Goal: Transaction & Acquisition: Book appointment/travel/reservation

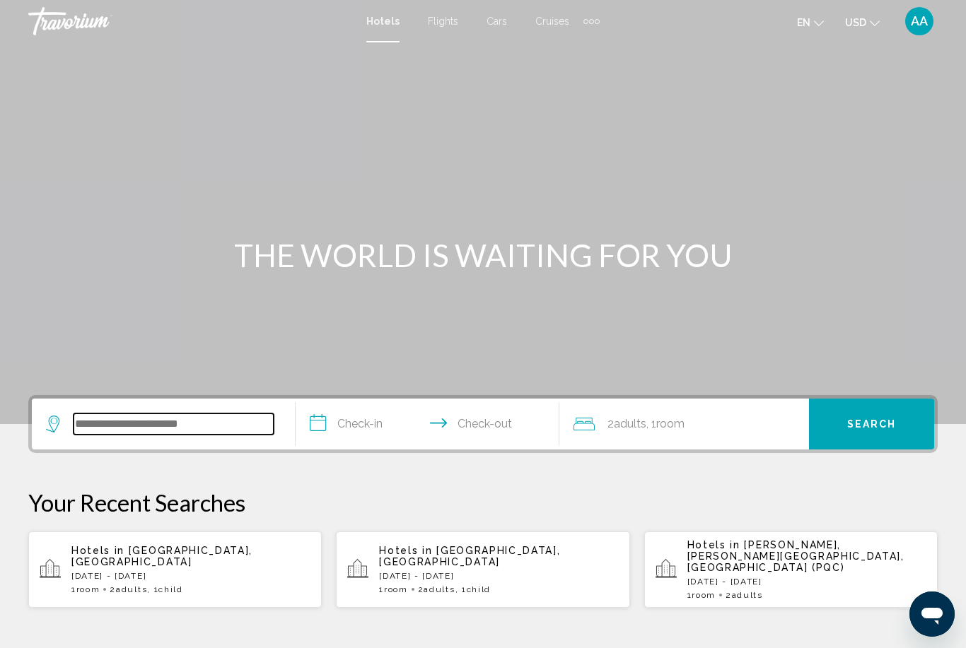
click at [220, 418] on input "Search widget" at bounding box center [174, 424] width 200 height 21
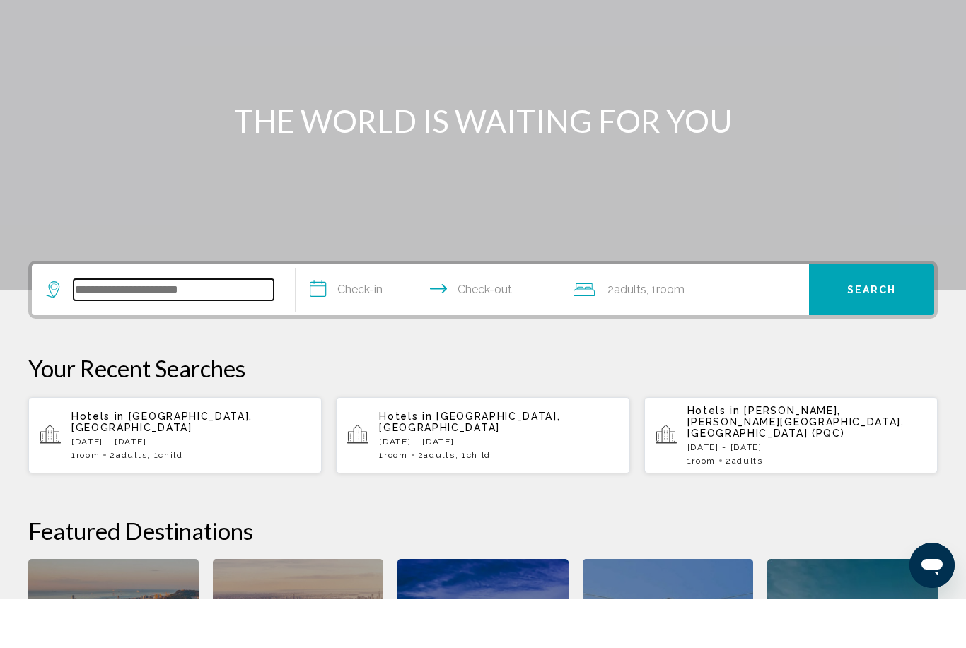
scroll to position [300, 0]
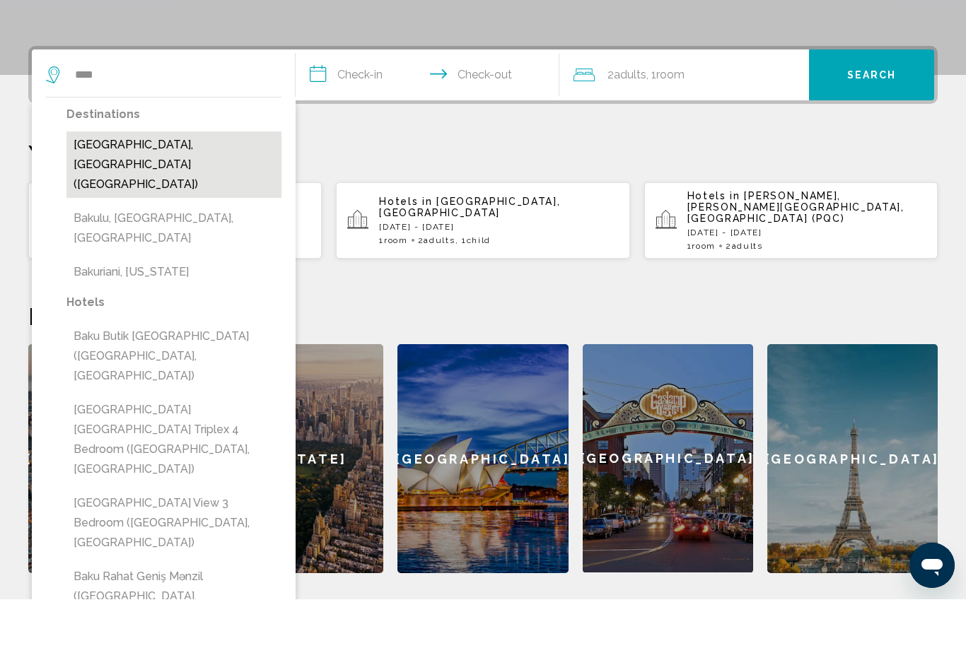
click at [206, 180] on button "[GEOGRAPHIC_DATA], [GEOGRAPHIC_DATA] ([GEOGRAPHIC_DATA])" at bounding box center [173, 213] width 215 height 66
type input "**********"
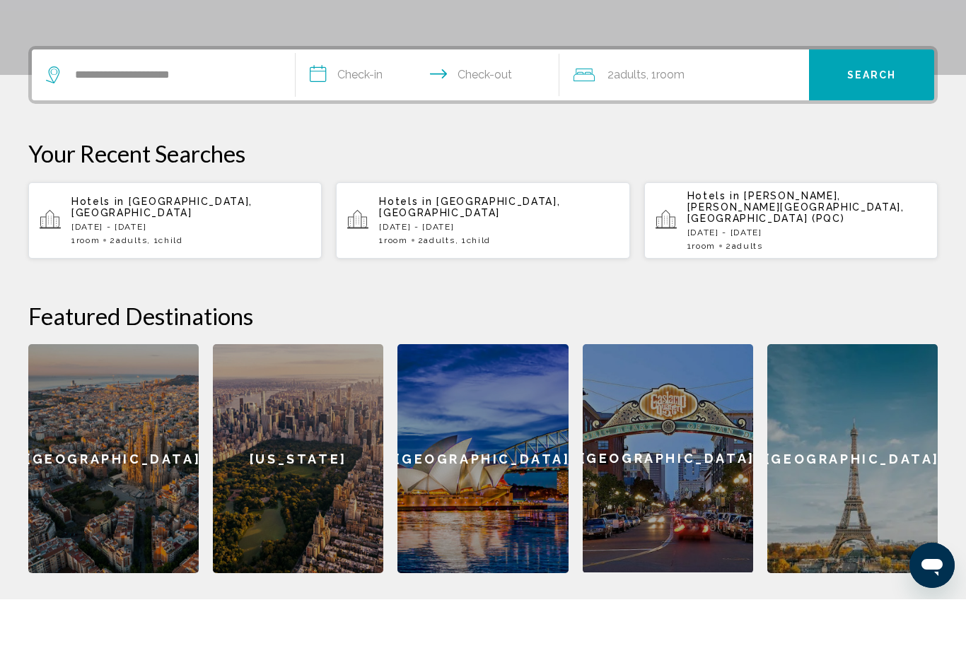
click at [362, 98] on input "**********" at bounding box center [430, 125] width 269 height 55
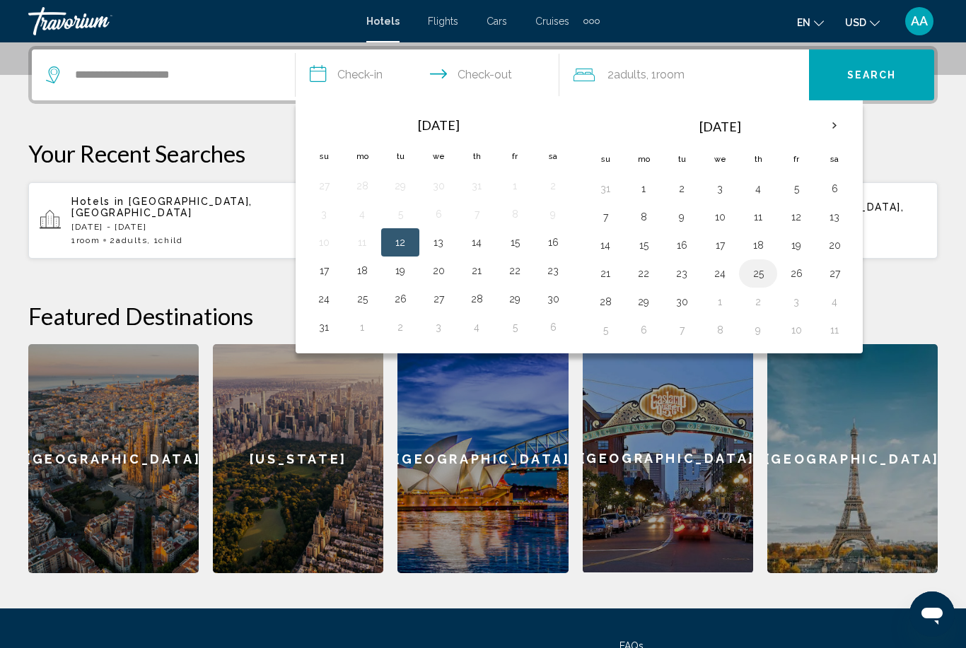
click at [754, 273] on button "25" at bounding box center [758, 274] width 23 height 20
click at [491, 74] on input "**********" at bounding box center [430, 76] width 269 height 55
click at [356, 66] on input "**********" at bounding box center [430, 76] width 269 height 55
click at [346, 78] on input "**********" at bounding box center [430, 76] width 269 height 55
click at [608, 306] on button "28" at bounding box center [605, 302] width 23 height 20
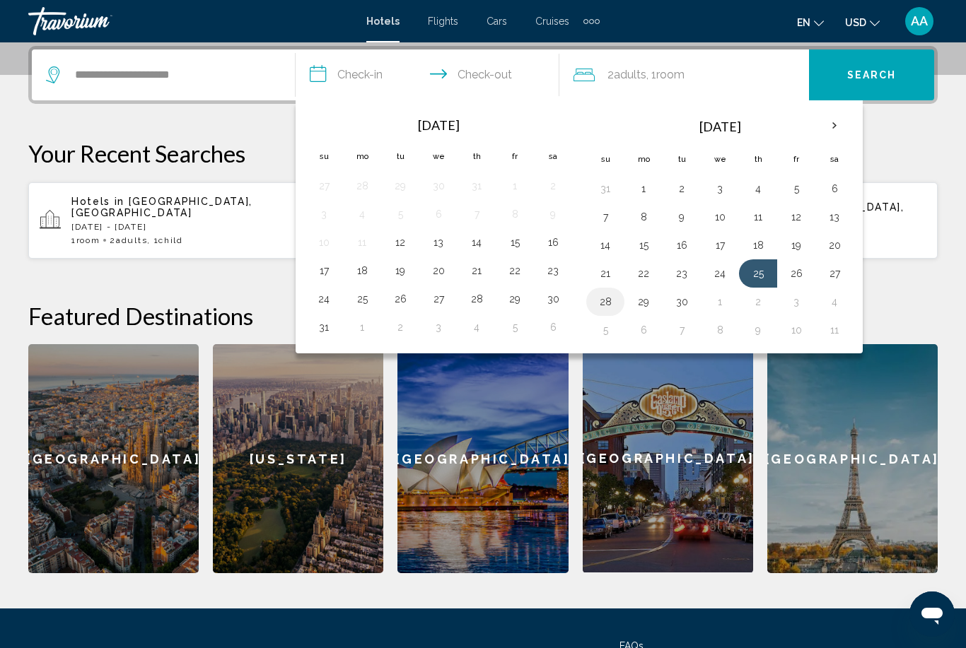
type input "**********"
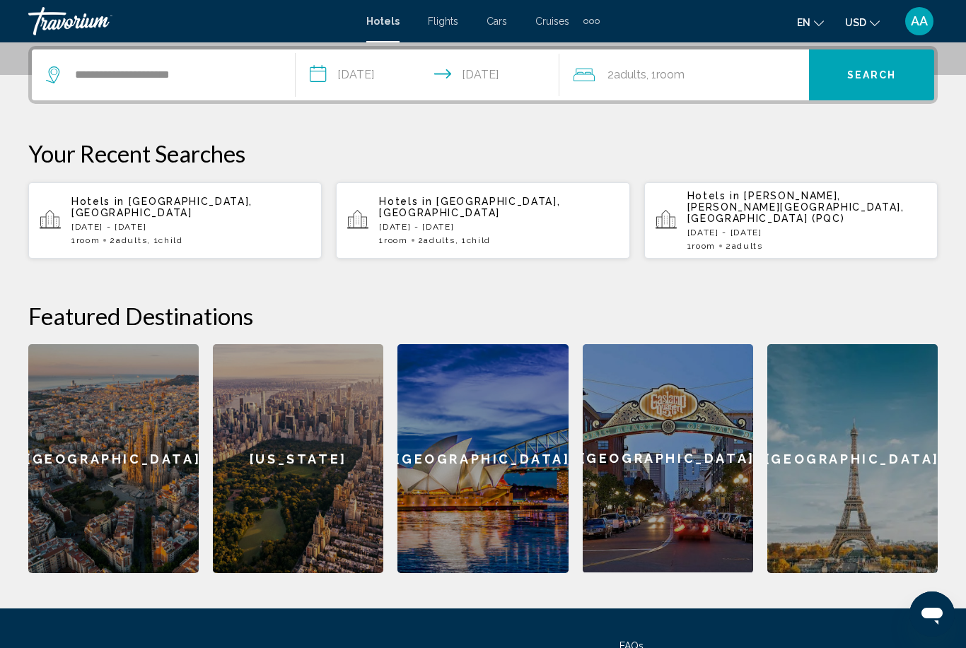
click at [718, 76] on div "2 Adult Adults , 1 Room rooms" at bounding box center [690, 75] width 235 height 20
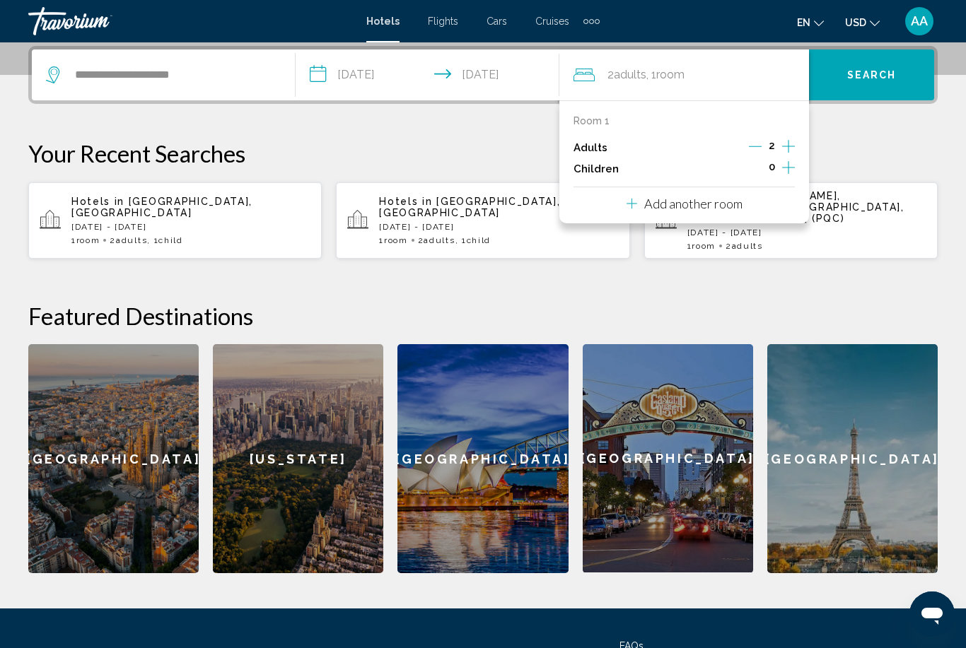
click at [787, 144] on icon "Increment adults" at bounding box center [788, 146] width 13 height 17
click at [883, 86] on button "Search" at bounding box center [871, 74] width 125 height 51
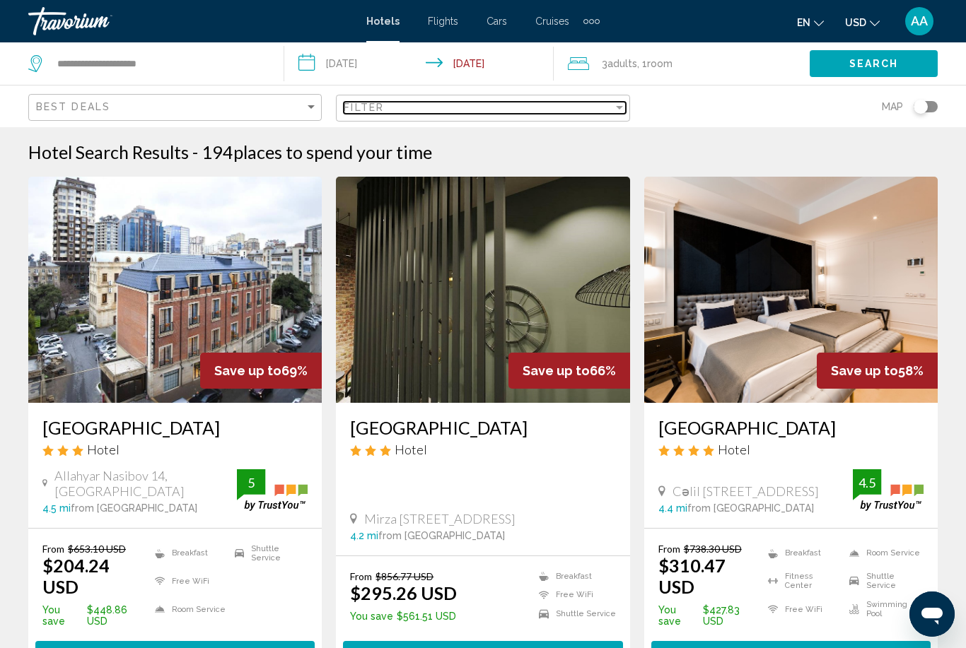
click at [614, 103] on div "Filter" at bounding box center [619, 107] width 13 height 11
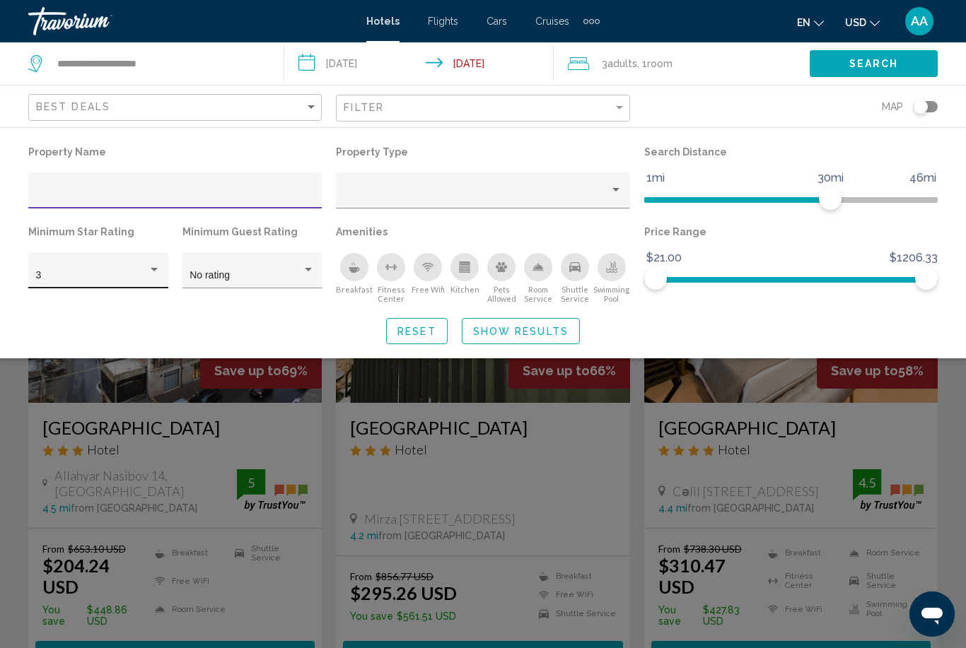
click at [148, 272] on div "Hotel Filters" at bounding box center [154, 269] width 13 height 11
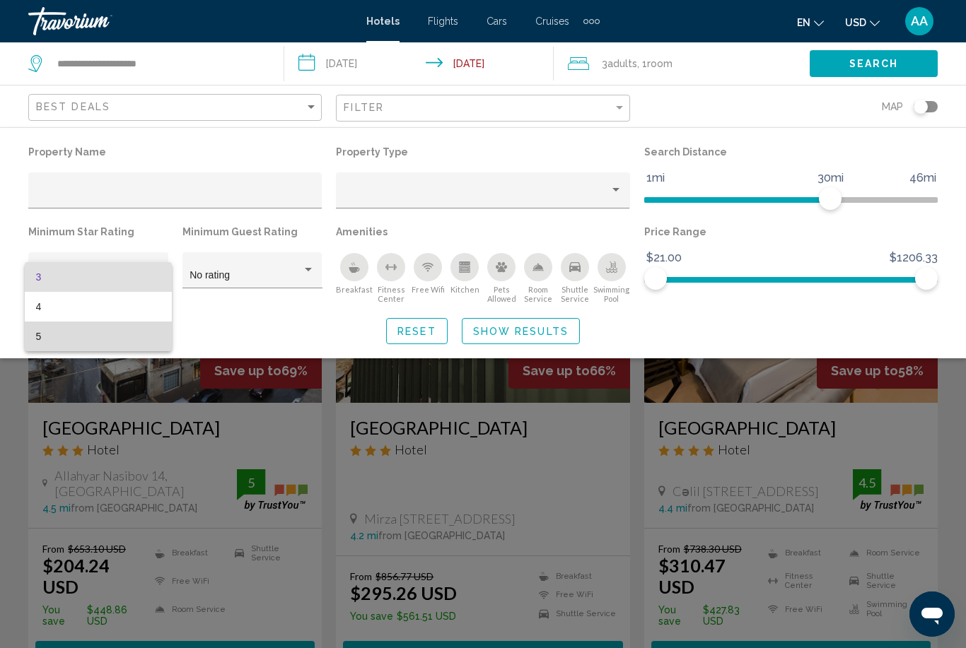
click at [113, 335] on span "5" at bounding box center [98, 337] width 125 height 30
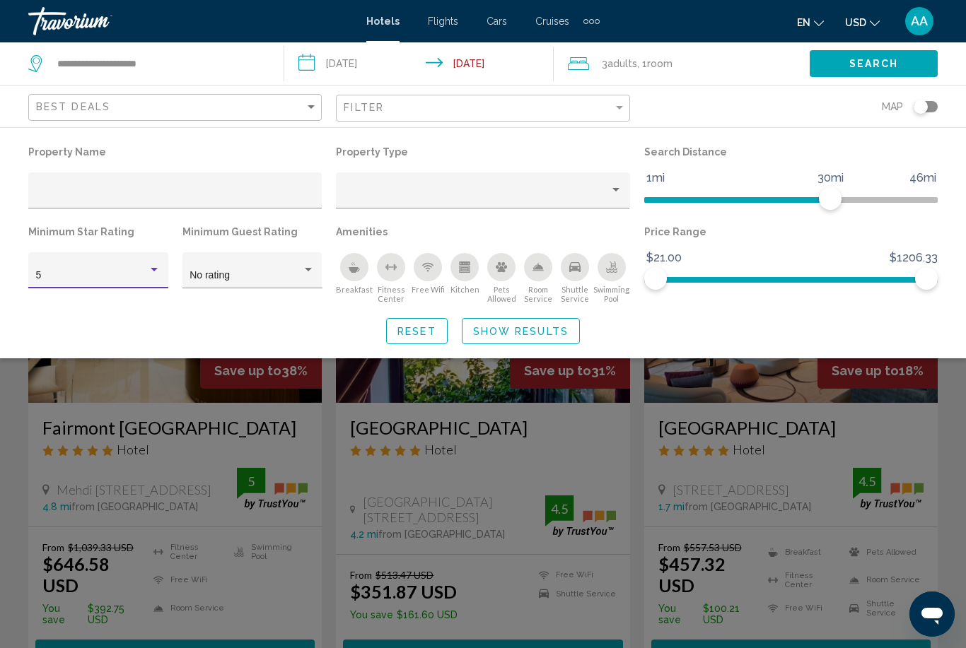
click at [875, 62] on span "Search" at bounding box center [873, 64] width 49 height 11
click at [874, 71] on button "Search" at bounding box center [874, 63] width 128 height 26
click at [877, 69] on span "Search" at bounding box center [873, 64] width 49 height 11
click at [525, 333] on span "Show Results" at bounding box center [520, 331] width 95 height 11
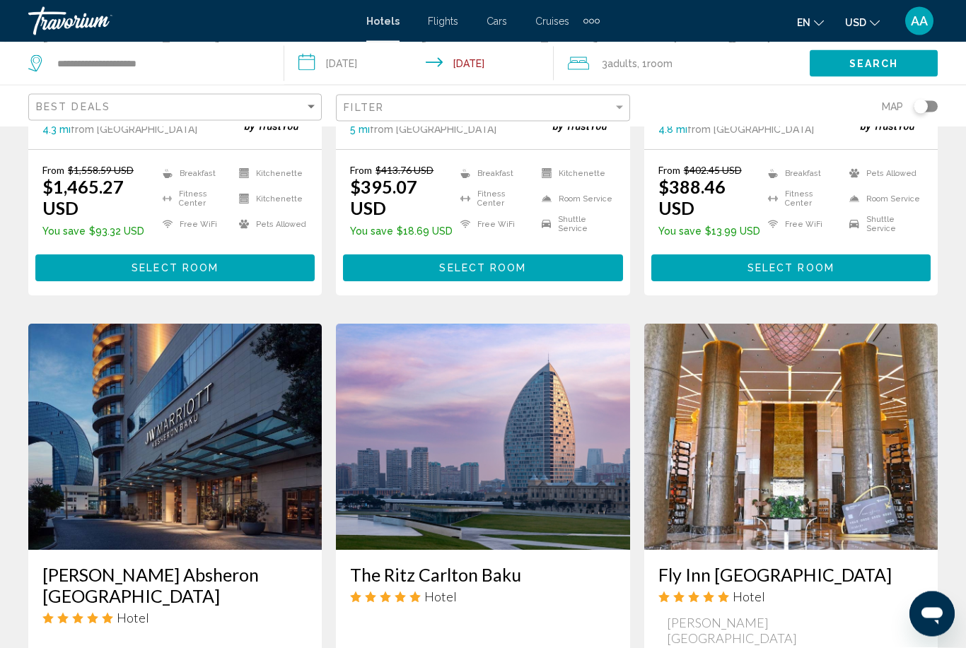
scroll to position [1469, 0]
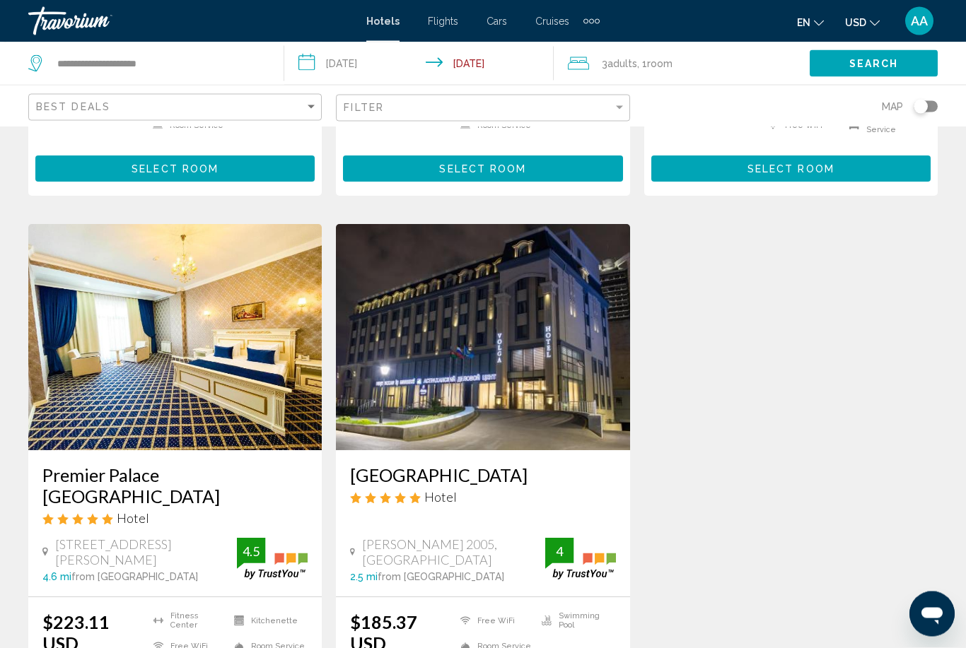
scroll to position [723, 0]
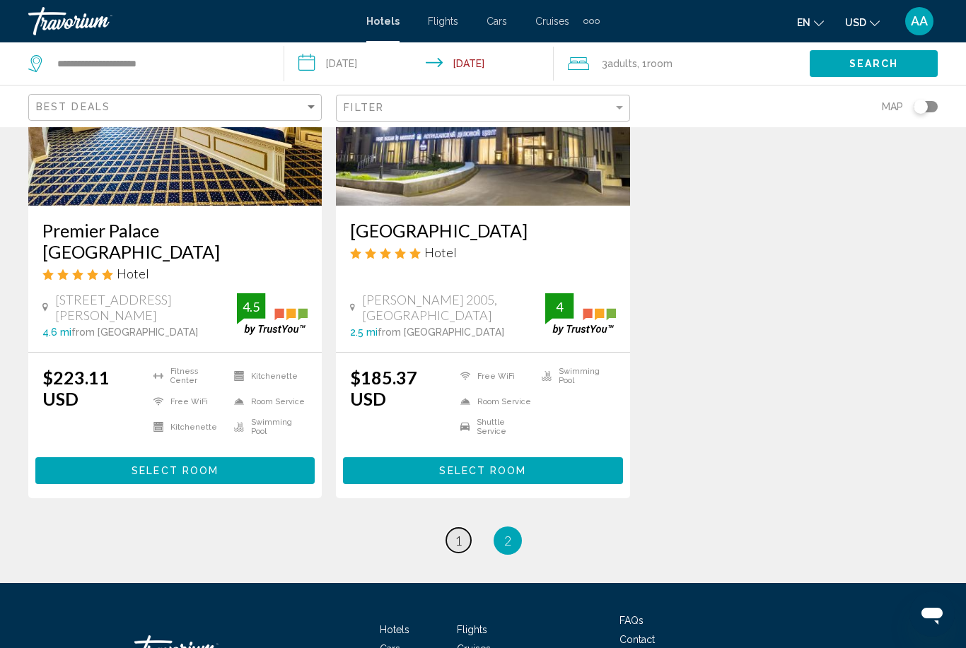
click at [456, 533] on span "1" at bounding box center [458, 541] width 7 height 16
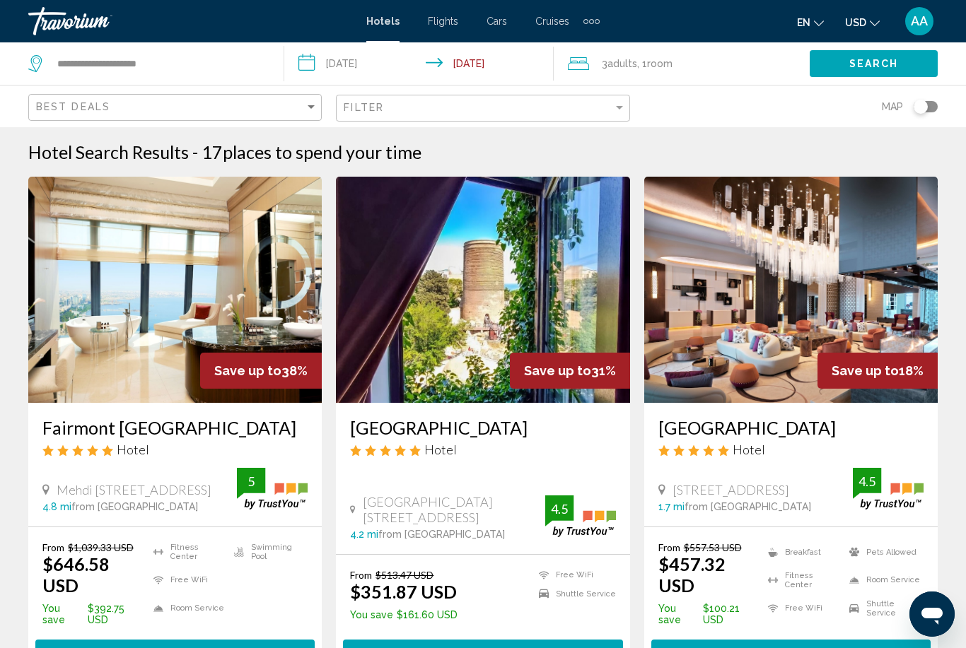
click at [146, 648] on span "Select Room" at bounding box center [175, 653] width 87 height 11
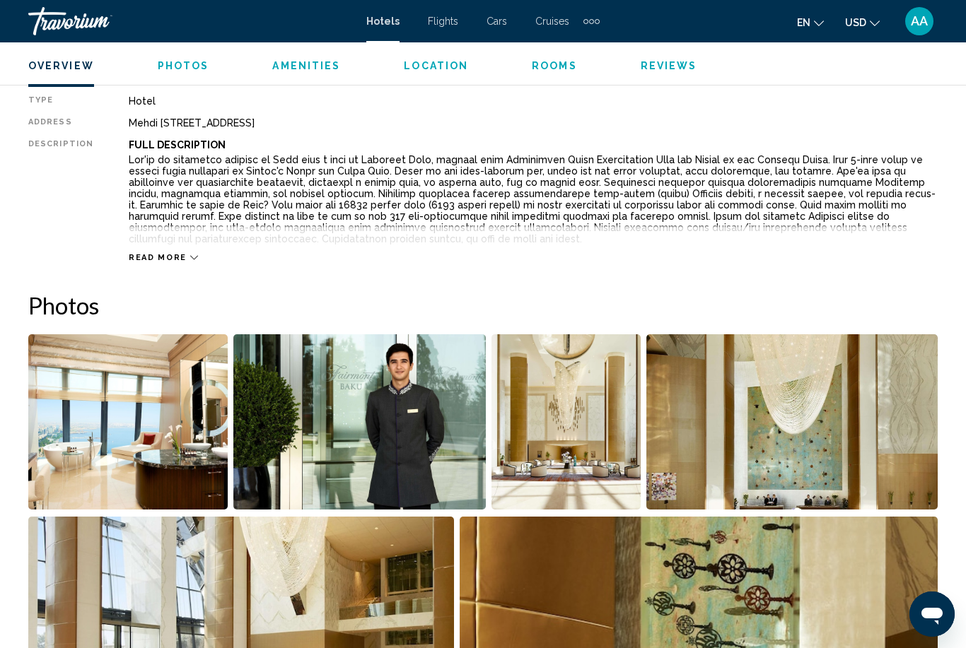
scroll to position [732, 0]
click at [88, 431] on img "Open full-screen image slider" at bounding box center [127, 422] width 199 height 175
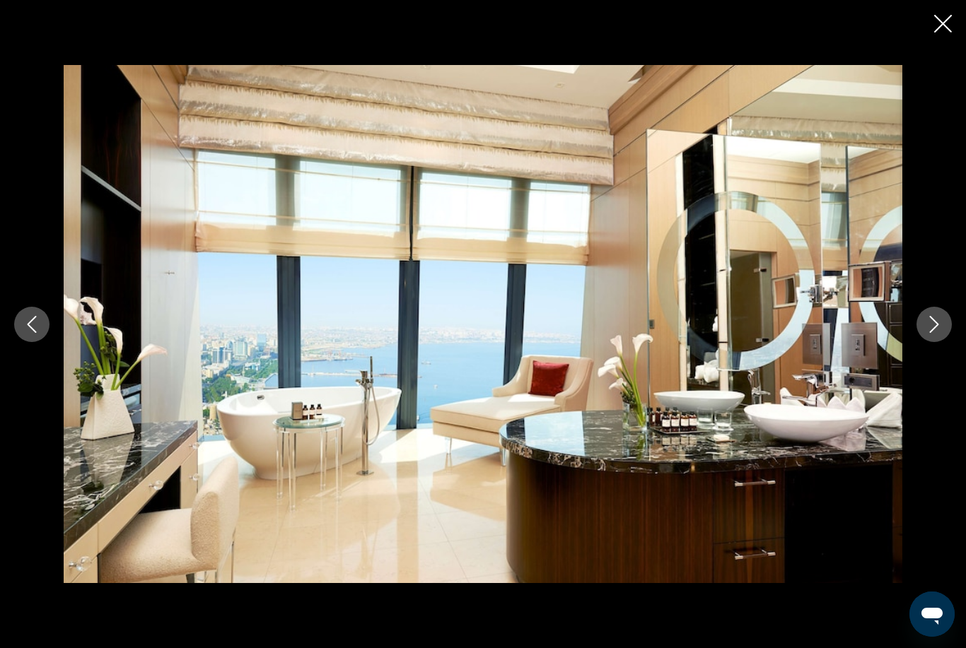
click at [928, 333] on icon "Next image" at bounding box center [934, 324] width 17 height 17
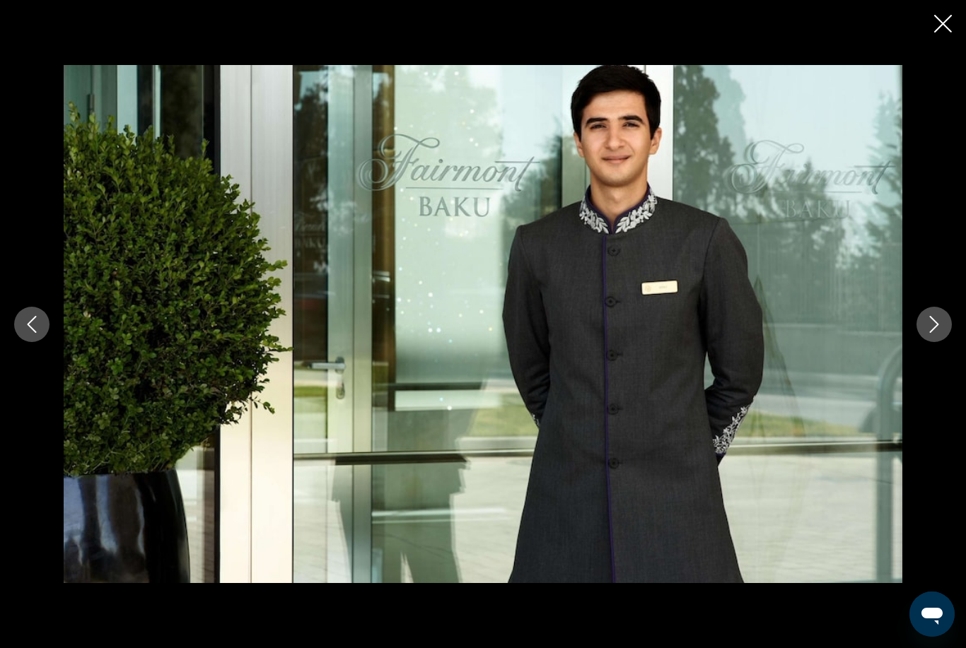
click at [921, 342] on button "Next image" at bounding box center [933, 324] width 35 height 35
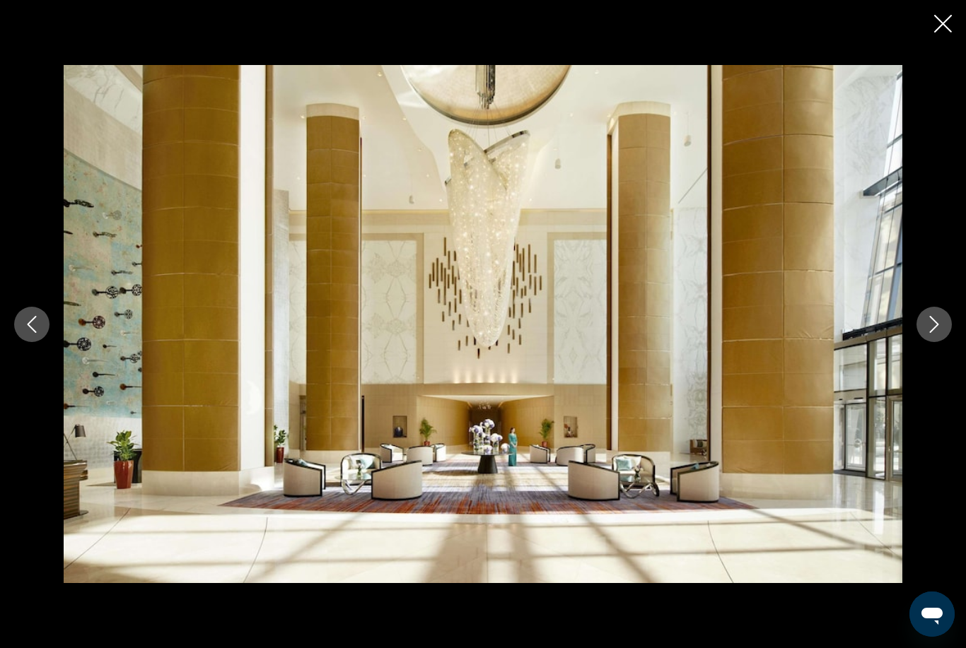
click at [920, 342] on button "Next image" at bounding box center [933, 324] width 35 height 35
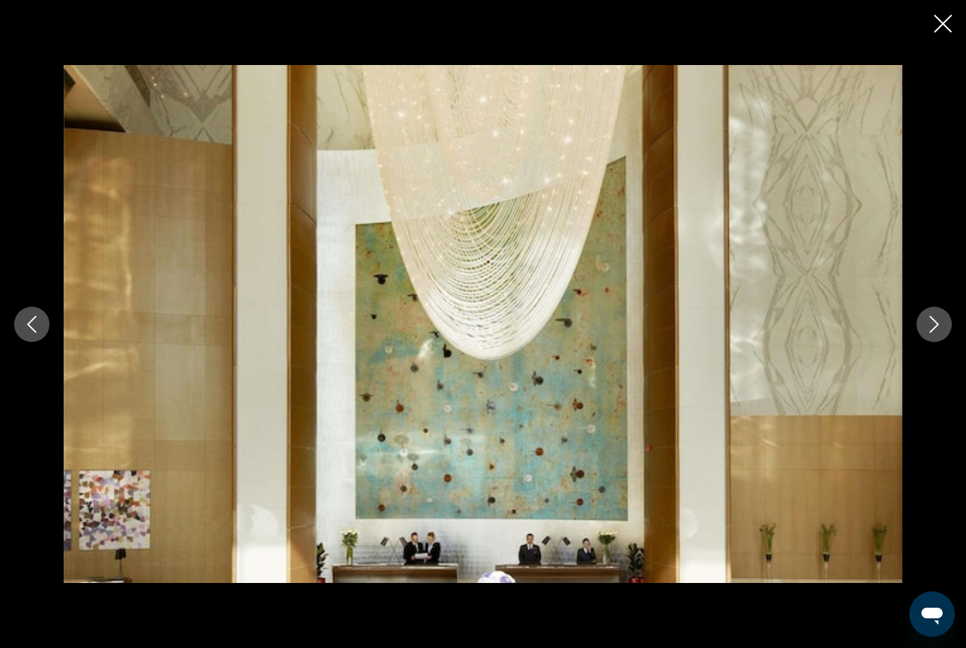
click at [923, 342] on button "Next image" at bounding box center [933, 324] width 35 height 35
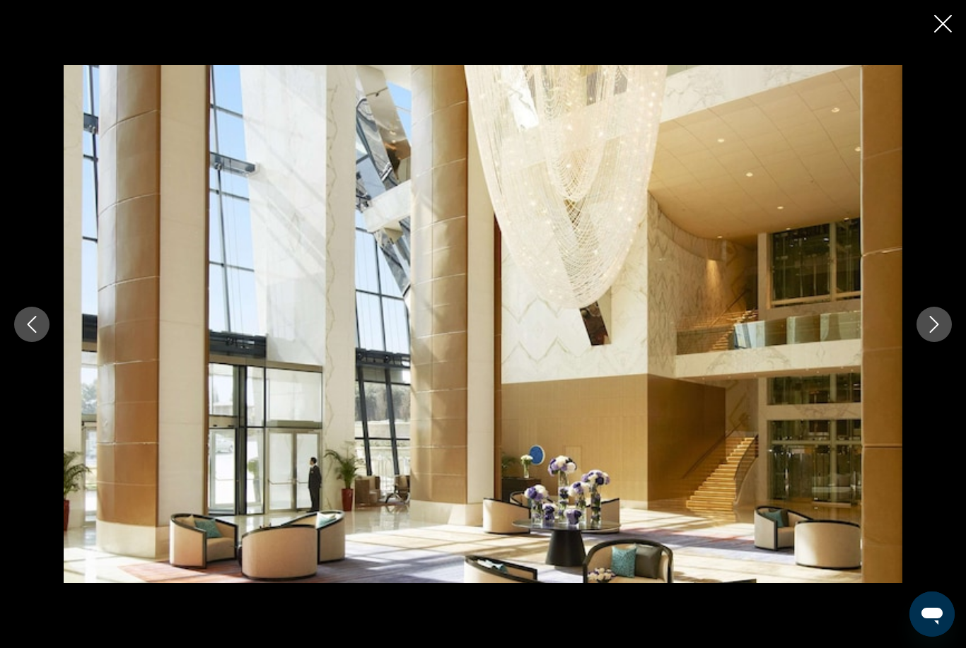
click at [918, 342] on button "Next image" at bounding box center [933, 324] width 35 height 35
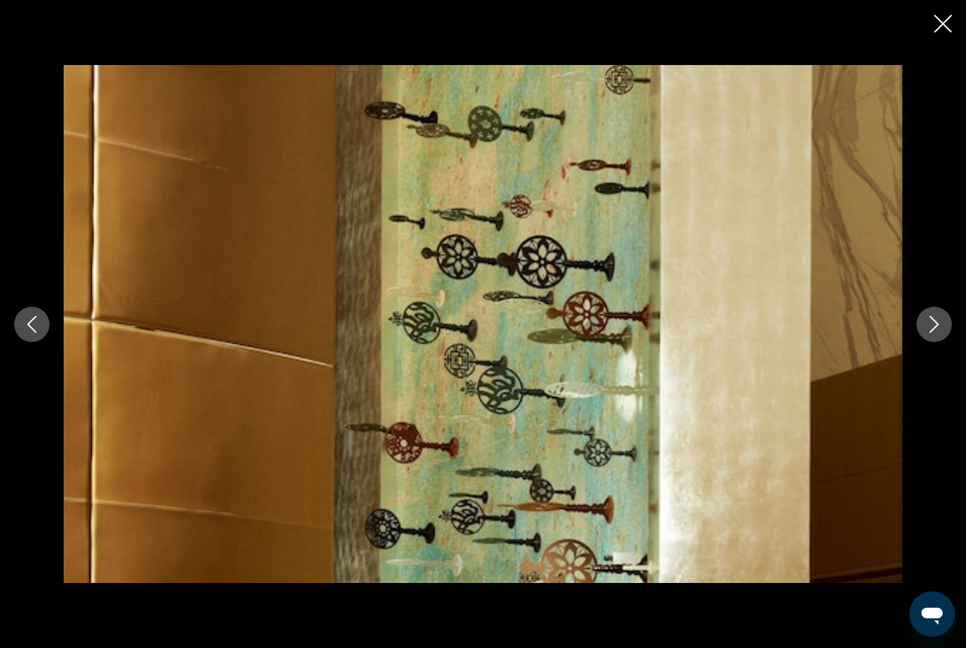
click at [922, 342] on button "Next image" at bounding box center [933, 324] width 35 height 35
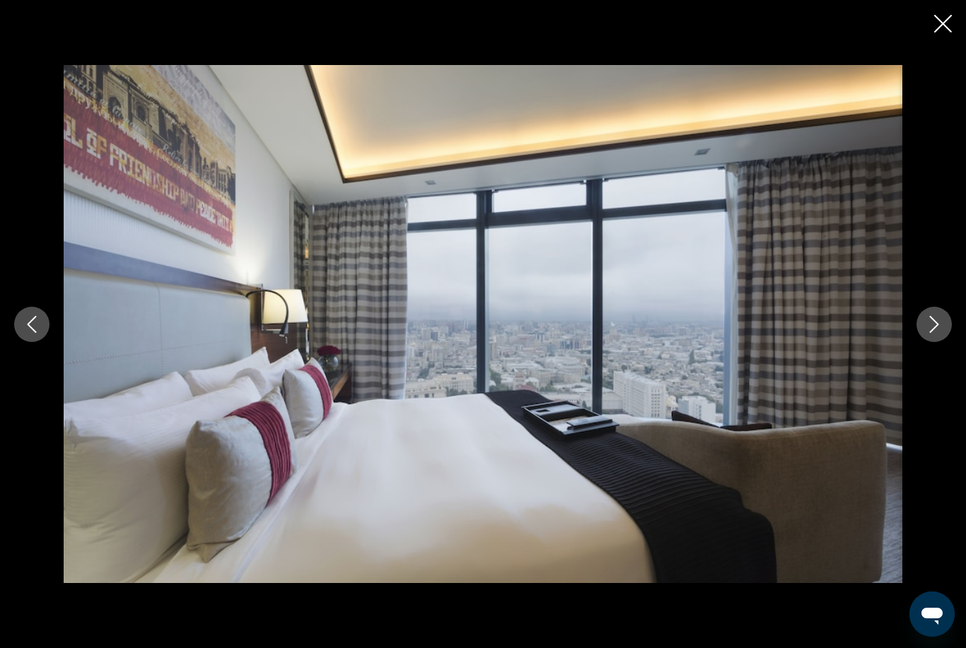
click at [919, 342] on button "Next image" at bounding box center [933, 324] width 35 height 35
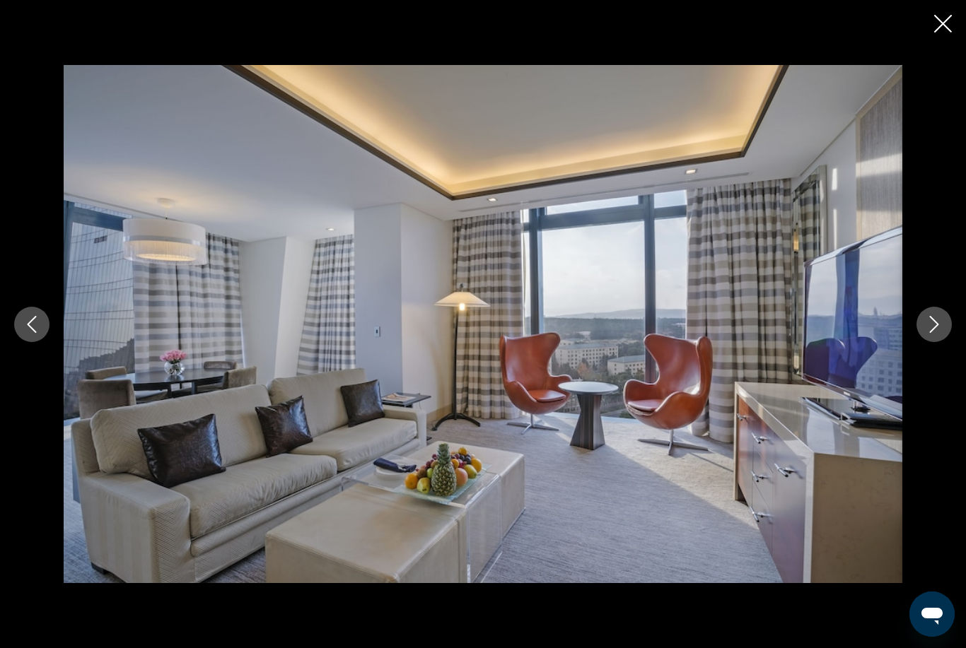
click at [913, 350] on div "Main content" at bounding box center [483, 324] width 966 height 519
click at [922, 342] on button "Next image" at bounding box center [933, 324] width 35 height 35
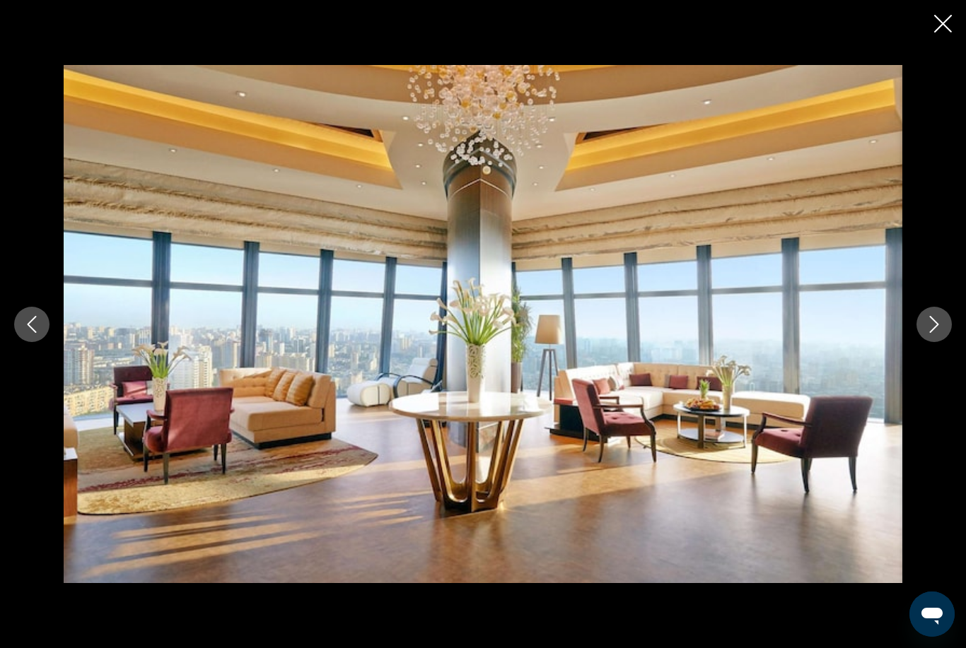
click at [926, 333] on icon "Next image" at bounding box center [934, 324] width 17 height 17
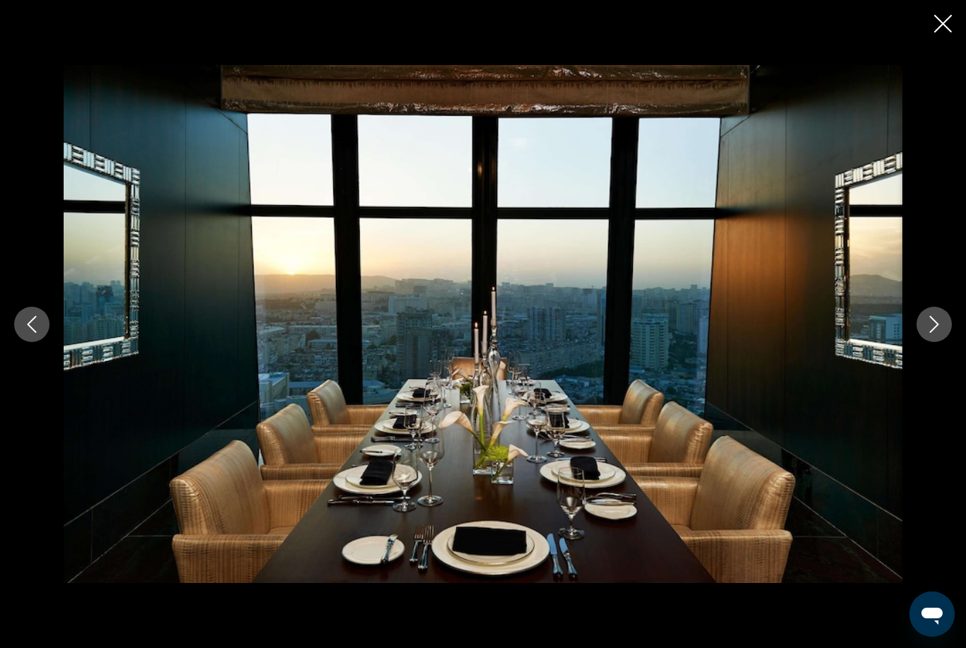
click at [922, 342] on button "Next image" at bounding box center [933, 324] width 35 height 35
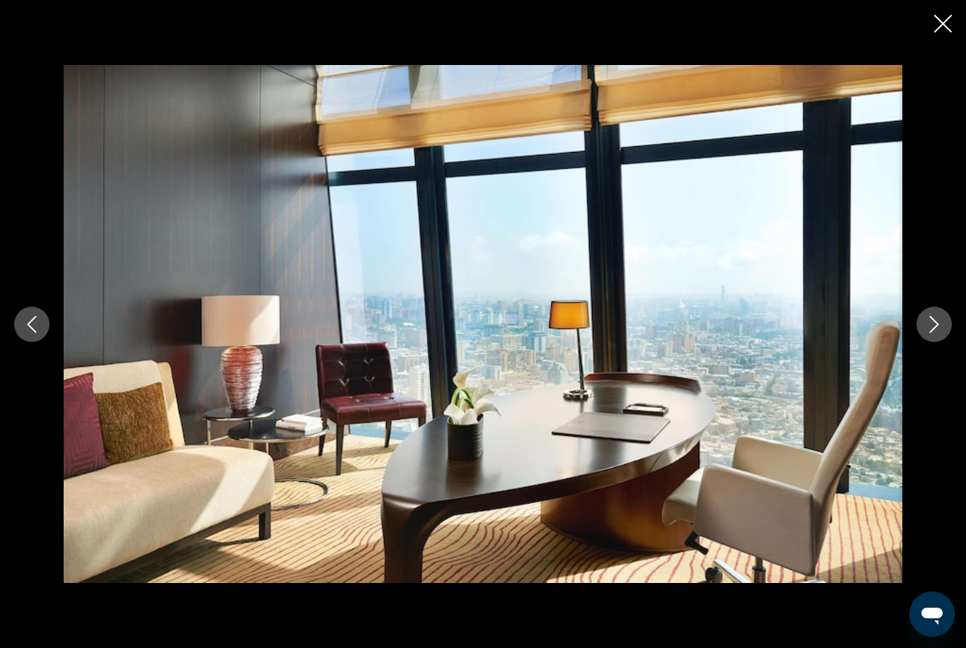
click at [925, 338] on button "Next image" at bounding box center [933, 324] width 35 height 35
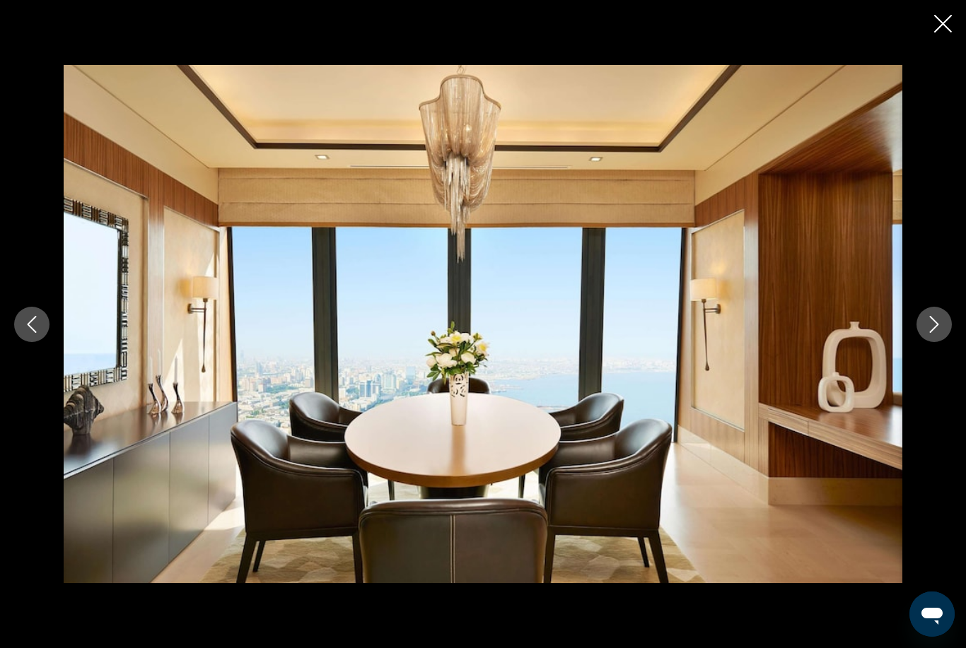
click at [930, 333] on icon "Next image" at bounding box center [934, 324] width 9 height 17
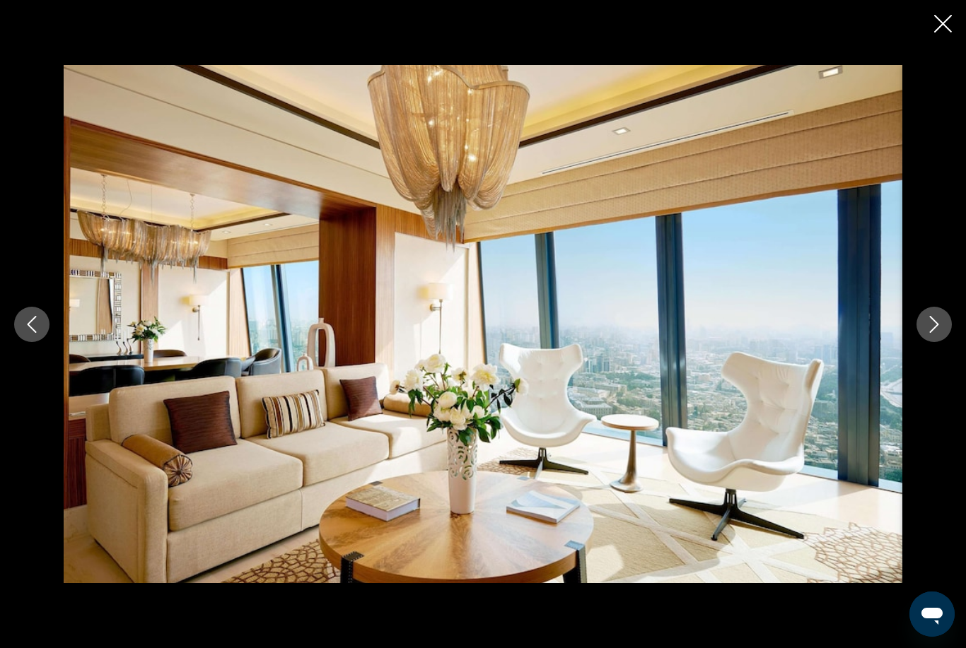
click at [922, 342] on button "Next image" at bounding box center [933, 324] width 35 height 35
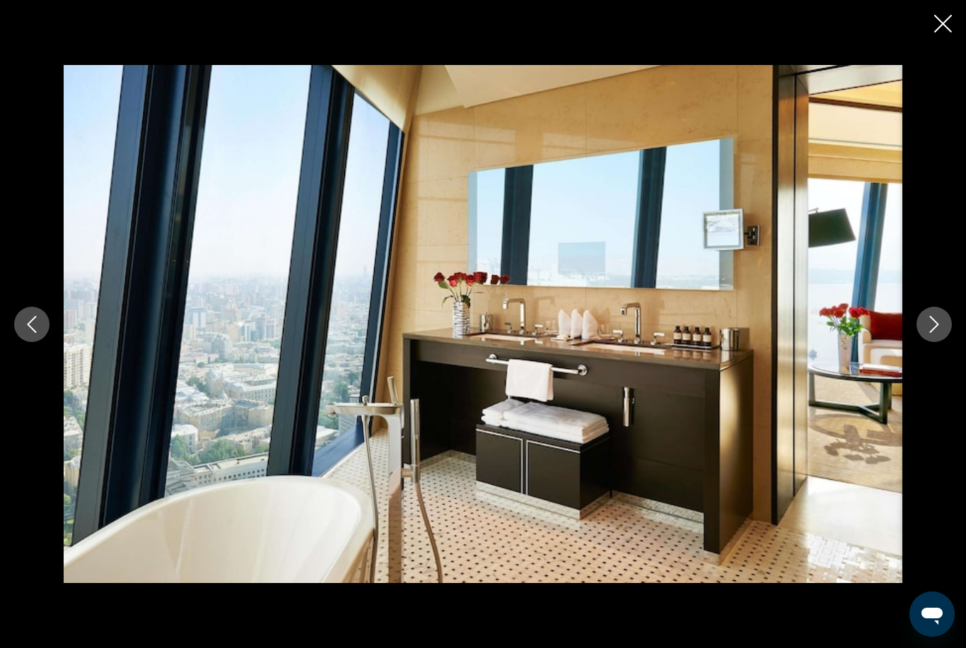
click at [930, 342] on button "Next image" at bounding box center [933, 324] width 35 height 35
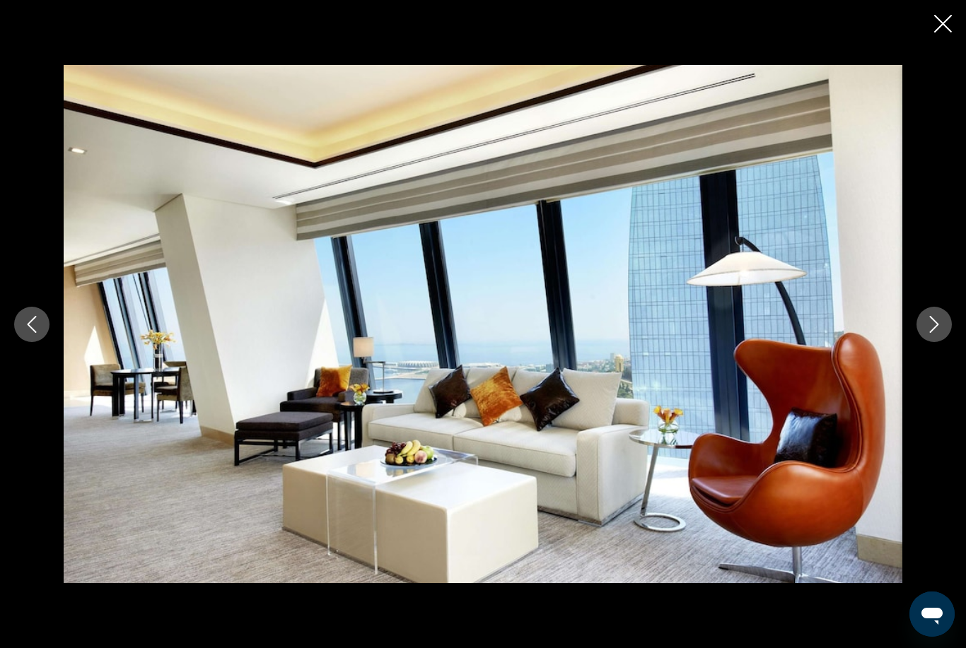
click at [927, 333] on icon "Next image" at bounding box center [934, 324] width 17 height 17
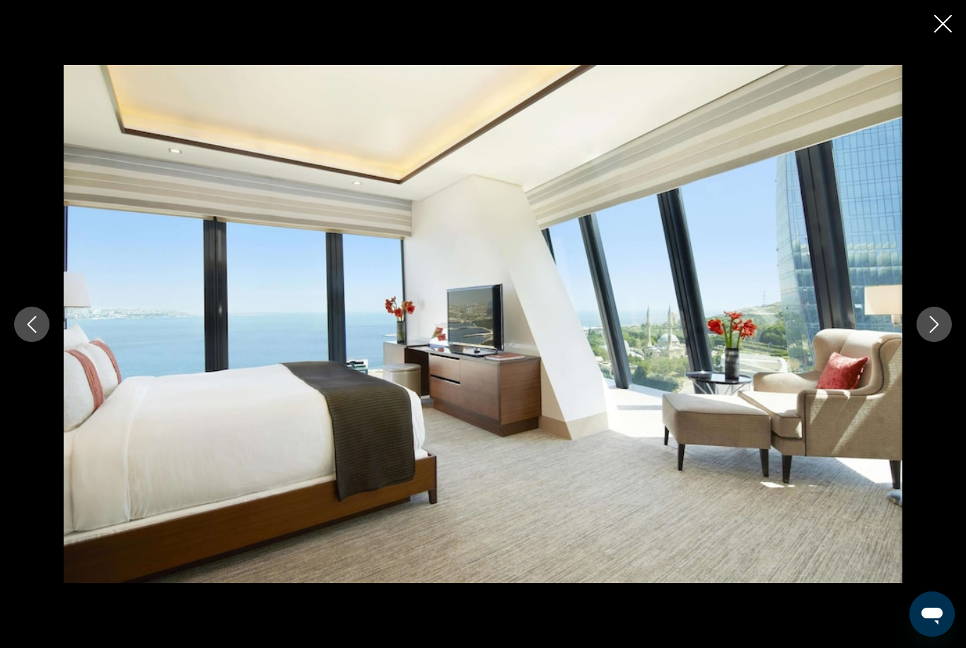
click at [936, 333] on icon "Next image" at bounding box center [934, 324] width 17 height 17
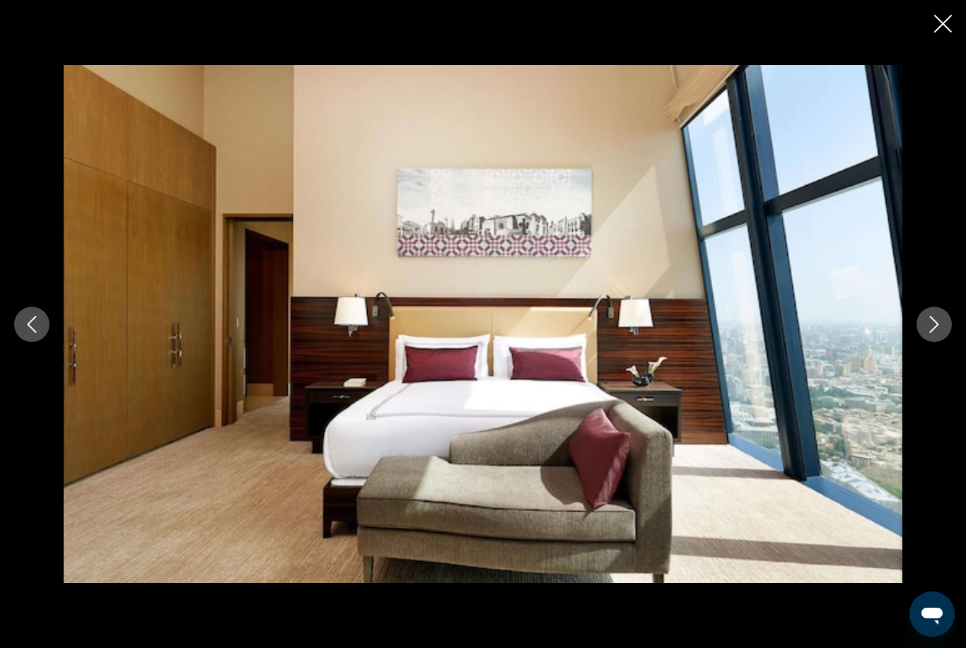
click at [930, 333] on icon "Next image" at bounding box center [934, 324] width 17 height 17
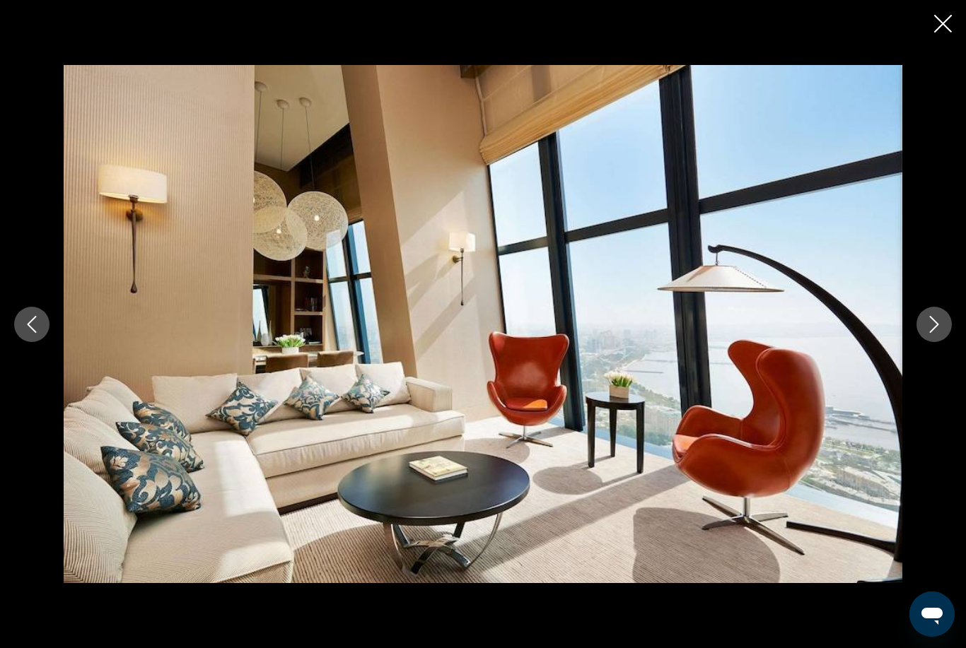
click at [926, 333] on icon "Next image" at bounding box center [934, 324] width 17 height 17
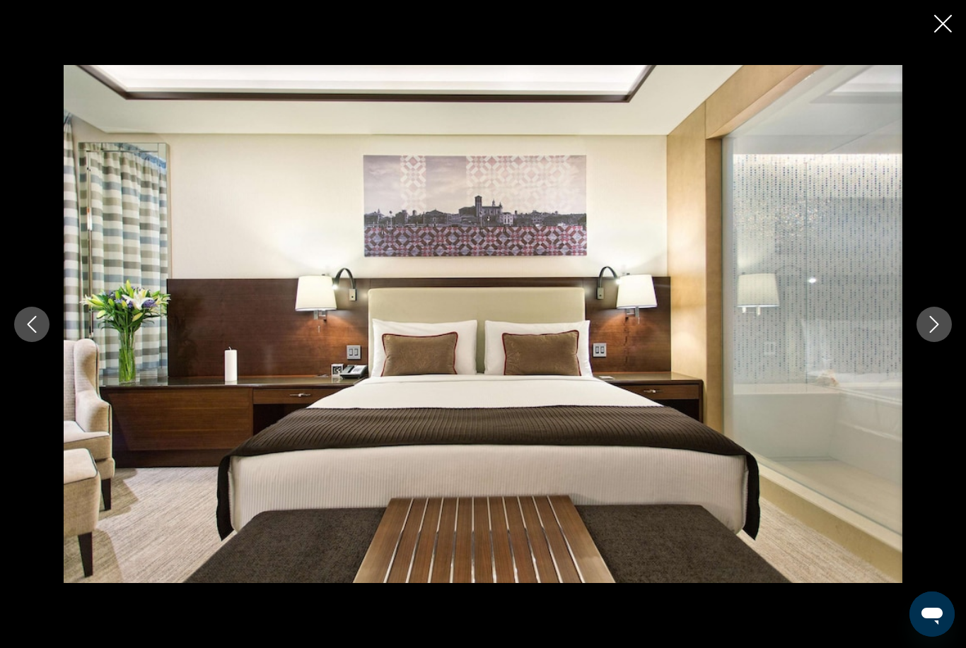
click at [925, 342] on button "Next image" at bounding box center [933, 324] width 35 height 35
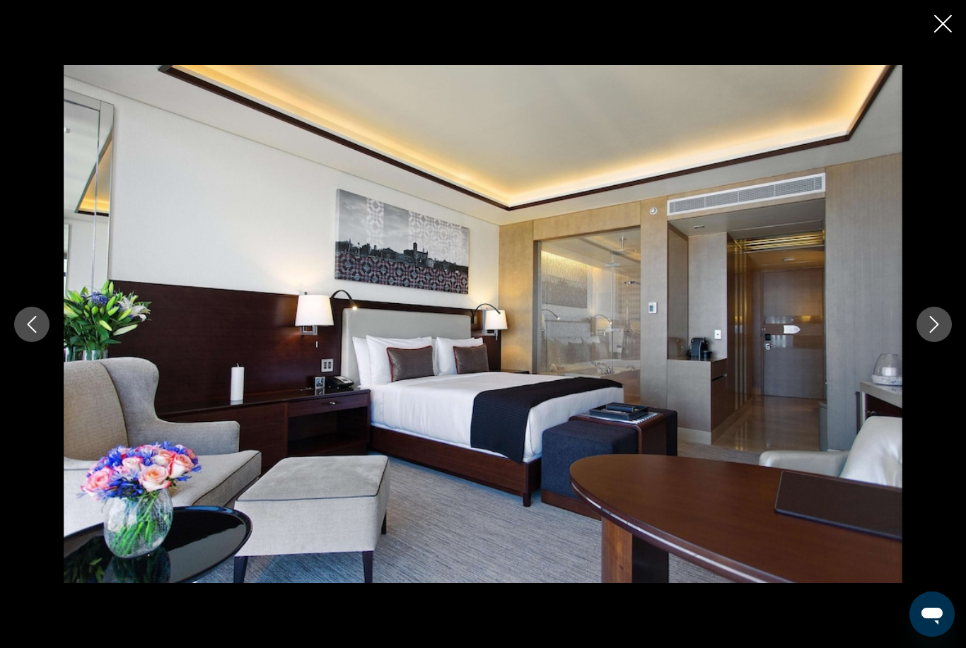
click at [930, 333] on icon "Next image" at bounding box center [934, 324] width 9 height 17
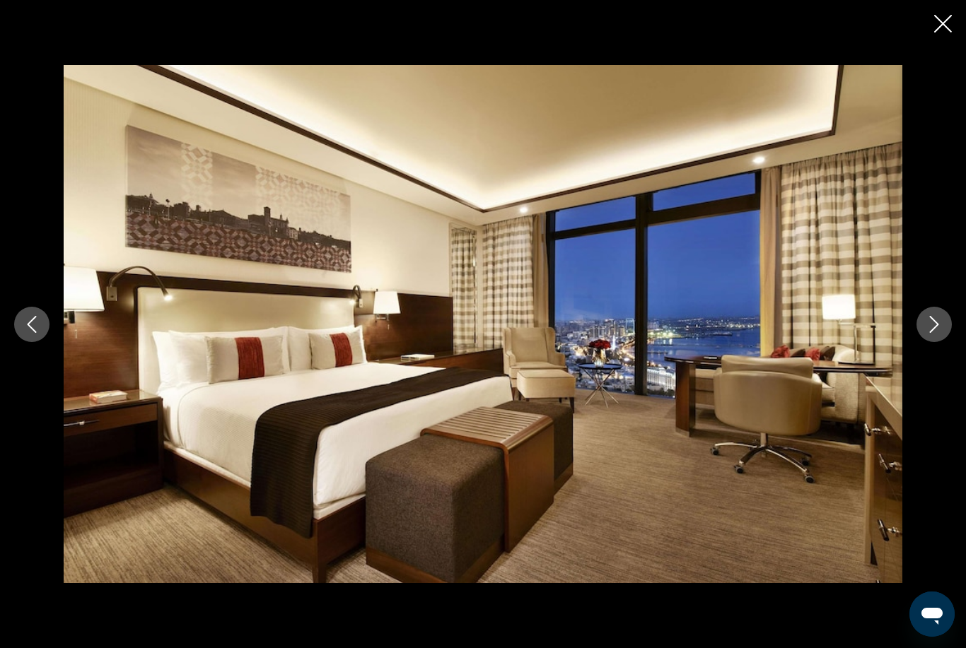
click at [924, 342] on button "Next image" at bounding box center [933, 324] width 35 height 35
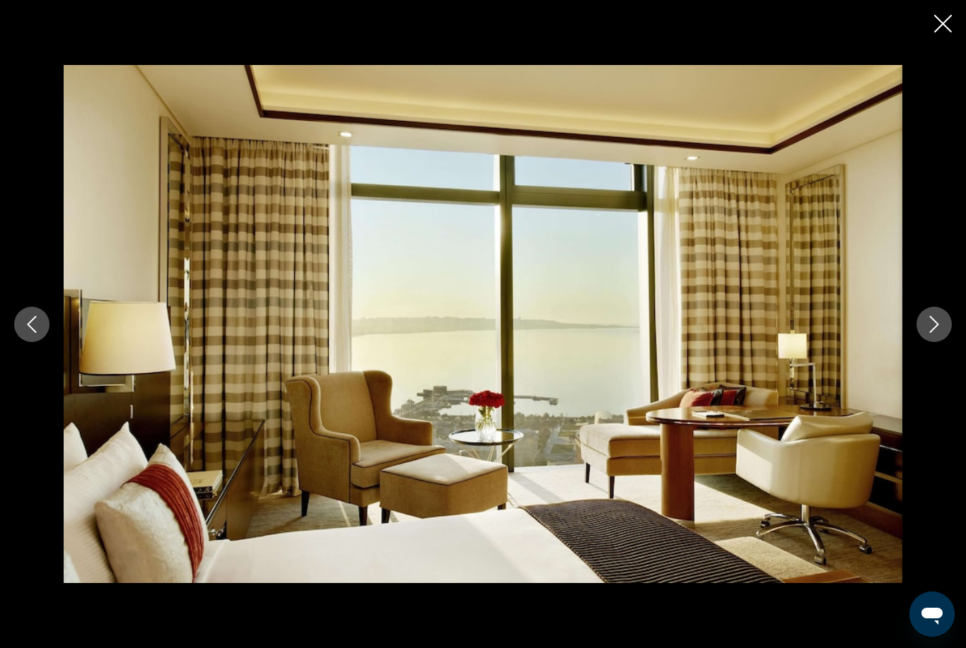
click at [923, 342] on button "Next image" at bounding box center [933, 324] width 35 height 35
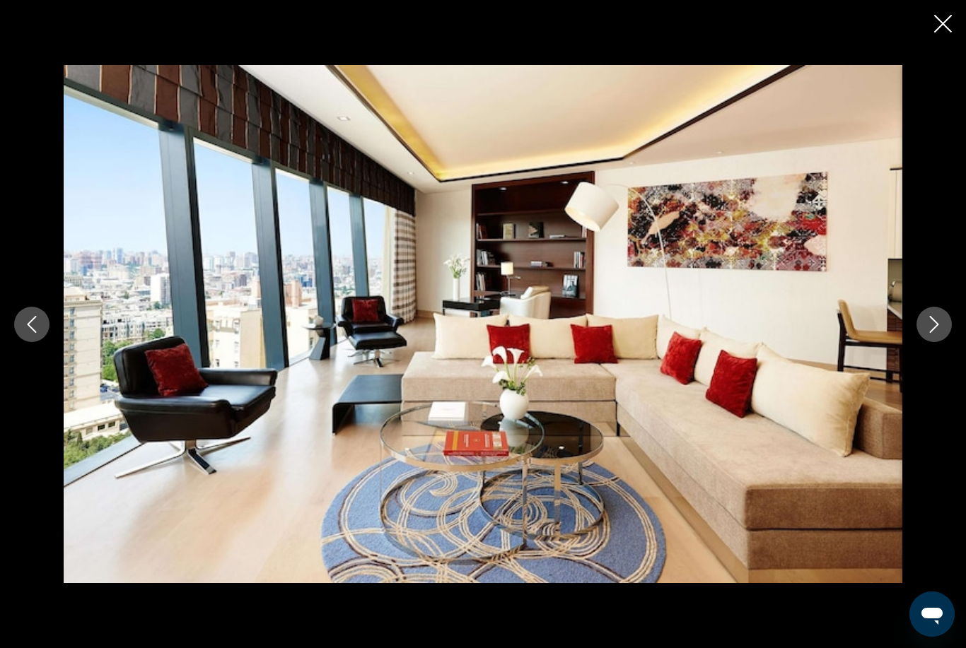
click at [926, 342] on button "Next image" at bounding box center [933, 324] width 35 height 35
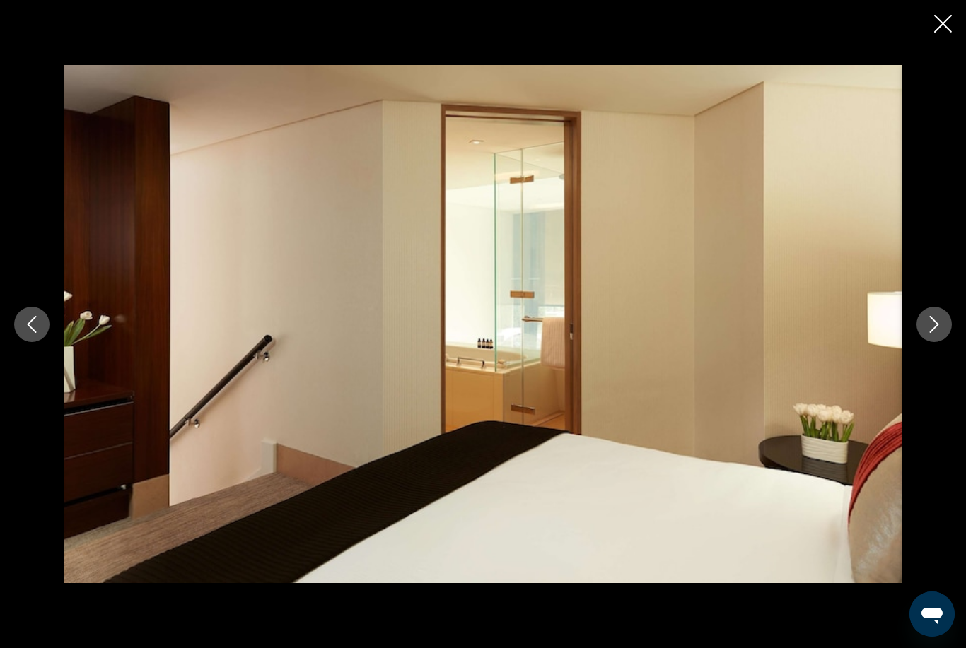
click at [912, 344] on div "Main content" at bounding box center [483, 324] width 966 height 519
click at [913, 349] on div "Main content" at bounding box center [483, 324] width 966 height 519
click at [928, 333] on icon "Next image" at bounding box center [934, 324] width 17 height 17
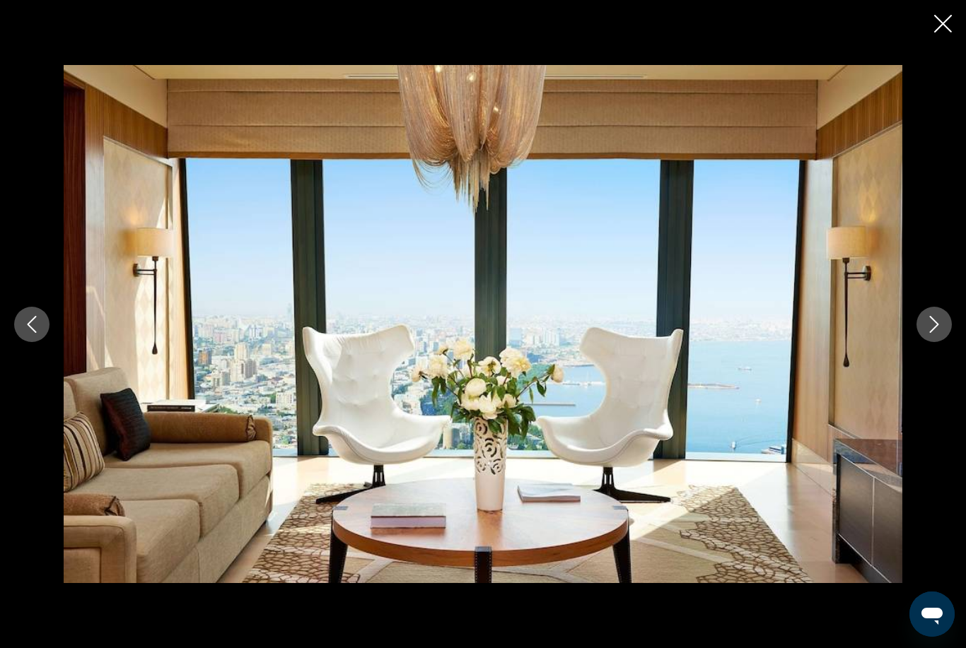
click at [918, 342] on button "Next image" at bounding box center [933, 324] width 35 height 35
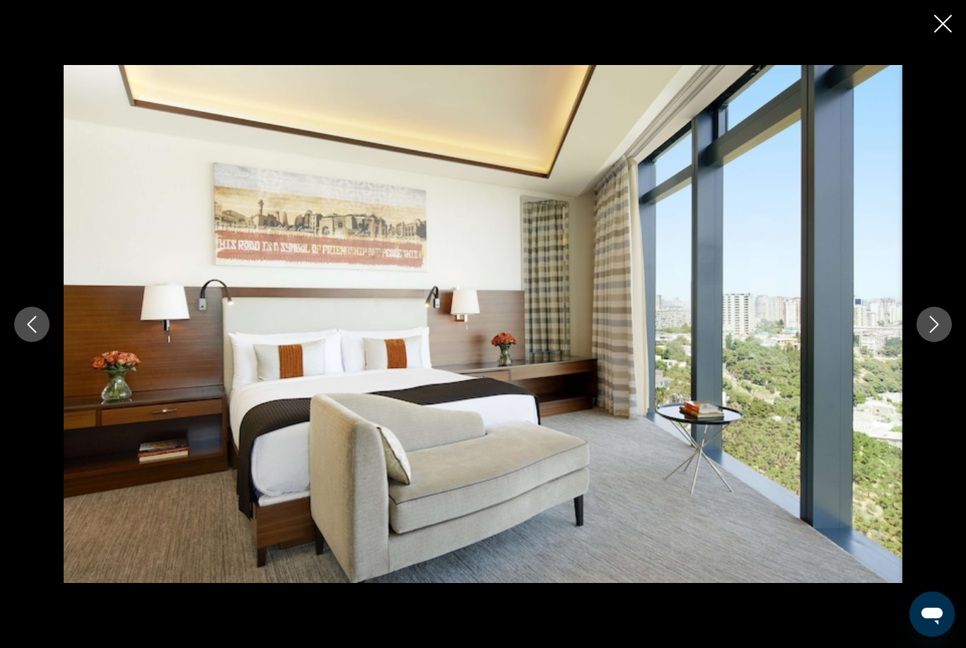
click at [913, 352] on div "Main content" at bounding box center [483, 324] width 966 height 519
click at [927, 337] on button "Next image" at bounding box center [933, 324] width 35 height 35
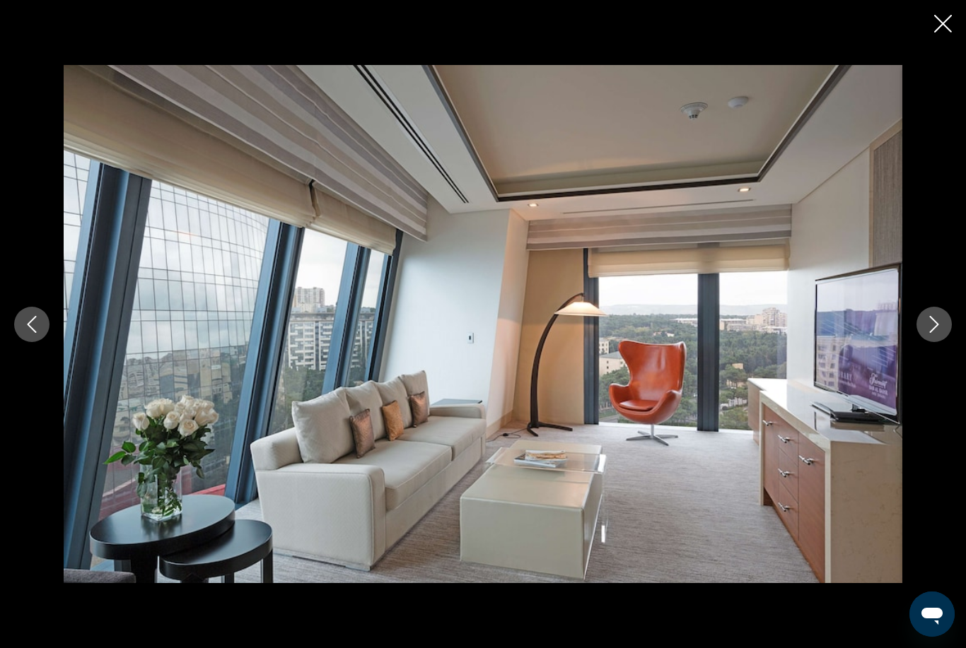
click at [935, 25] on icon "Close slideshow" at bounding box center [943, 24] width 18 height 18
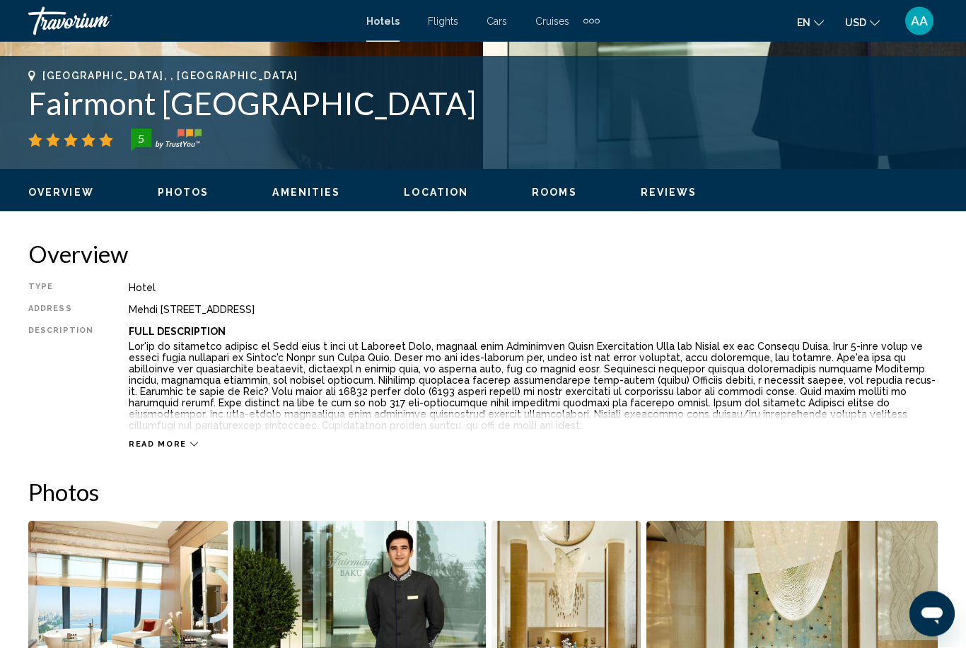
scroll to position [545, 0]
click at [177, 445] on span "Read more" at bounding box center [158, 444] width 58 height 9
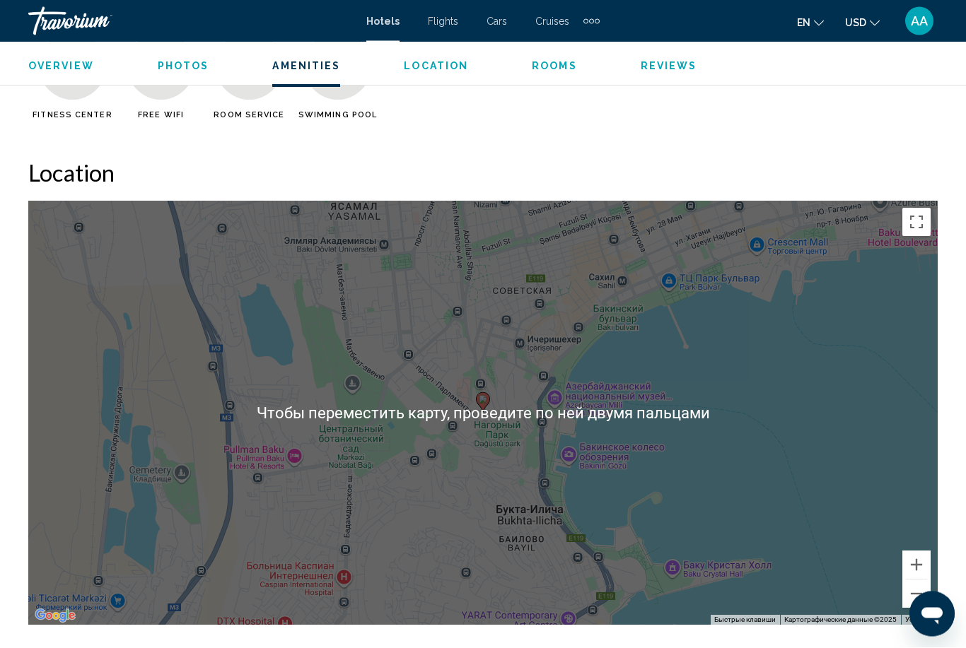
scroll to position [1455, 0]
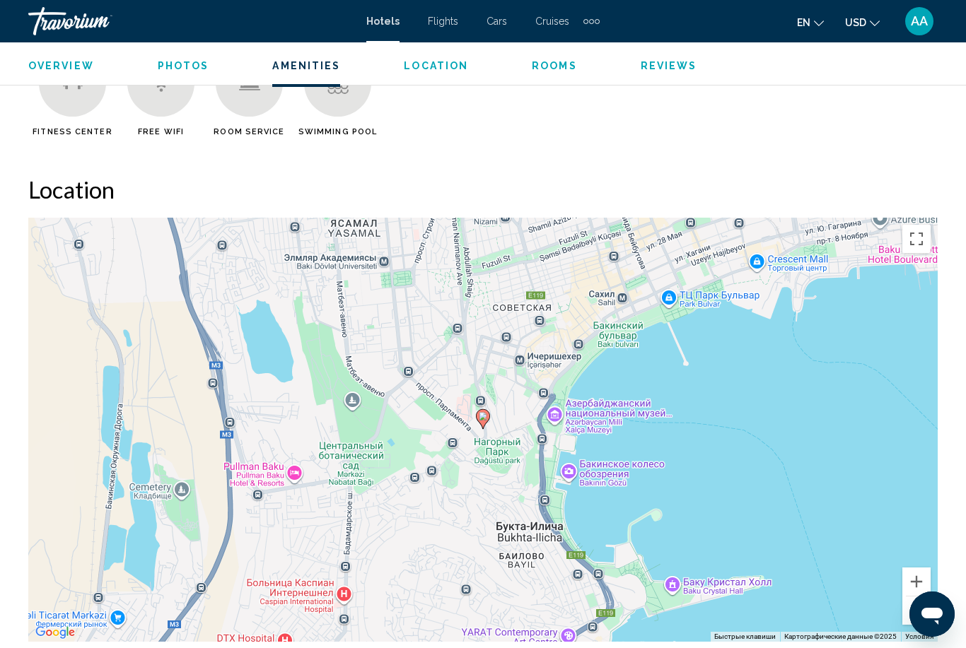
click at [481, 419] on image "Main content" at bounding box center [483, 416] width 8 height 8
click at [484, 421] on icon "Main content" at bounding box center [483, 419] width 13 height 18
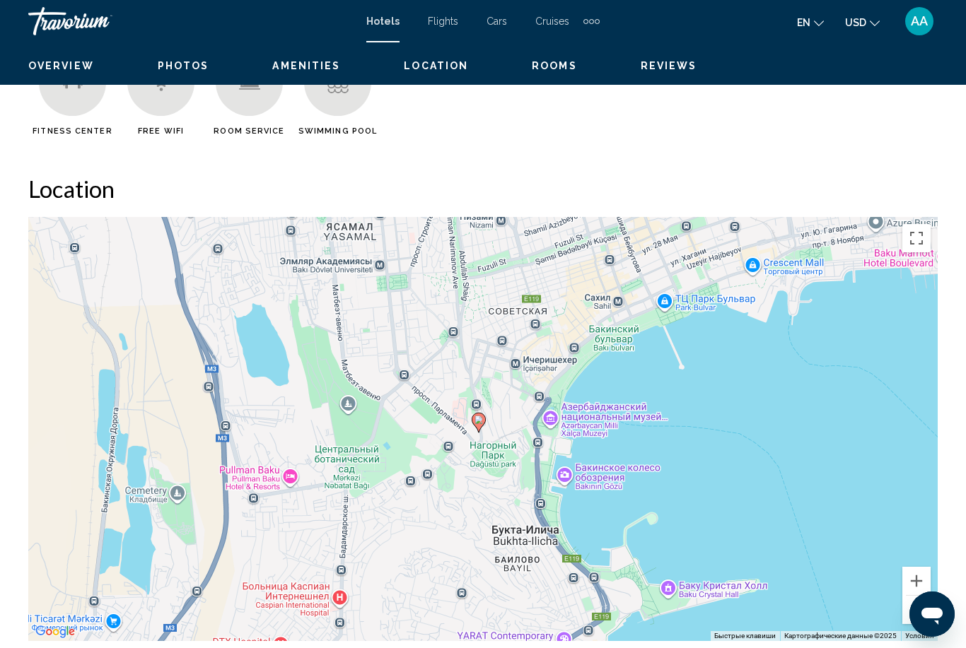
scroll to position [1476, 0]
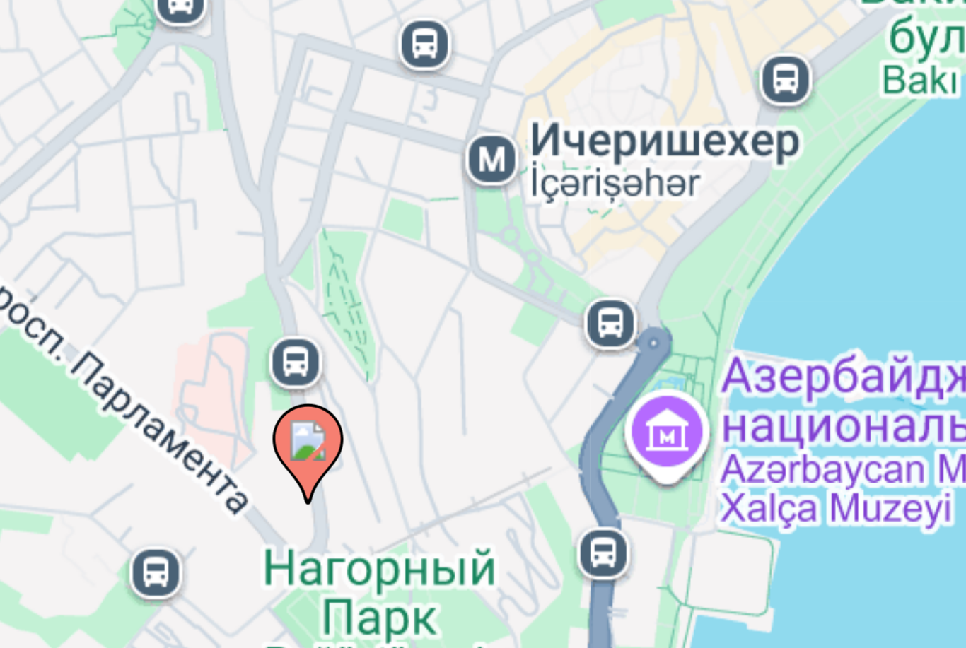
click at [477, 391] on image "Main content" at bounding box center [481, 395] width 8 height 8
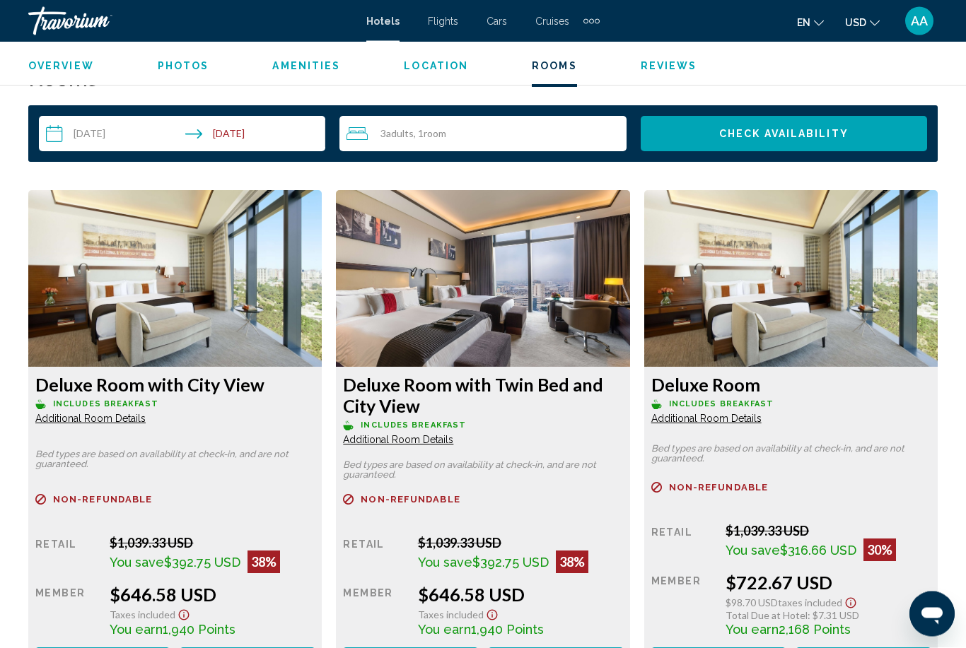
scroll to position [2058, 0]
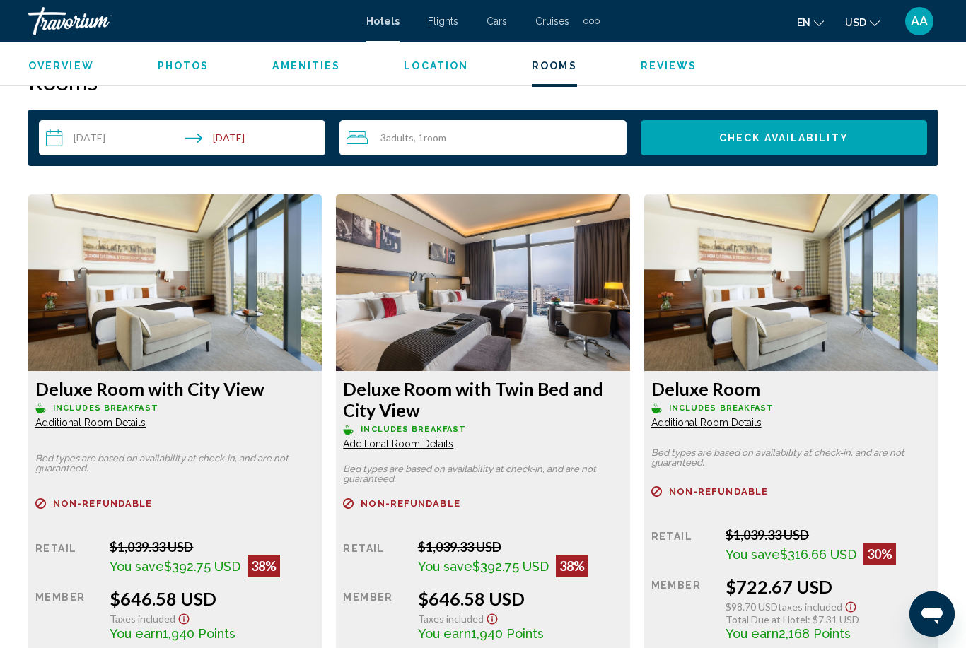
click at [322, 342] on img "Main content" at bounding box center [174, 282] width 293 height 177
click at [322, 288] on img "Main content" at bounding box center [174, 282] width 293 height 177
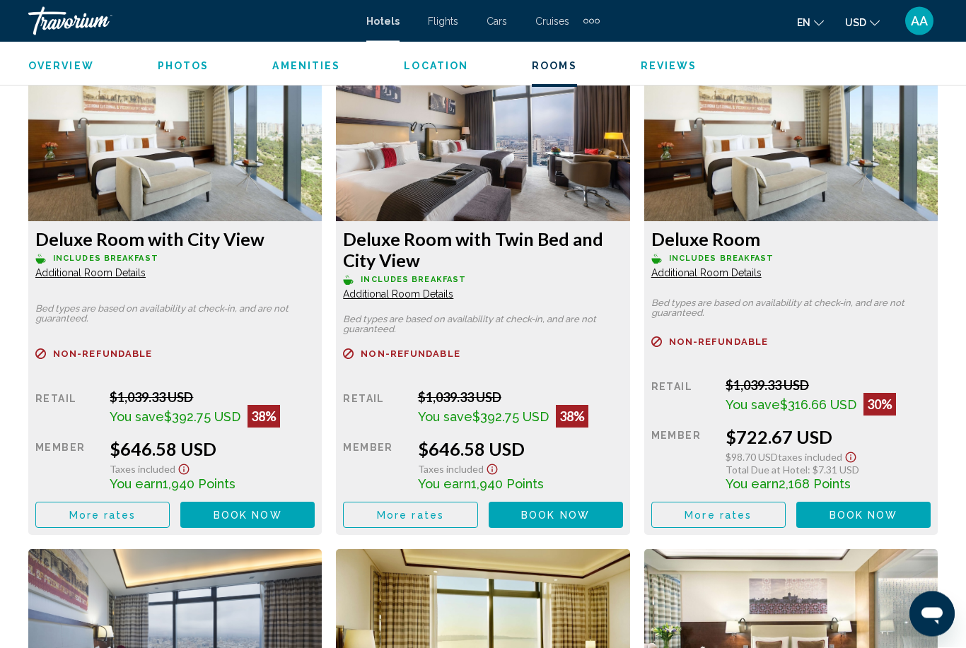
scroll to position [2208, 0]
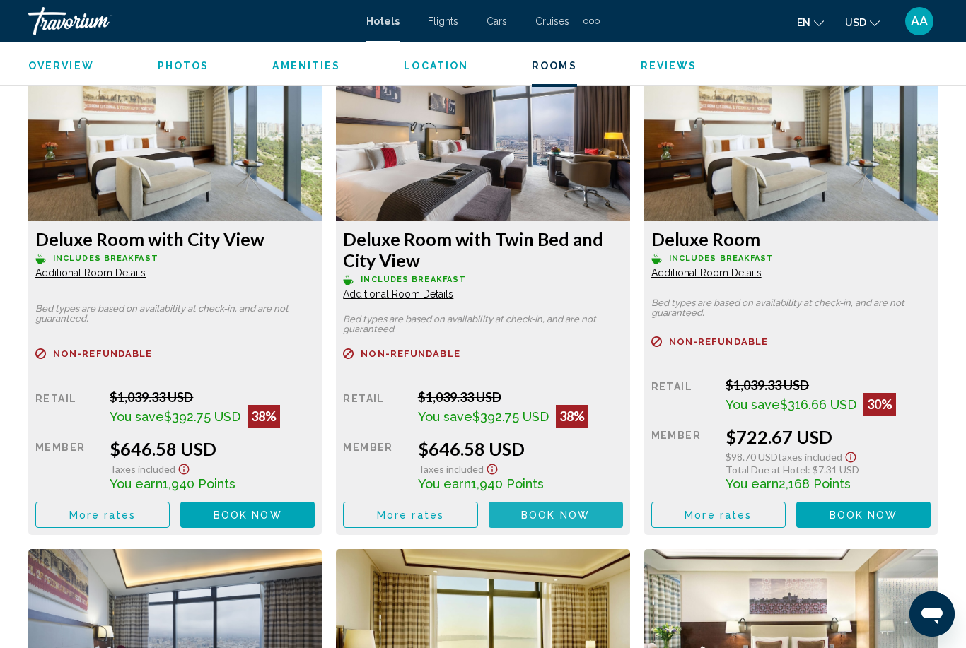
click at [282, 520] on span "Book now" at bounding box center [248, 515] width 69 height 11
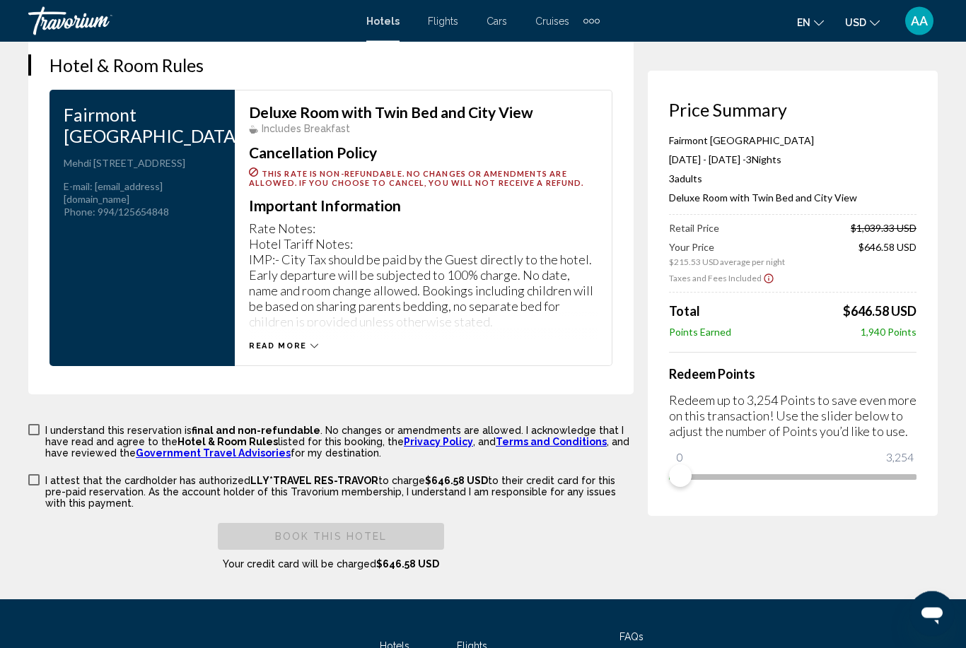
scroll to position [1907, 0]
click at [310, 350] on icon "Main content" at bounding box center [314, 346] width 8 height 8
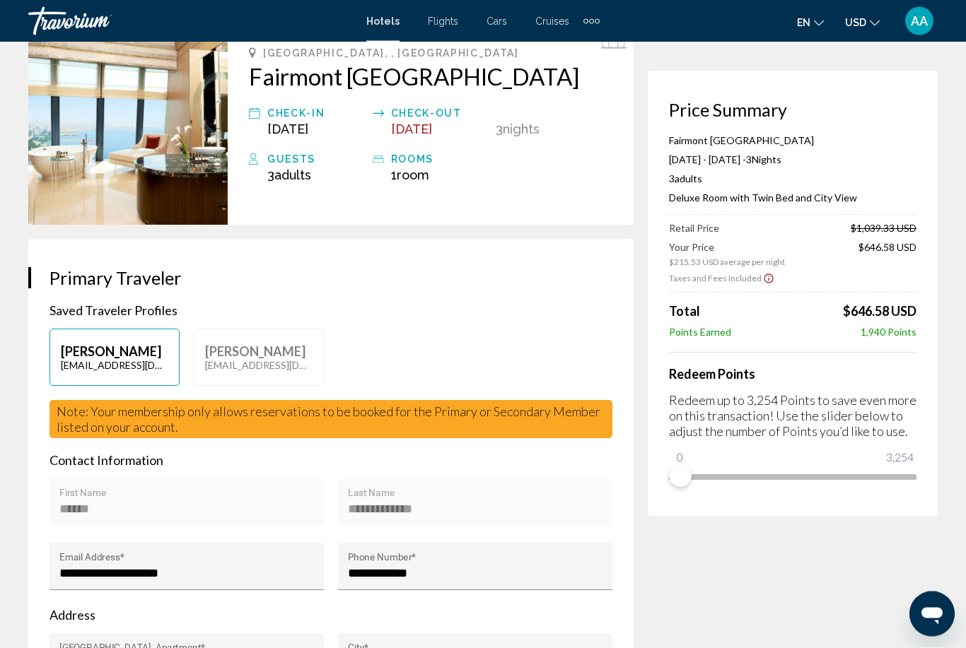
scroll to position [0, 0]
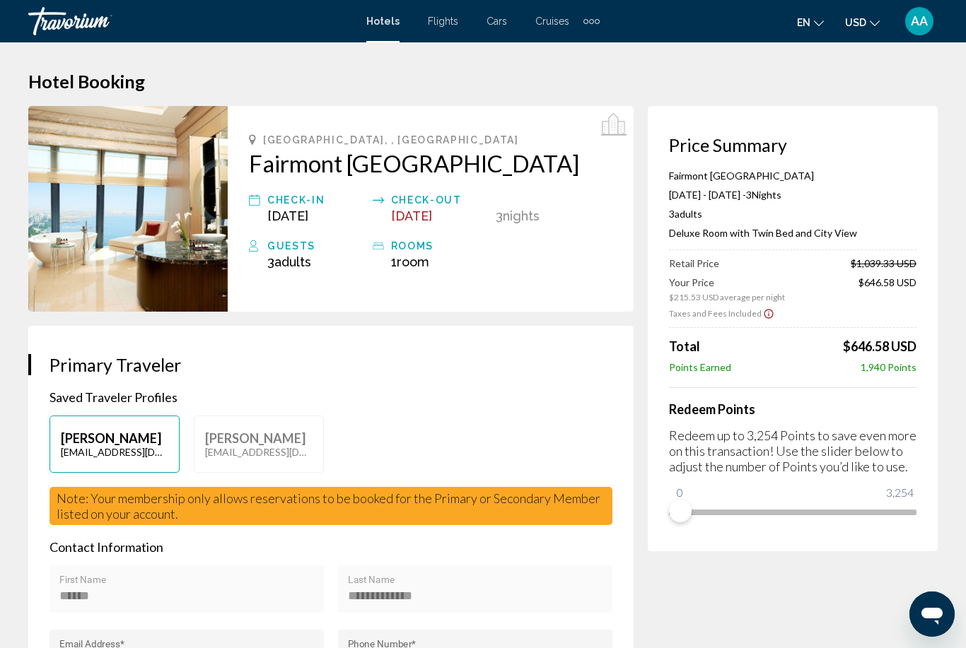
click at [124, 232] on img "Main content" at bounding box center [127, 209] width 199 height 206
click at [181, 233] on img "Main content" at bounding box center [127, 209] width 199 height 206
click at [166, 233] on img "Main content" at bounding box center [127, 209] width 199 height 206
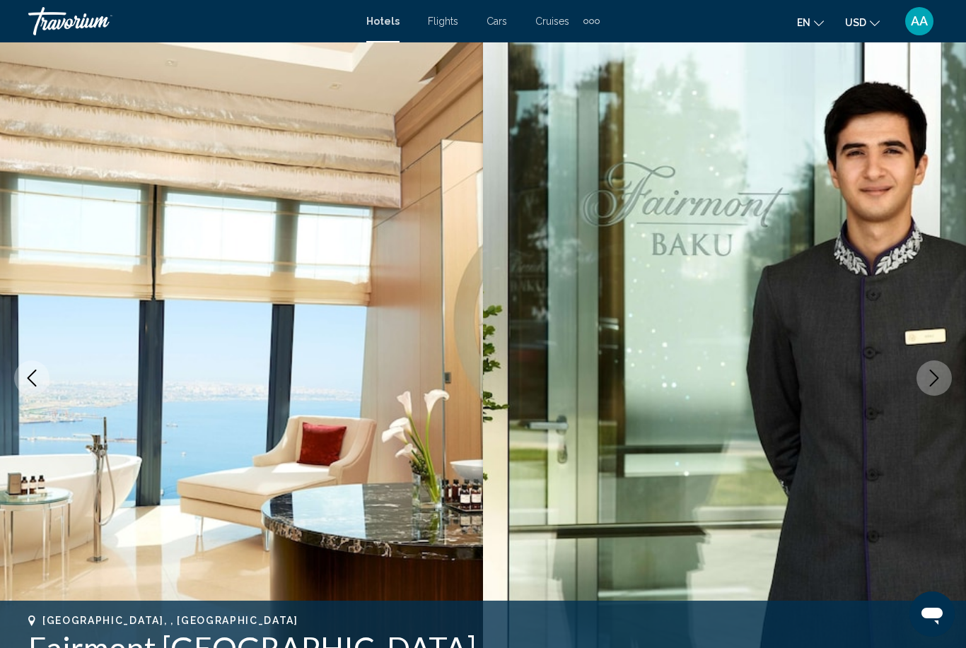
click at [931, 385] on icon "Next image" at bounding box center [934, 378] width 9 height 17
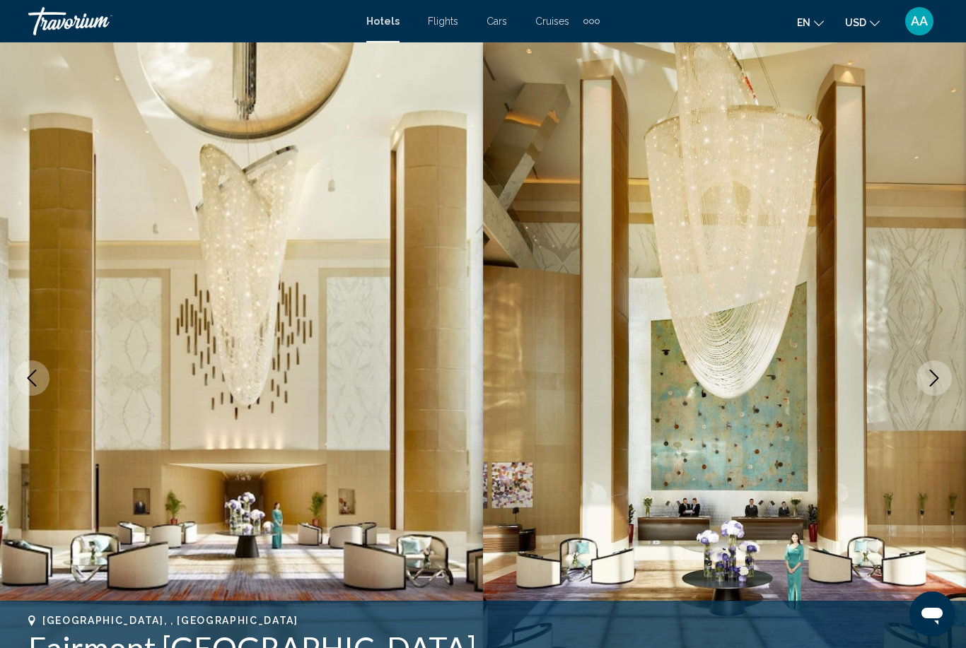
click at [940, 383] on icon "Next image" at bounding box center [934, 378] width 17 height 17
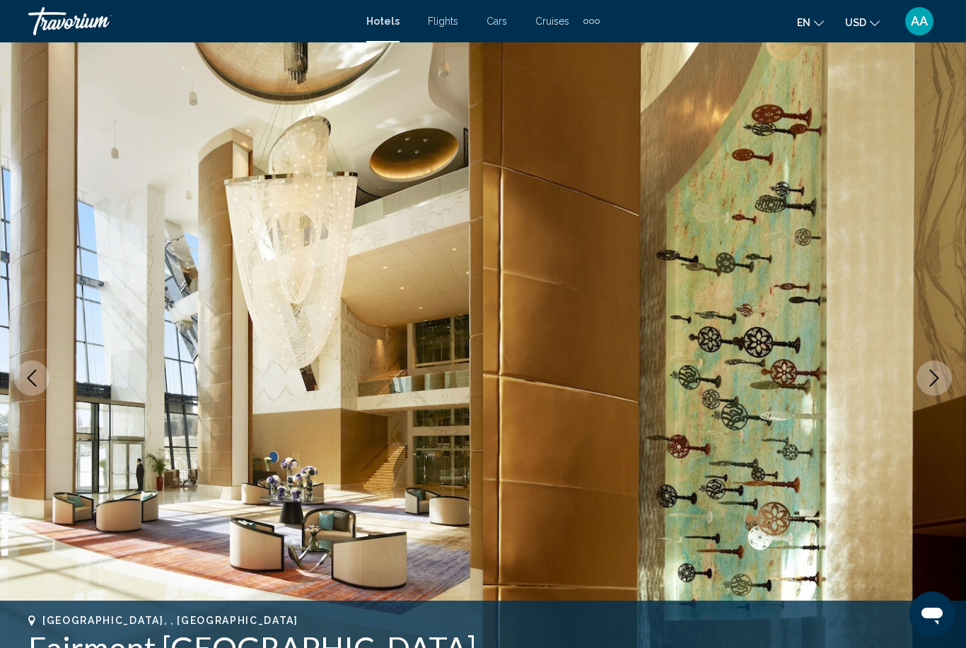
click at [938, 392] on button "Next image" at bounding box center [933, 378] width 35 height 35
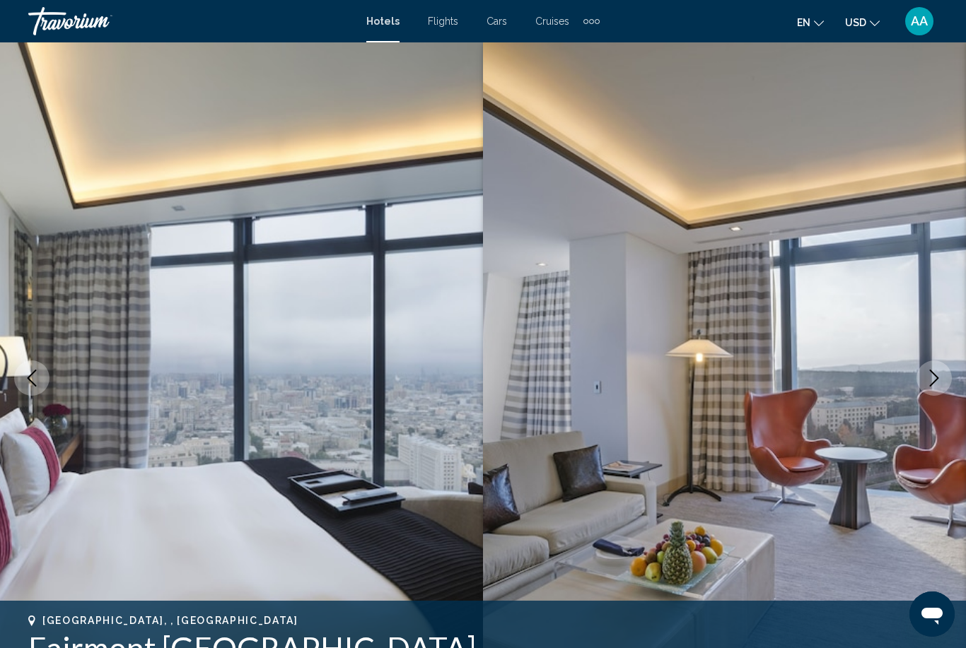
click at [941, 387] on button "Next image" at bounding box center [933, 378] width 35 height 35
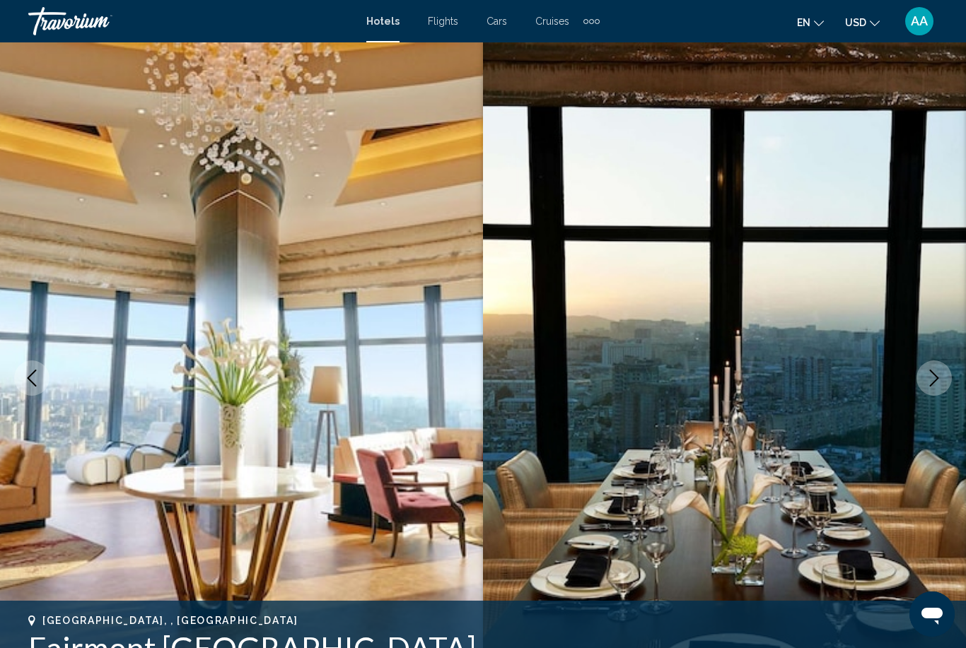
click at [933, 389] on button "Next image" at bounding box center [933, 378] width 35 height 35
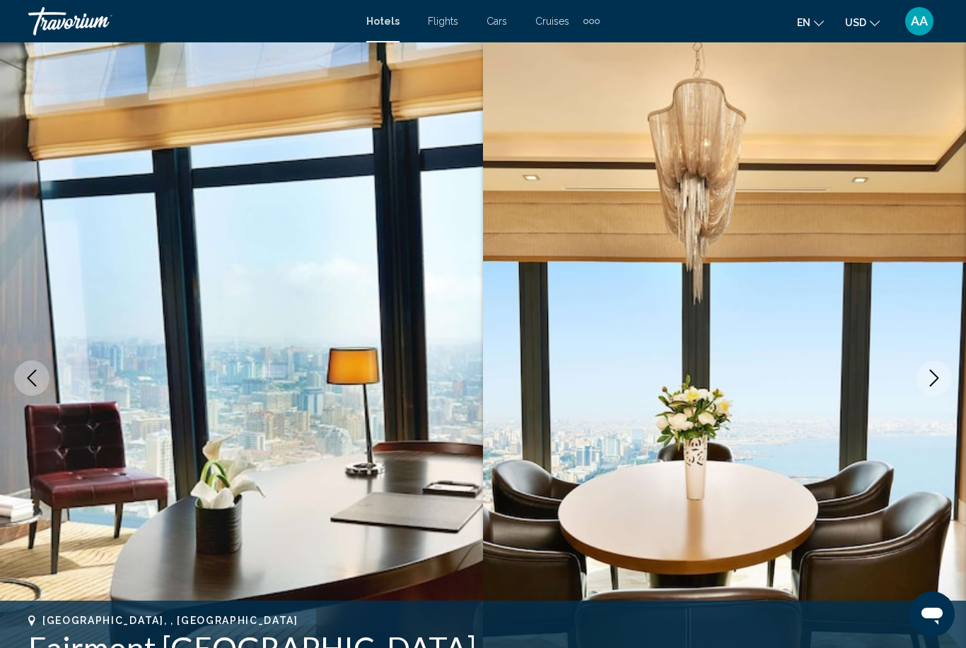
click at [926, 389] on button "Next image" at bounding box center [933, 378] width 35 height 35
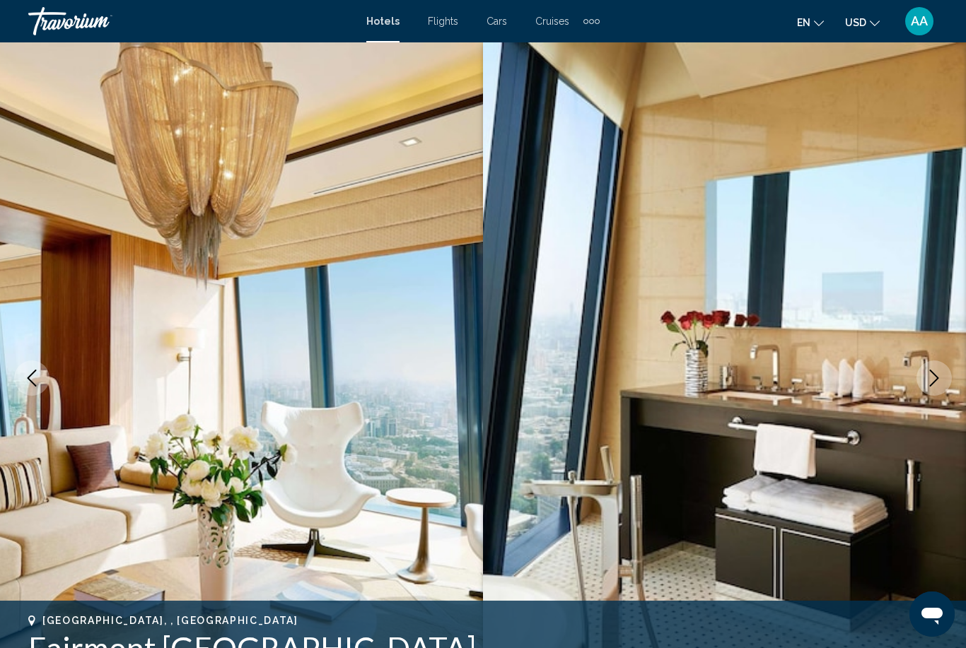
click at [932, 393] on button "Next image" at bounding box center [933, 378] width 35 height 35
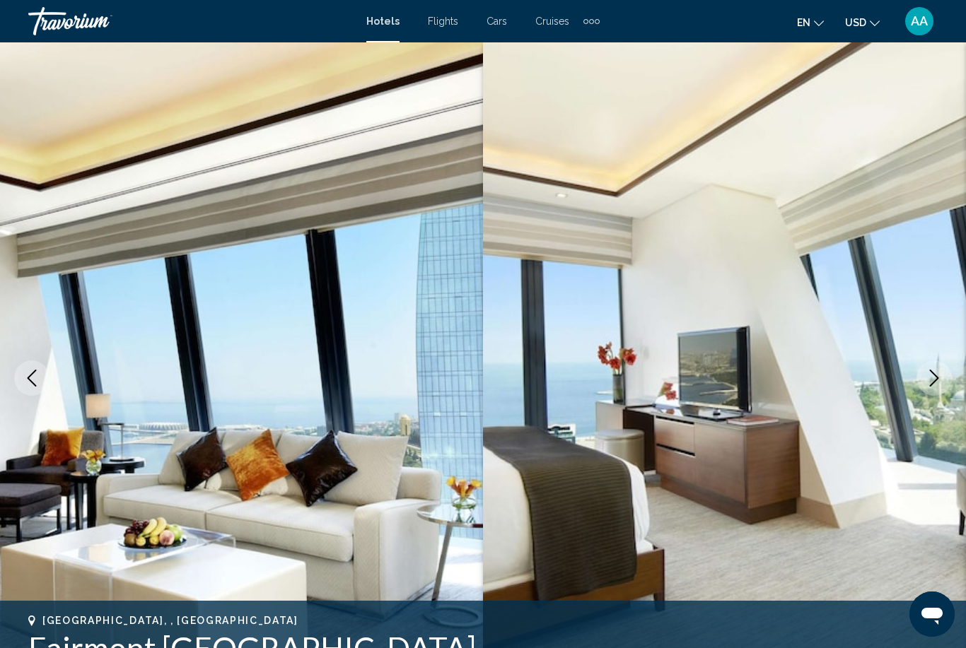
click at [930, 393] on button "Next image" at bounding box center [933, 378] width 35 height 35
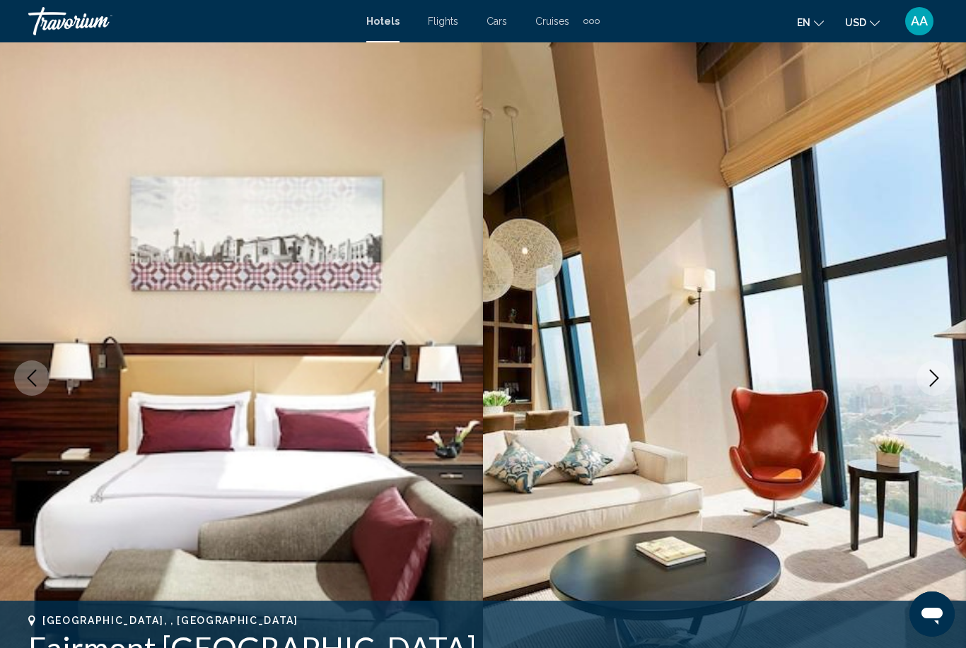
click at [933, 381] on icon "Next image" at bounding box center [934, 378] width 17 height 17
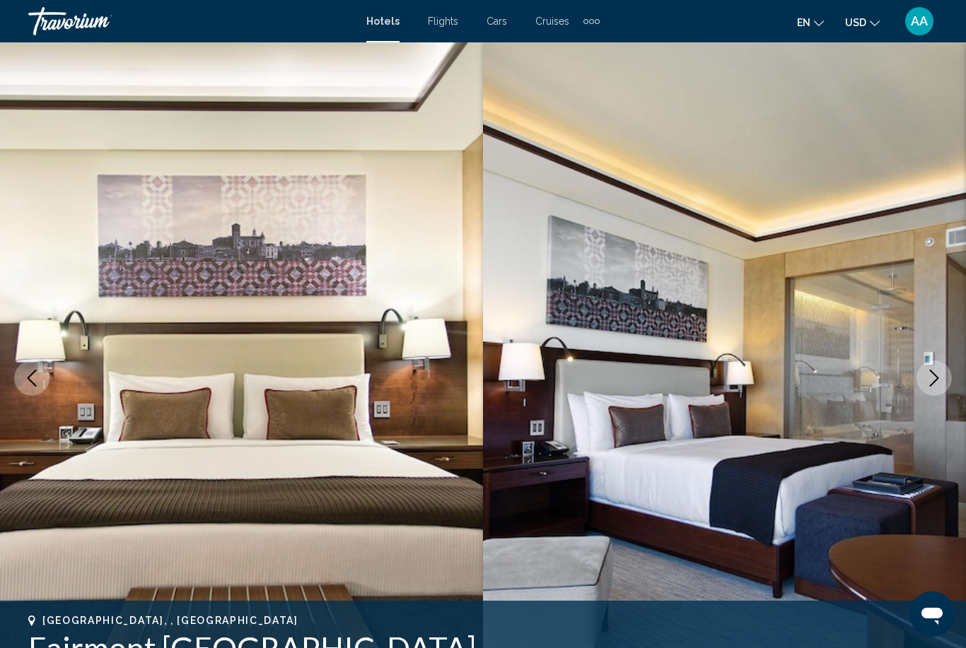
click at [933, 387] on button "Next image" at bounding box center [933, 378] width 35 height 35
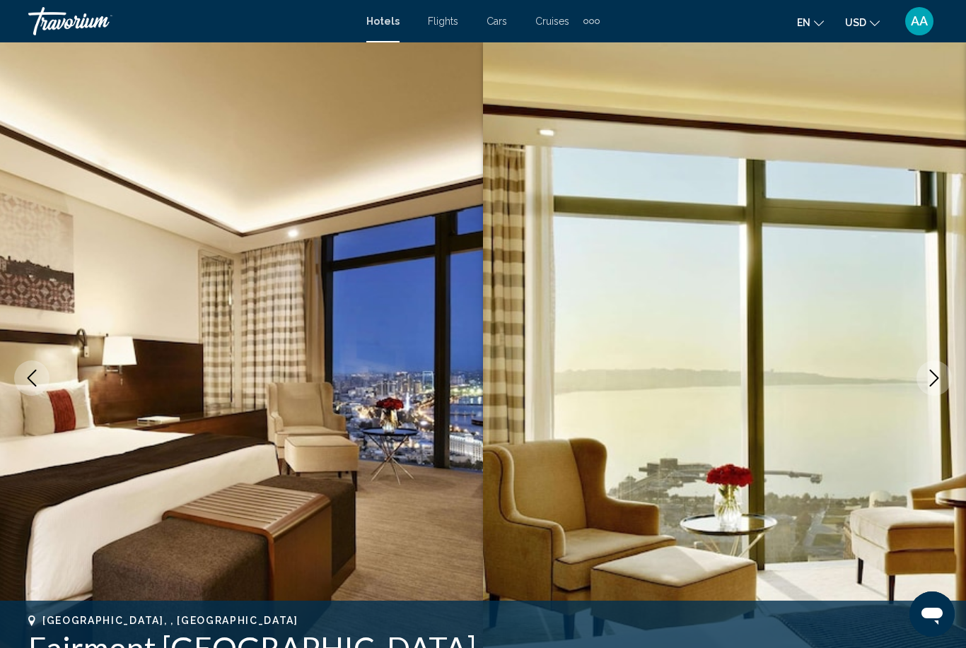
click at [935, 387] on button "Next image" at bounding box center [933, 378] width 35 height 35
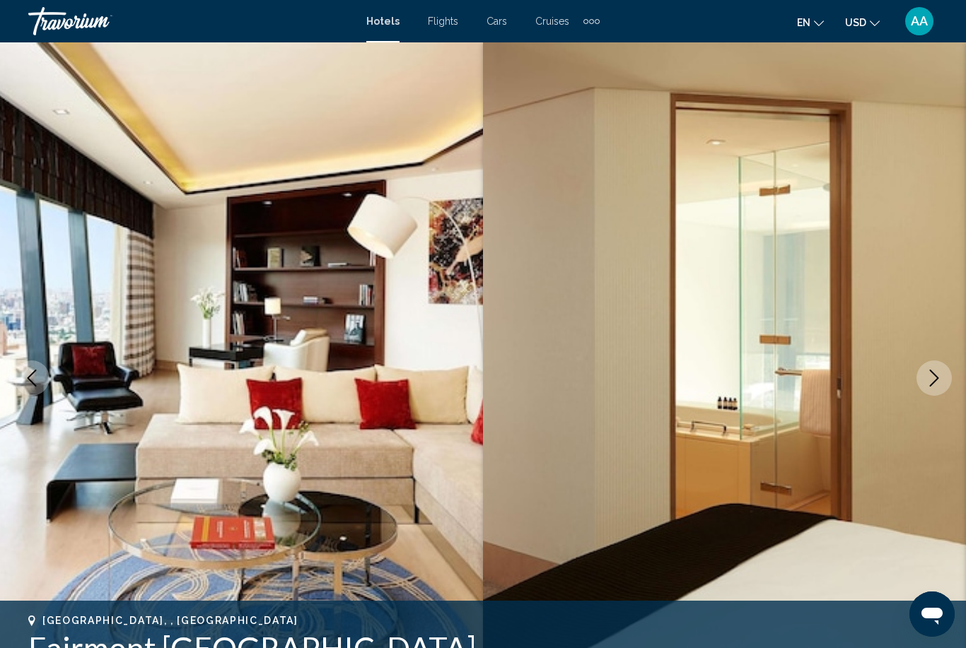
click at [938, 386] on icon "Next image" at bounding box center [934, 378] width 17 height 17
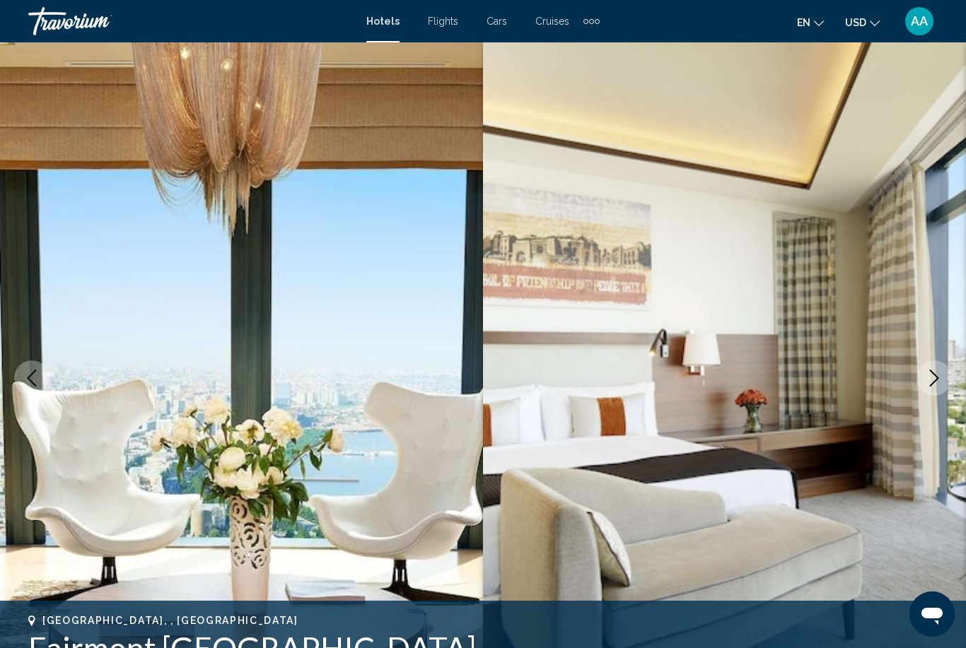
click at [930, 384] on icon "Next image" at bounding box center [934, 378] width 17 height 17
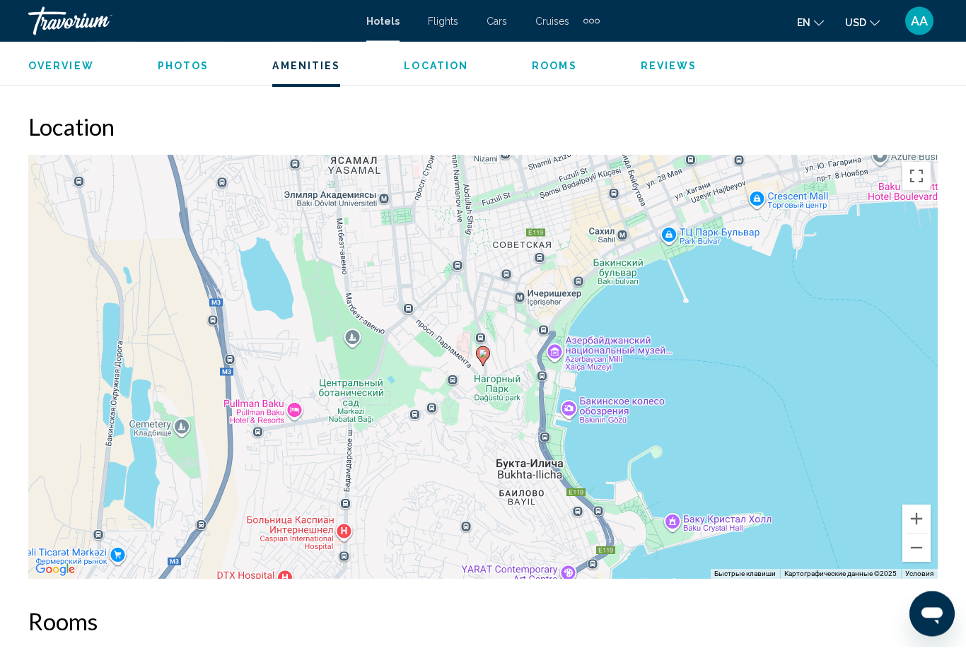
scroll to position [1512, 0]
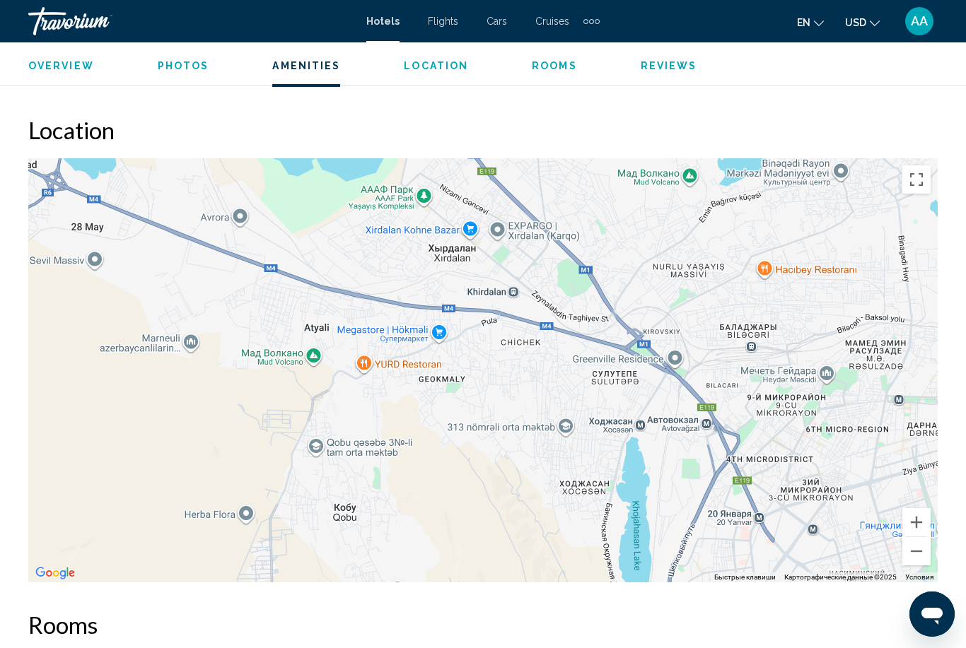
click at [171, 70] on span "Photos" at bounding box center [184, 65] width 52 height 11
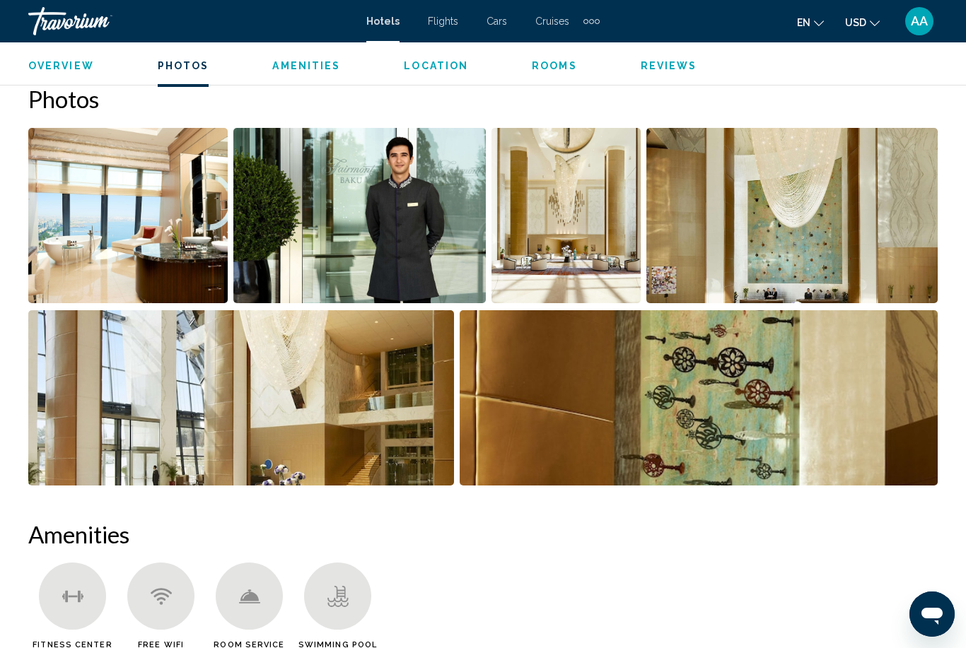
click at [432, 69] on span "Location" at bounding box center [436, 65] width 64 height 11
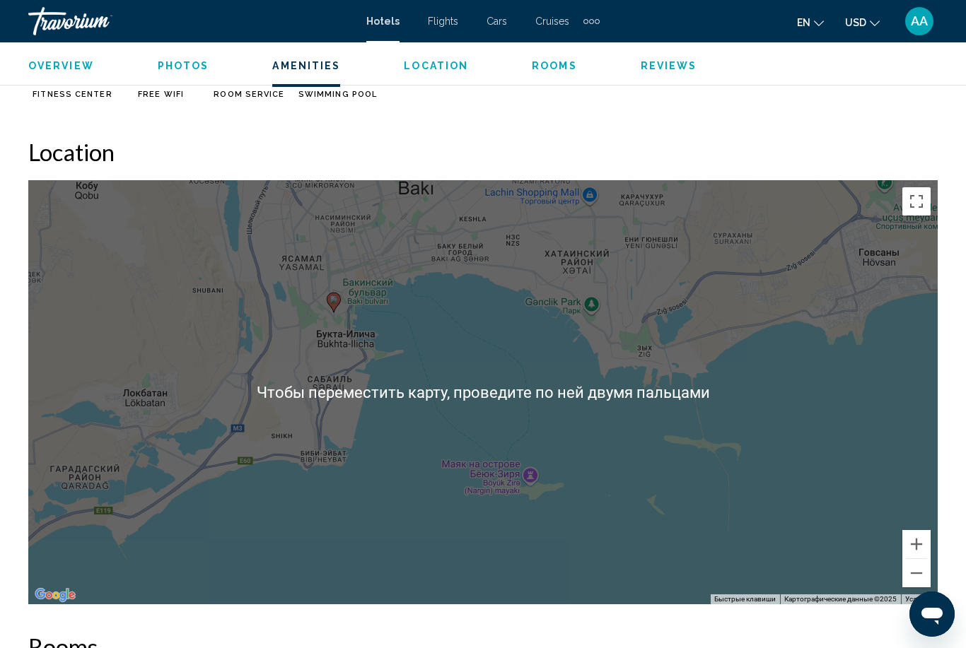
scroll to position [1488, 0]
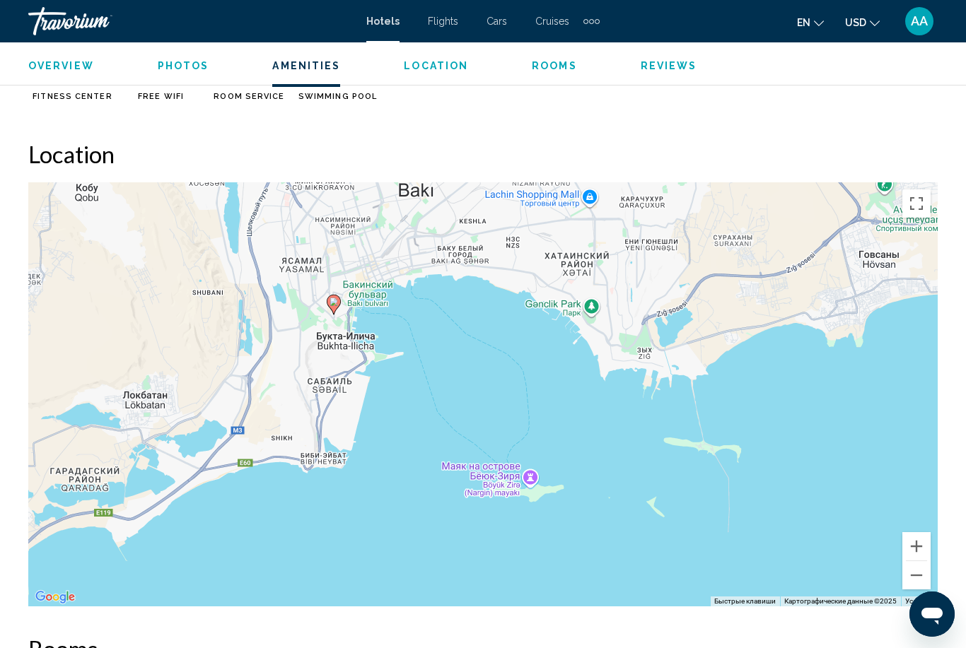
click at [532, 64] on span "Rooms" at bounding box center [554, 65] width 45 height 11
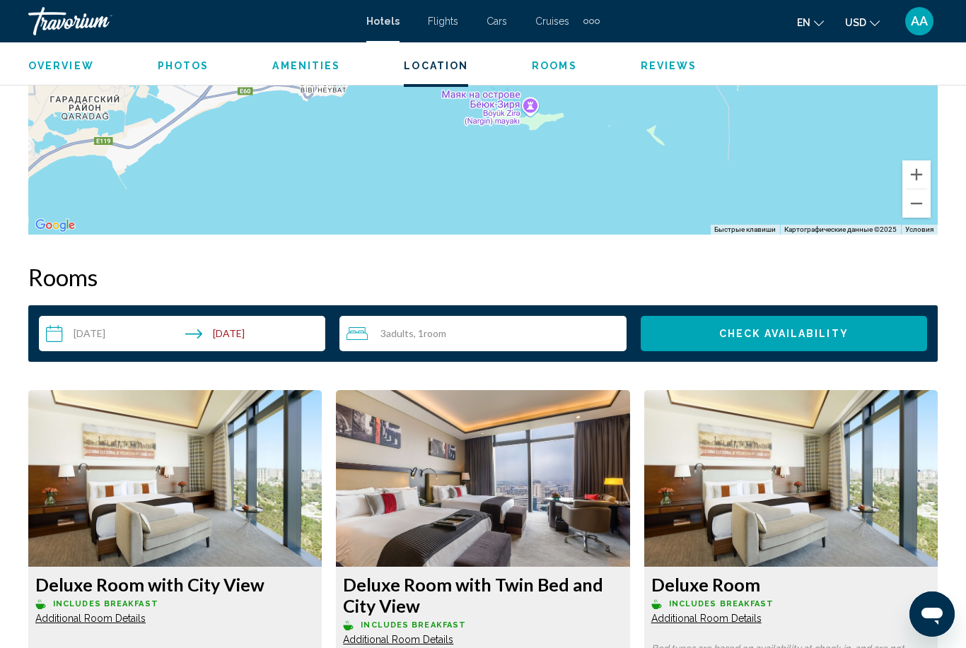
scroll to position [2038, 0]
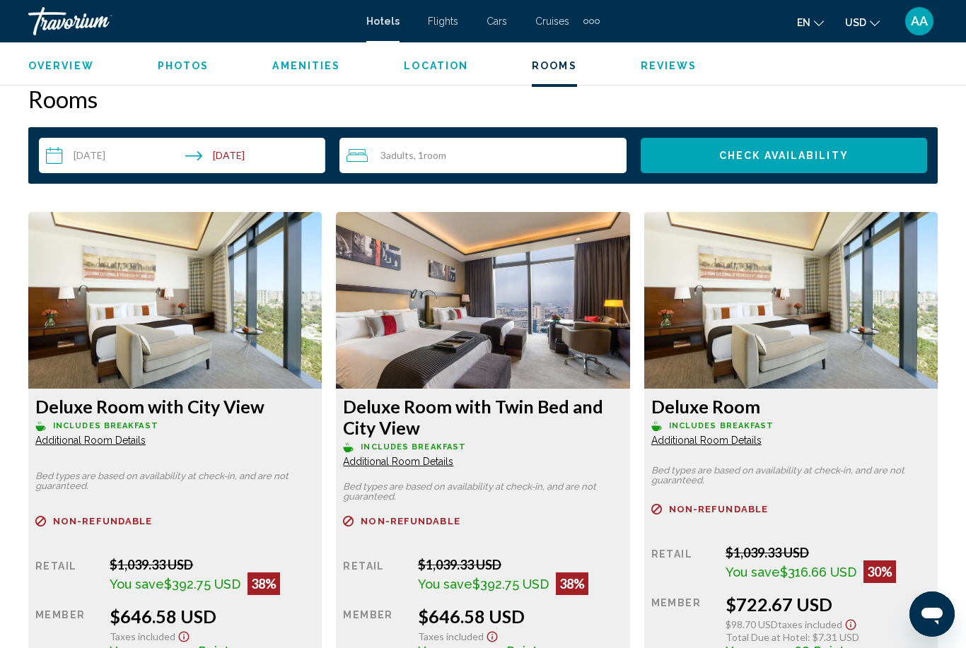
click at [146, 446] on span "Additional Room Details" at bounding box center [90, 440] width 110 height 11
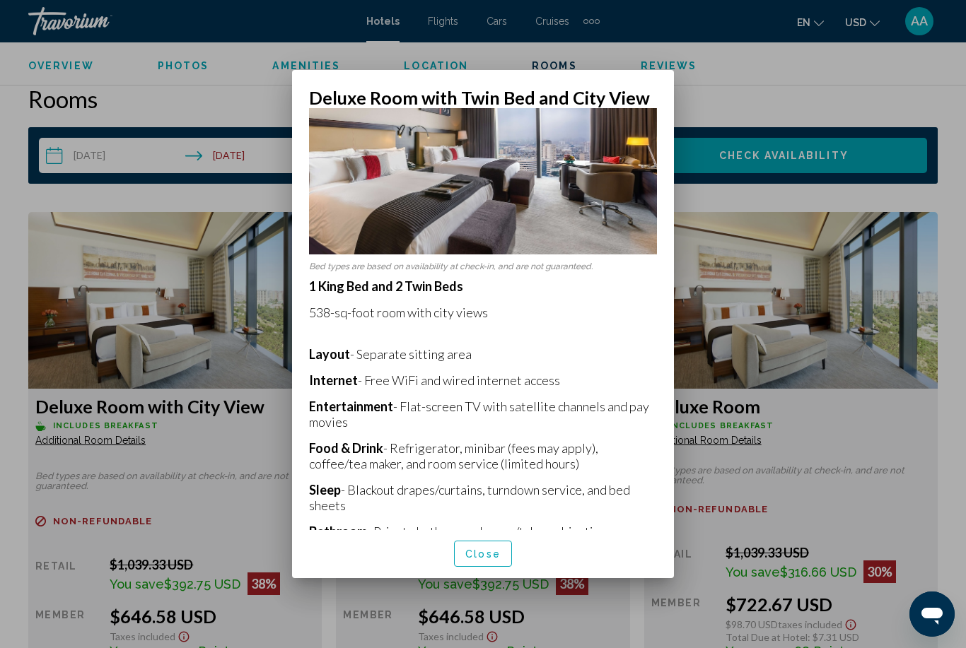
scroll to position [96, 0]
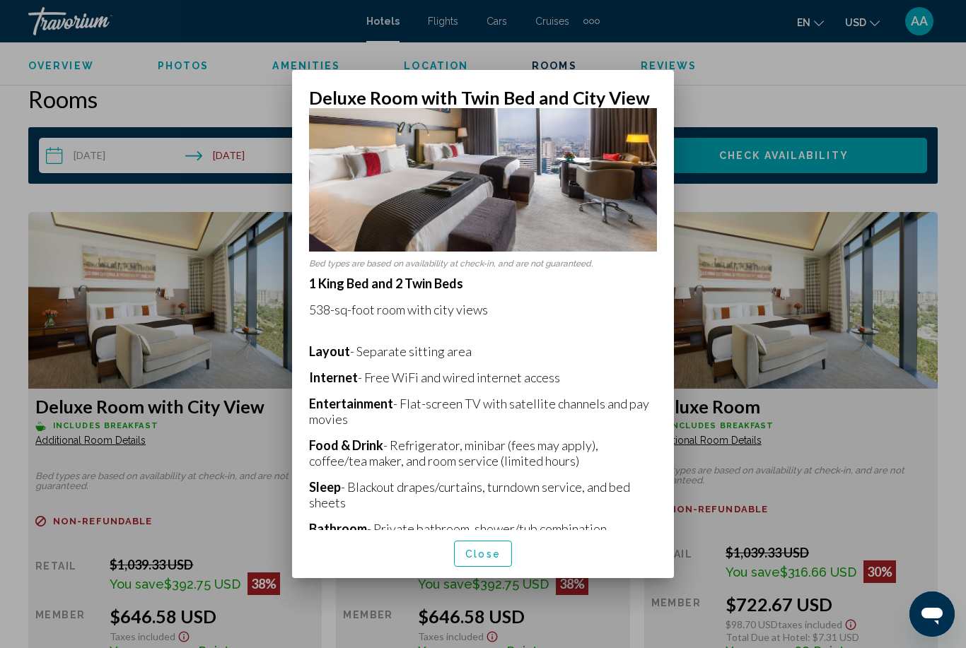
click at [793, 78] on div at bounding box center [483, 324] width 966 height 648
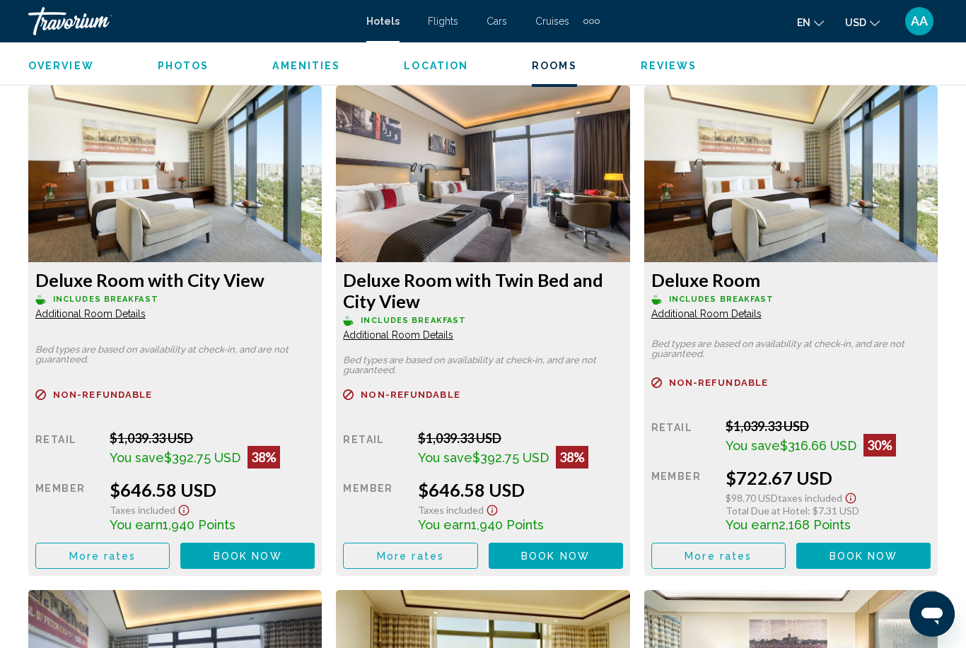
scroll to position [2188, 0]
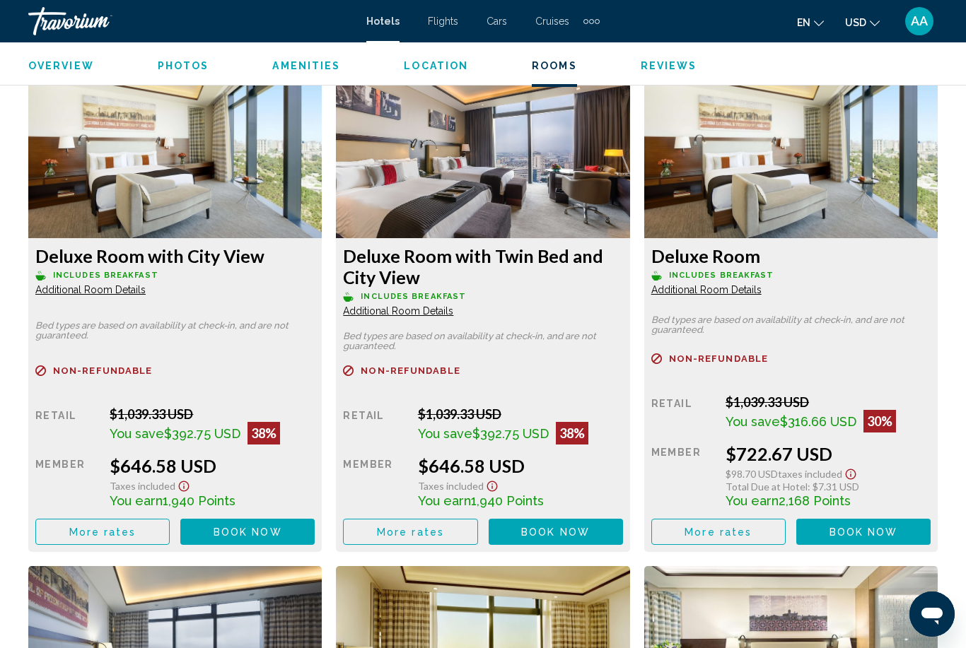
click at [110, 288] on span "Additional Room Details" at bounding box center [90, 289] width 110 height 11
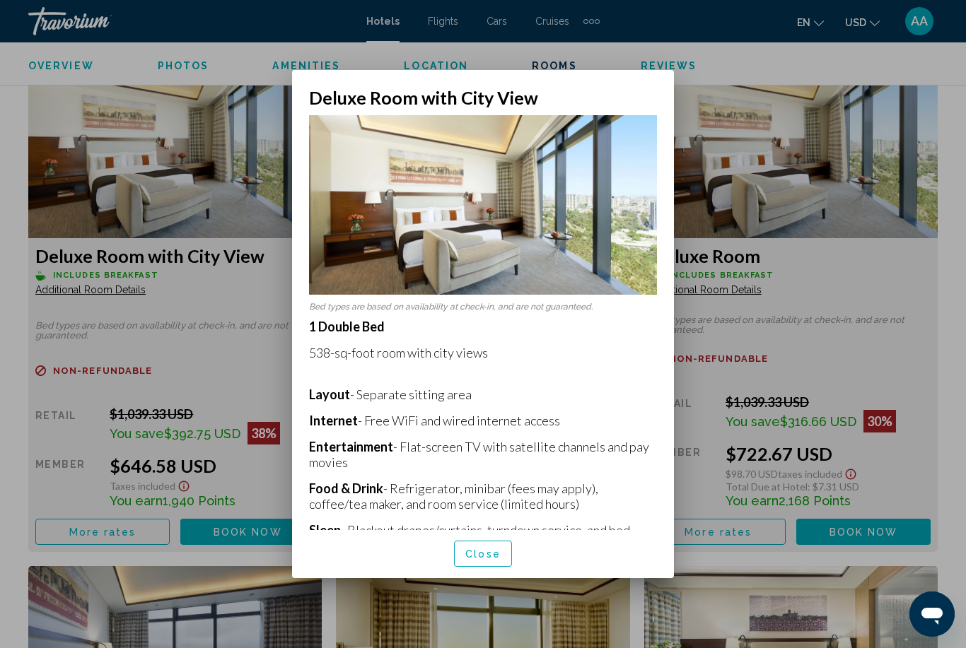
scroll to position [0, 0]
click at [256, 380] on div at bounding box center [483, 324] width 966 height 648
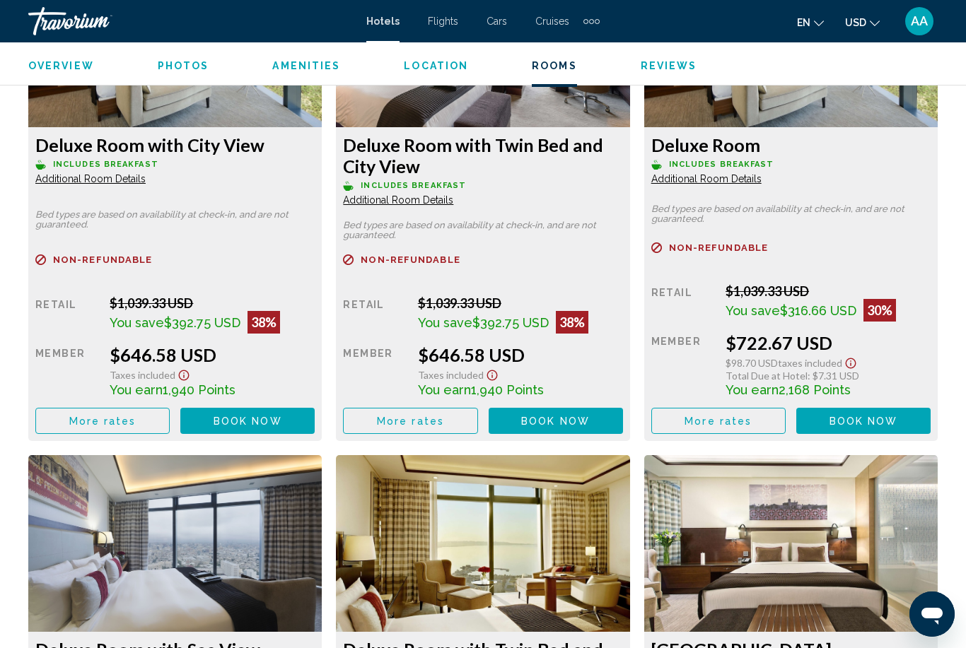
scroll to position [2299, 0]
click at [146, 185] on span "Additional Room Details" at bounding box center [90, 179] width 110 height 11
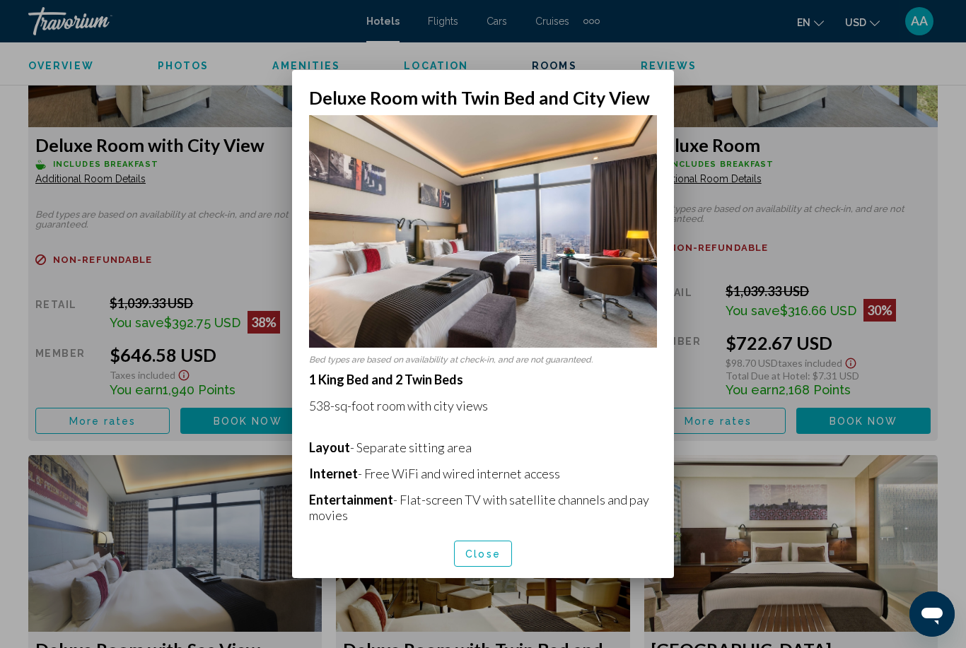
scroll to position [0, 0]
click at [829, 235] on div at bounding box center [483, 324] width 966 height 648
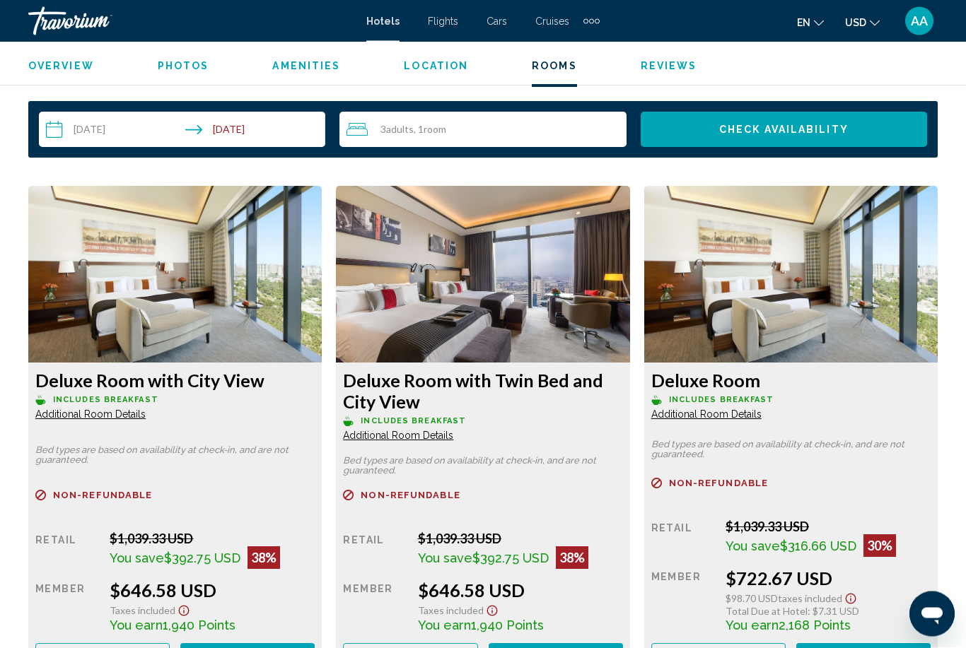
scroll to position [2071, 0]
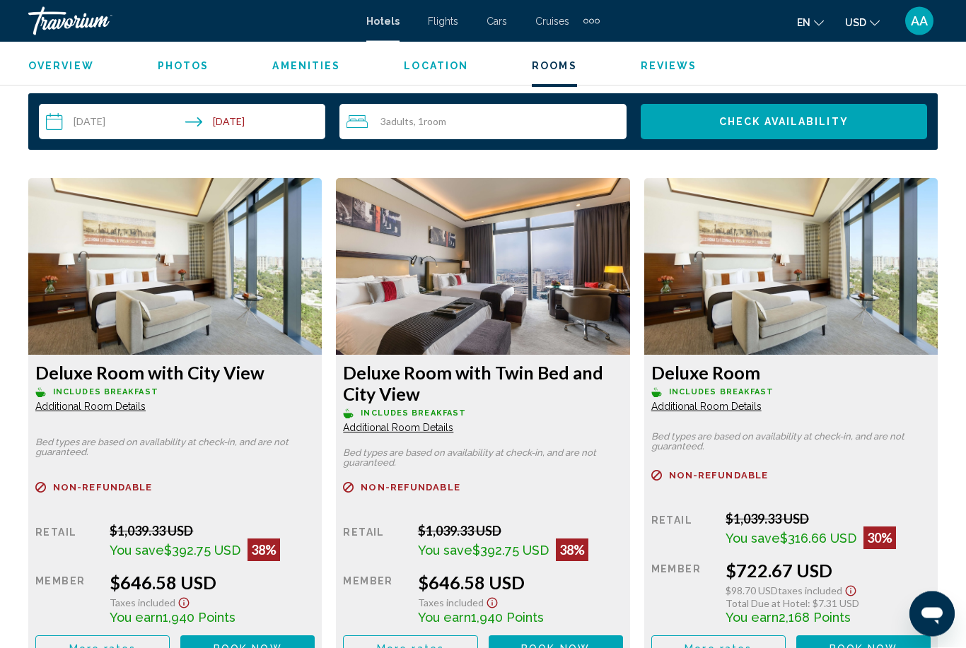
click at [322, 293] on img "Main content" at bounding box center [174, 267] width 293 height 177
click at [282, 648] on span "Book now" at bounding box center [248, 649] width 69 height 11
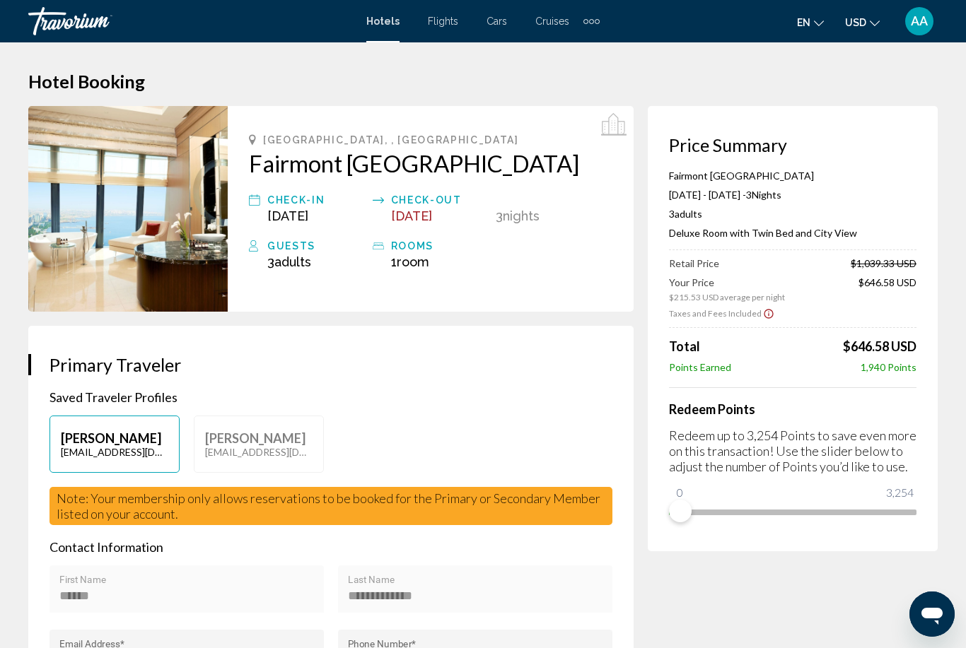
click at [173, 214] on img "Main content" at bounding box center [127, 209] width 199 height 206
click at [533, 390] on p "Saved Traveler Profiles" at bounding box center [330, 398] width 563 height 16
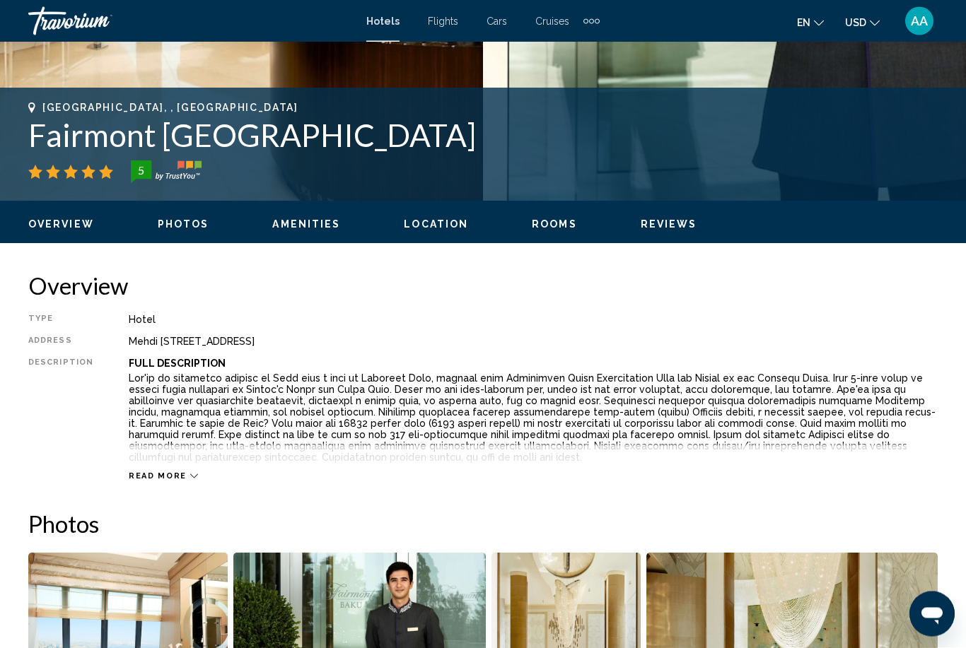
scroll to position [536, 0]
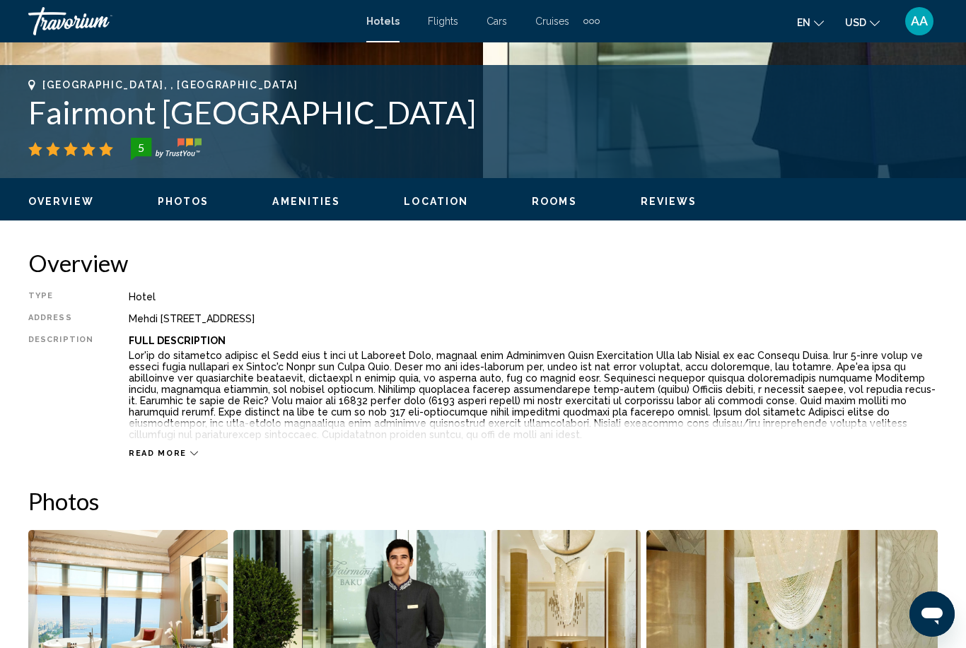
click at [548, 196] on span "Rooms" at bounding box center [554, 201] width 45 height 11
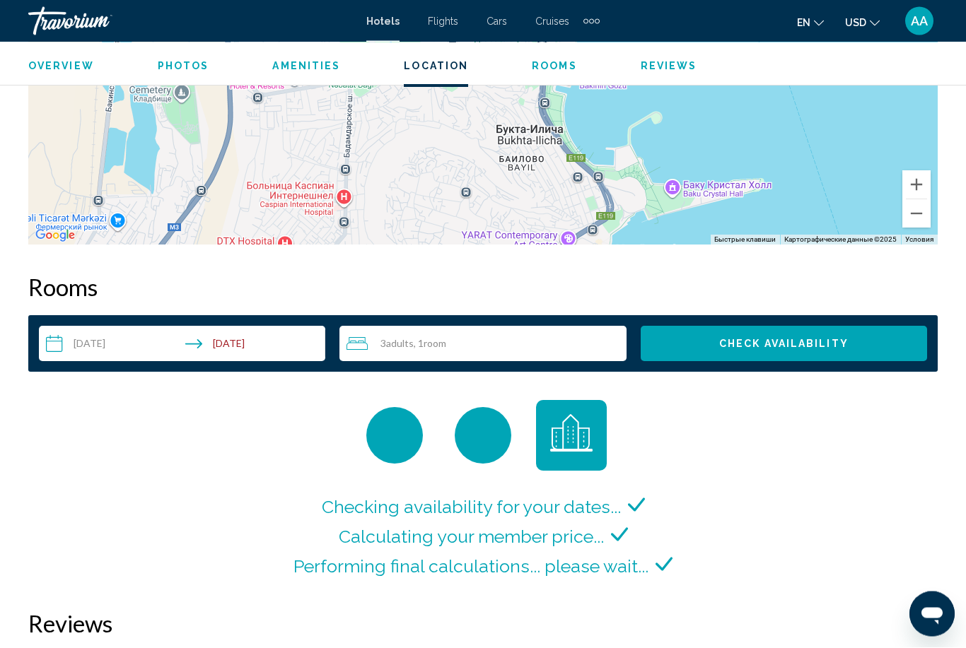
scroll to position [2037, 0]
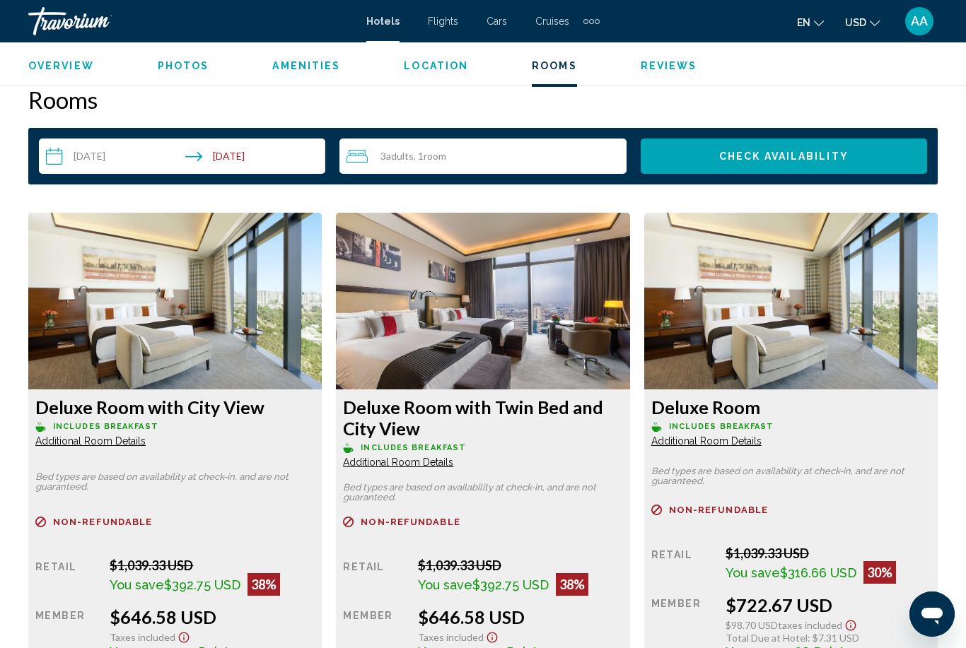
click at [146, 447] on span "Additional Room Details" at bounding box center [90, 441] width 110 height 11
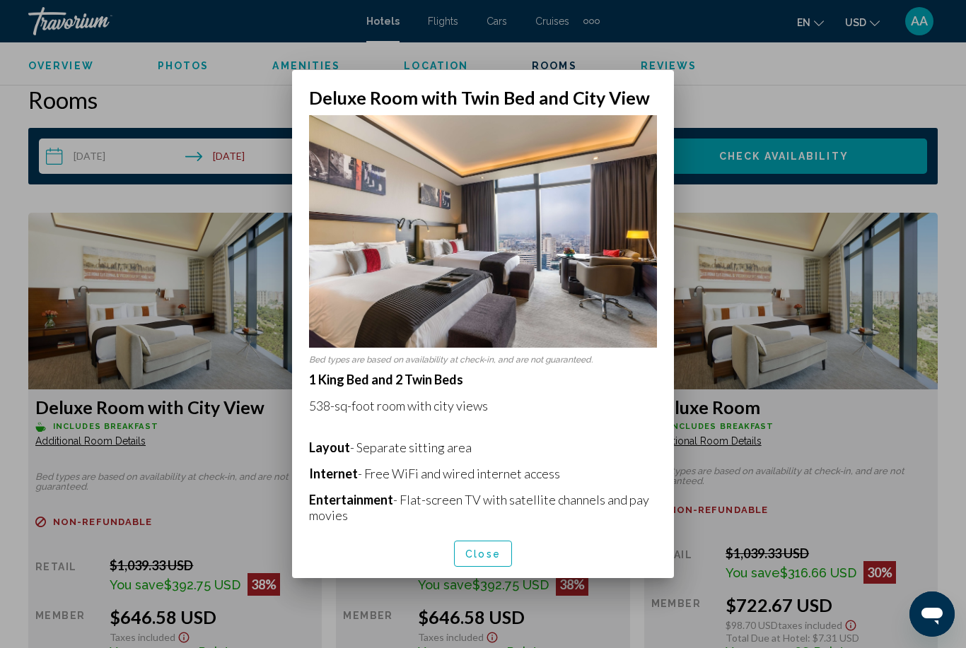
click at [230, 105] on div at bounding box center [483, 324] width 966 height 648
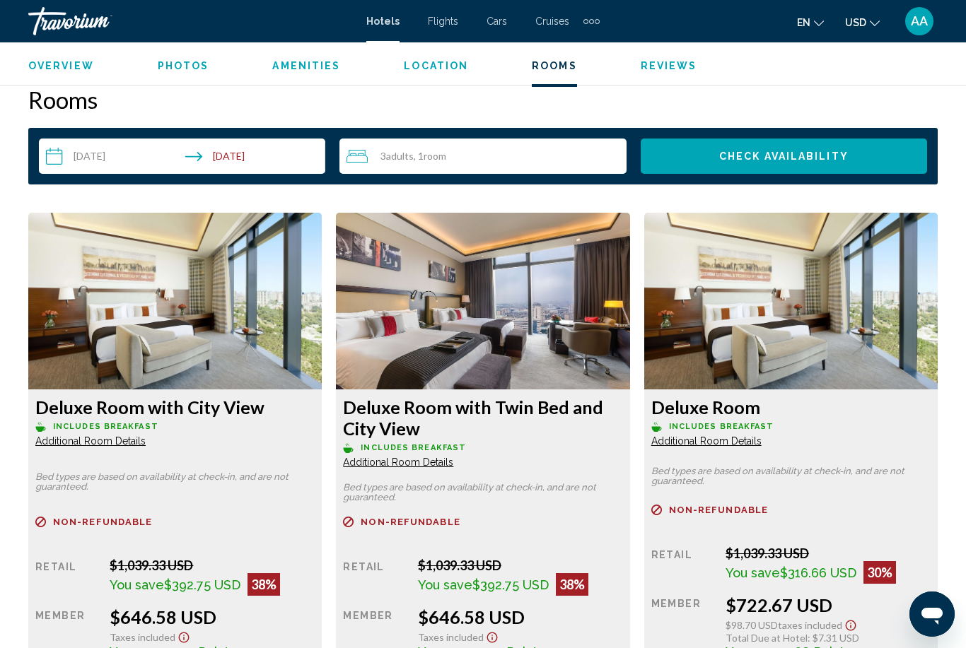
click at [236, 157] on input "**********" at bounding box center [185, 159] width 292 height 40
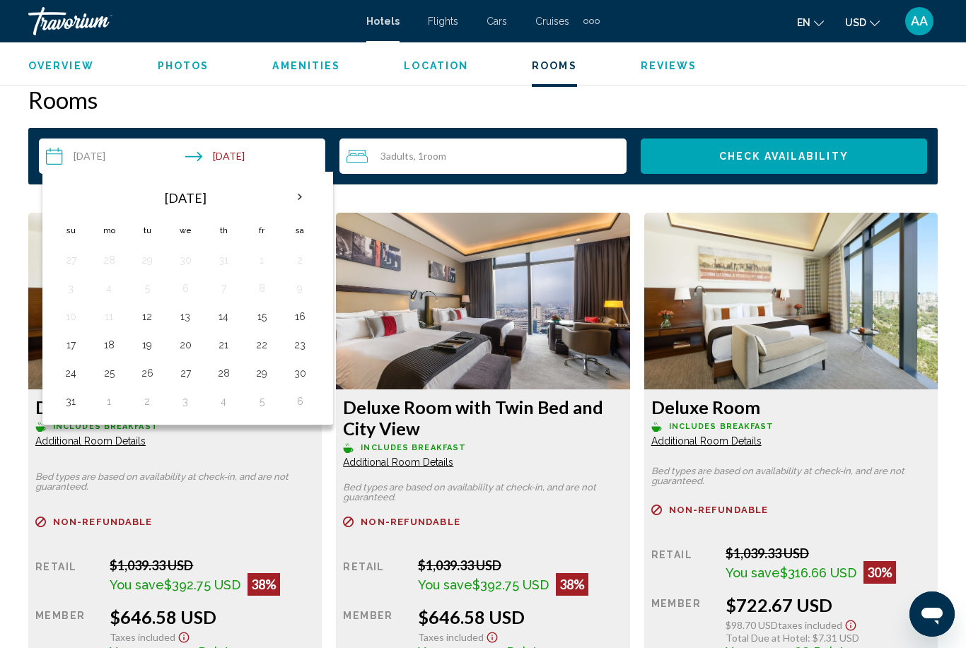
click at [473, 162] on div "3 Adult Adults , 1 Room rooms" at bounding box center [485, 156] width 279 height 17
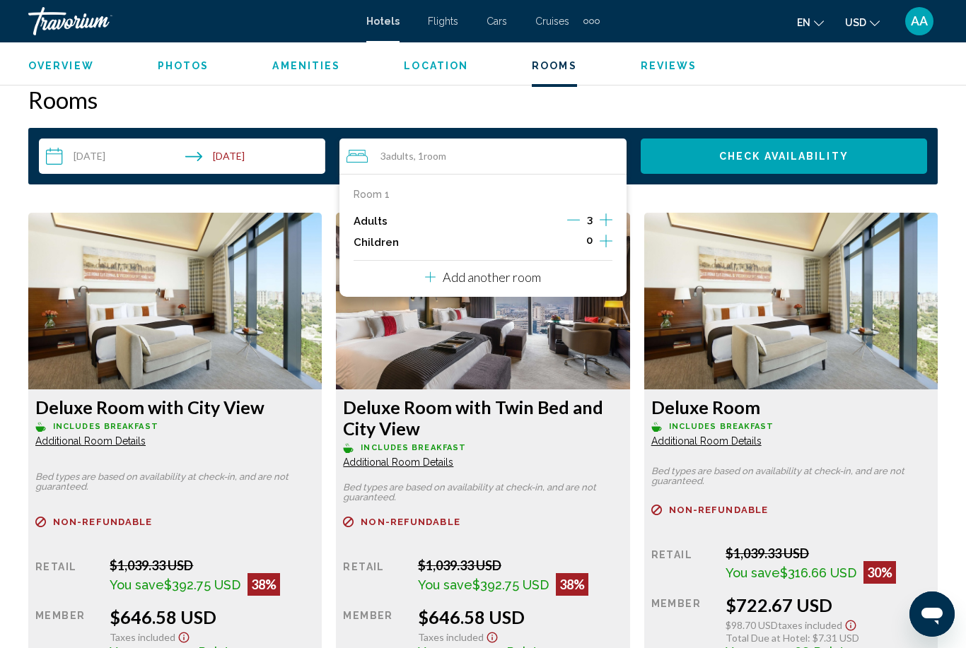
click at [612, 218] on icon "Increment adults" at bounding box center [606, 219] width 13 height 17
click at [807, 156] on span "Check Availability" at bounding box center [783, 156] width 129 height 11
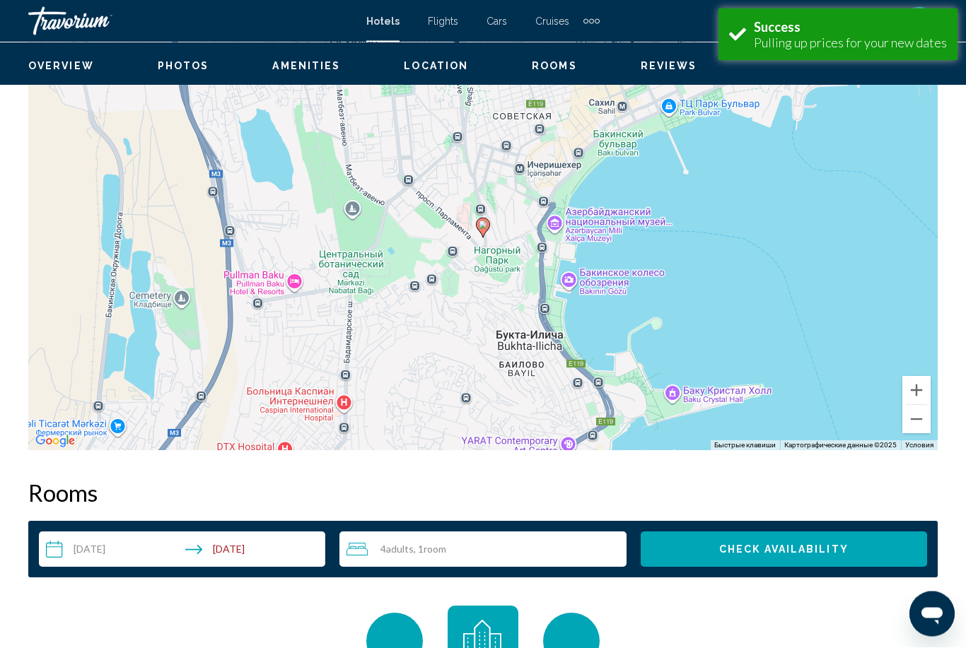
scroll to position [2037, 0]
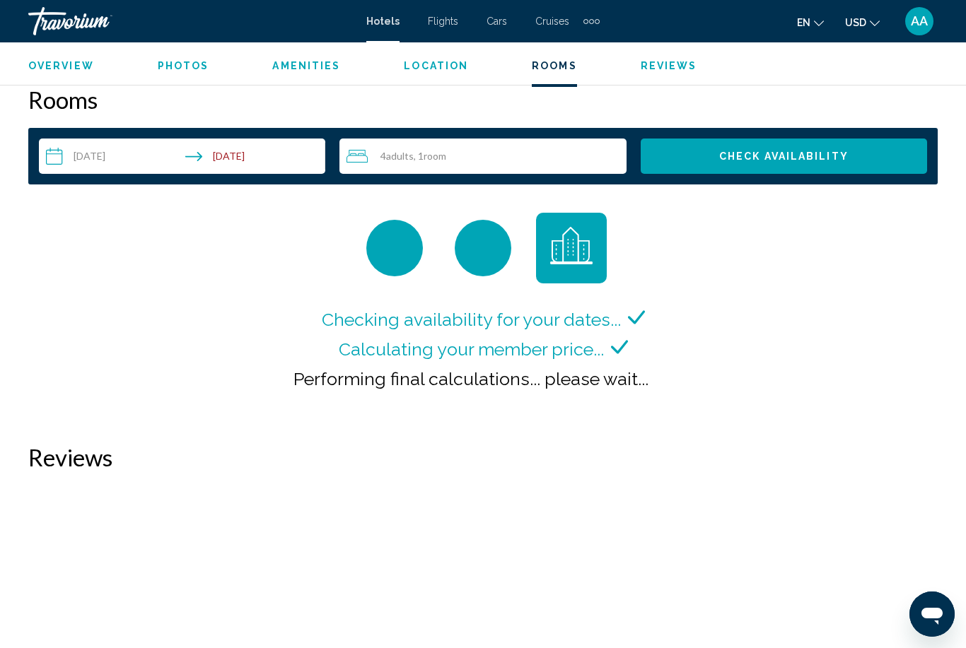
click at [522, 168] on div "4 Adult Adults , 1 Room rooms" at bounding box center [485, 156] width 279 height 35
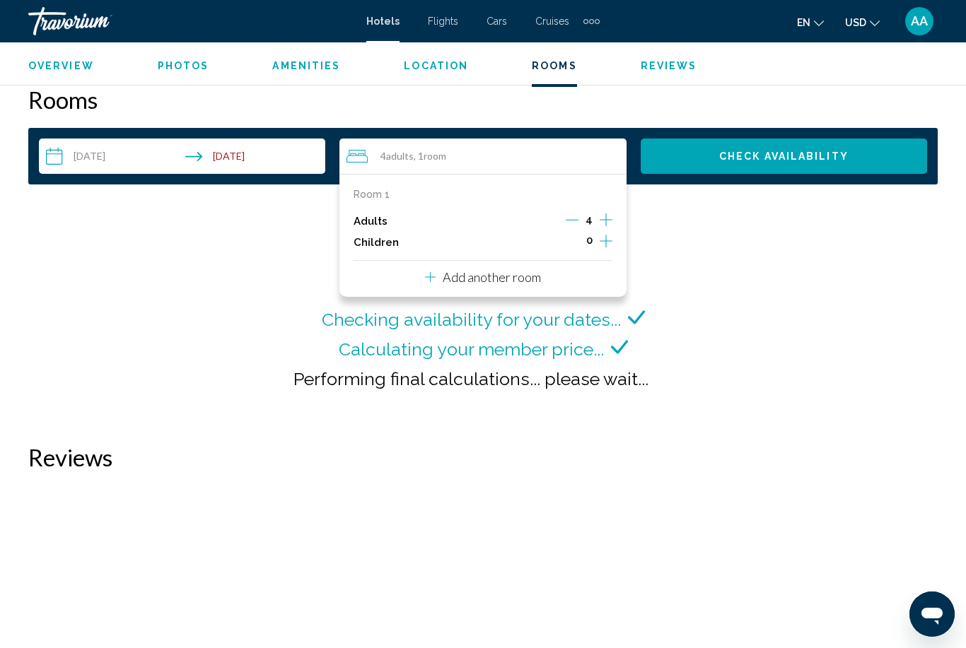
click at [563, 217] on div "Adults 4" at bounding box center [483, 221] width 258 height 21
click at [571, 222] on icon "Decrement adults" at bounding box center [572, 220] width 13 height 13
click at [794, 172] on button "Check Availability" at bounding box center [784, 156] width 286 height 35
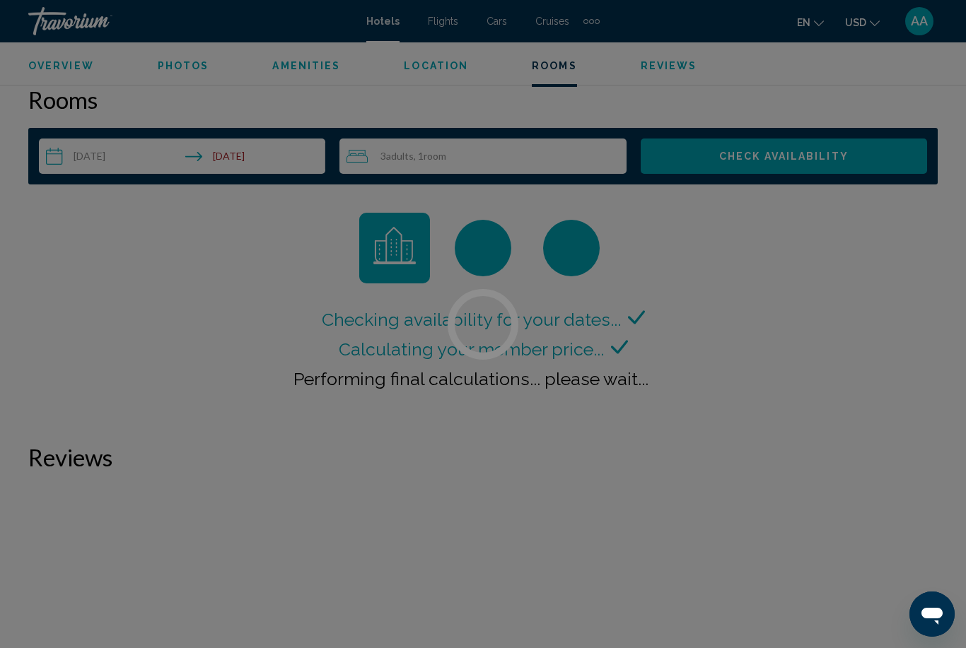
scroll to position [2038, 0]
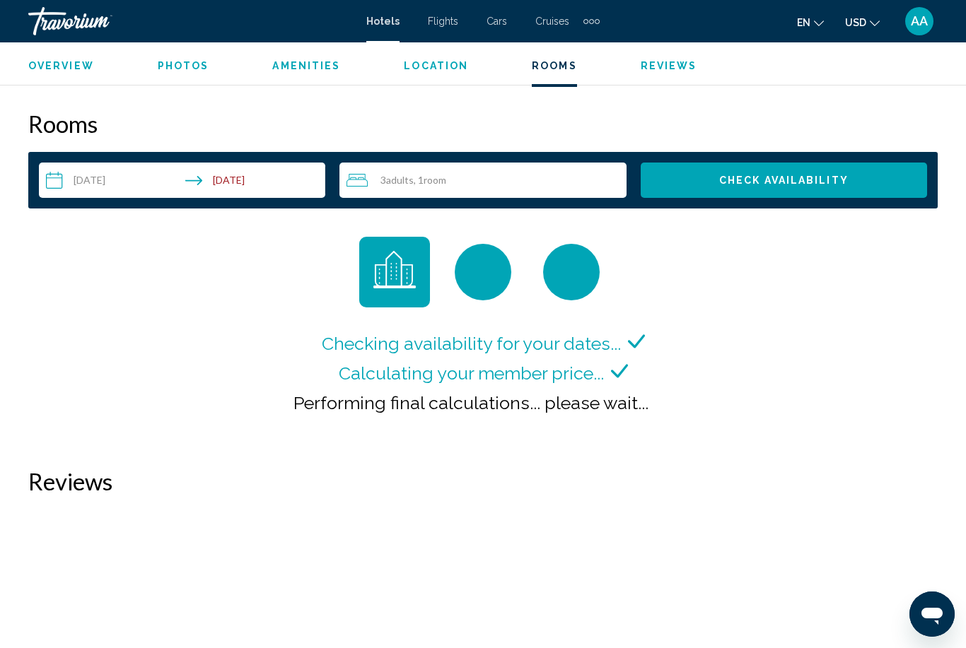
scroll to position [2007, 0]
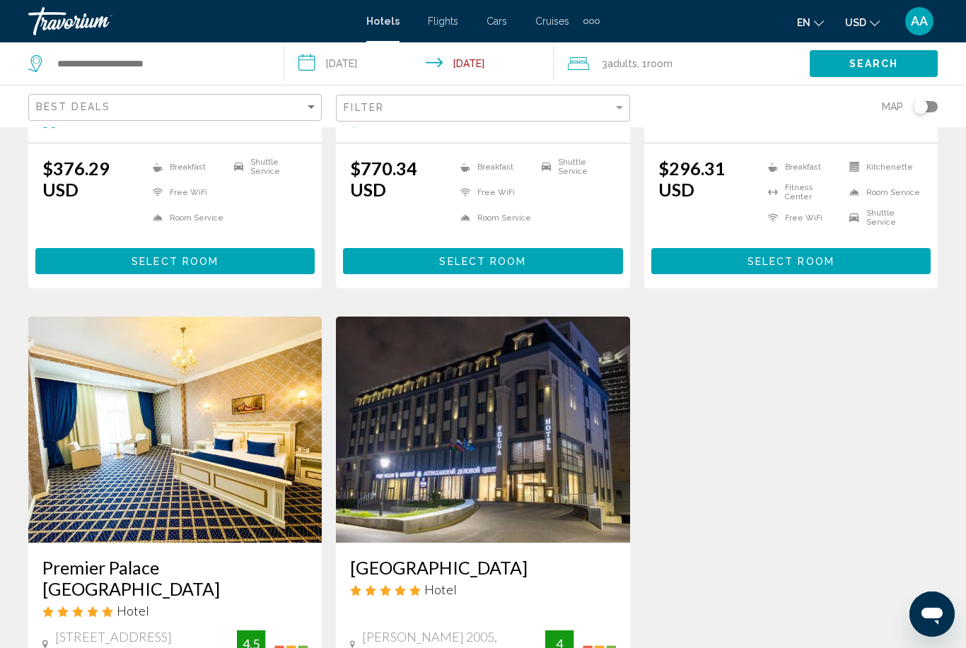
scroll to position [723, 0]
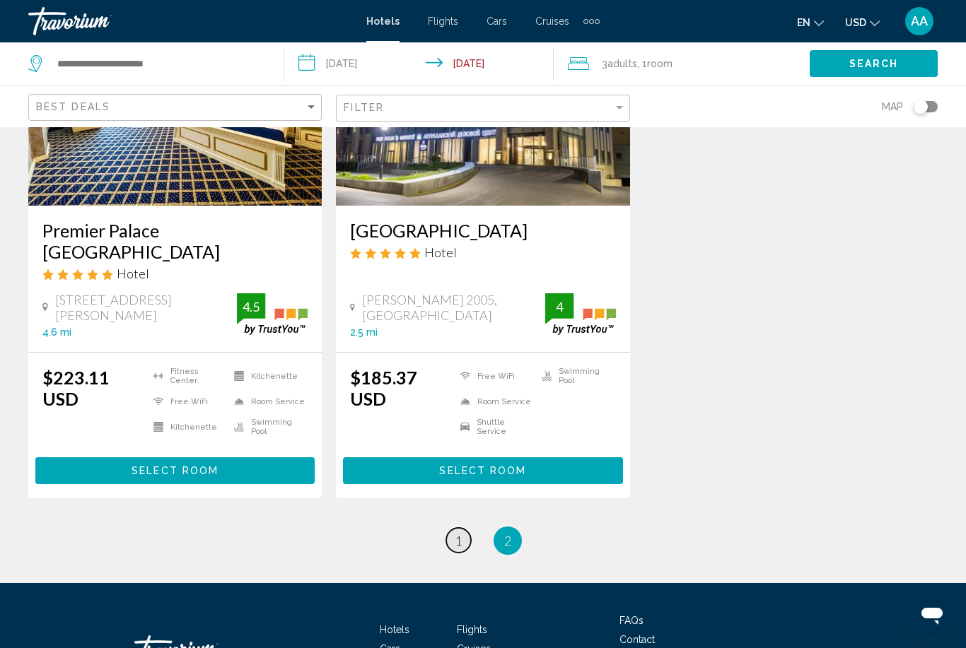
click at [457, 533] on span "1" at bounding box center [458, 541] width 7 height 16
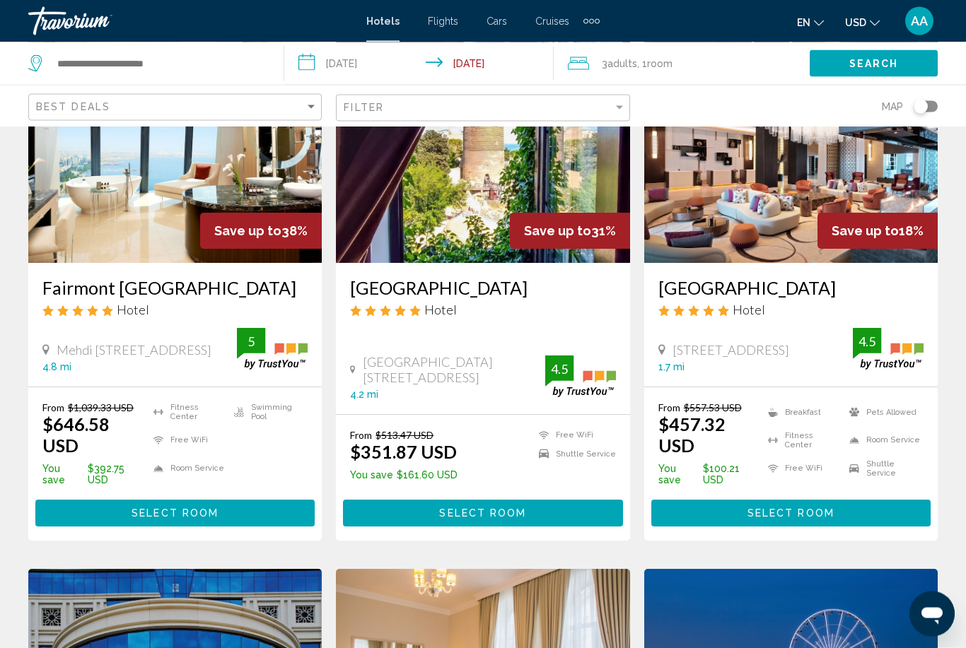
scroll to position [140, 0]
click at [526, 515] on button "Select Room" at bounding box center [482, 513] width 279 height 26
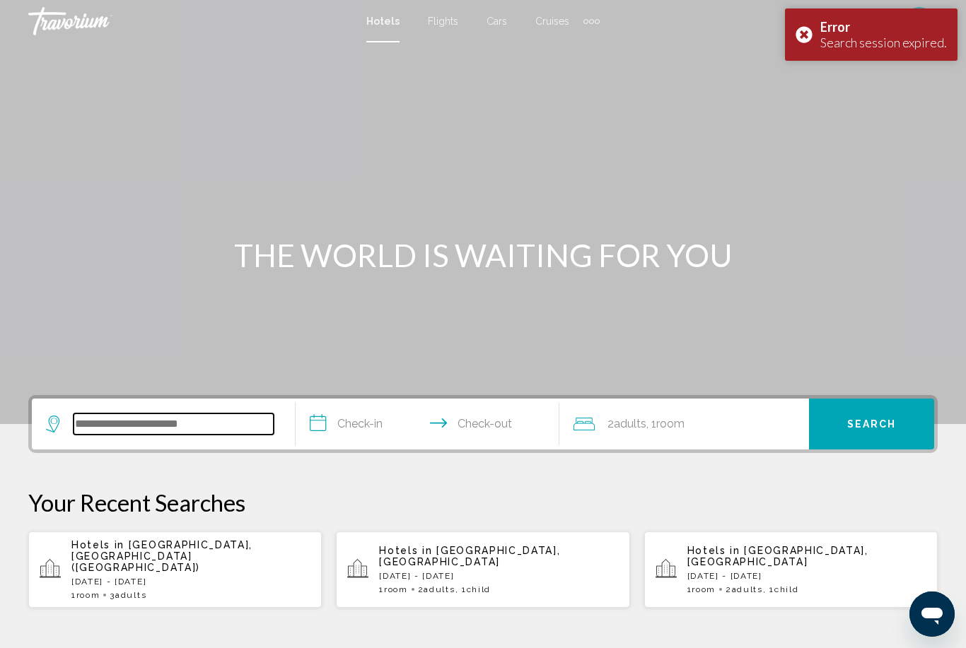
click at [190, 424] on input "Search widget" at bounding box center [174, 424] width 200 height 21
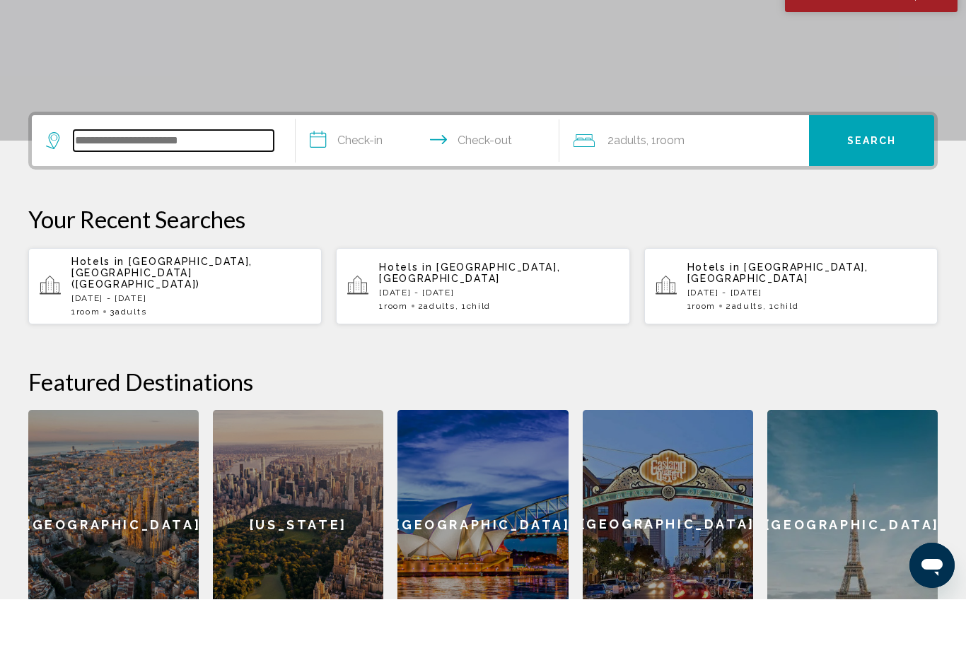
scroll to position [300, 0]
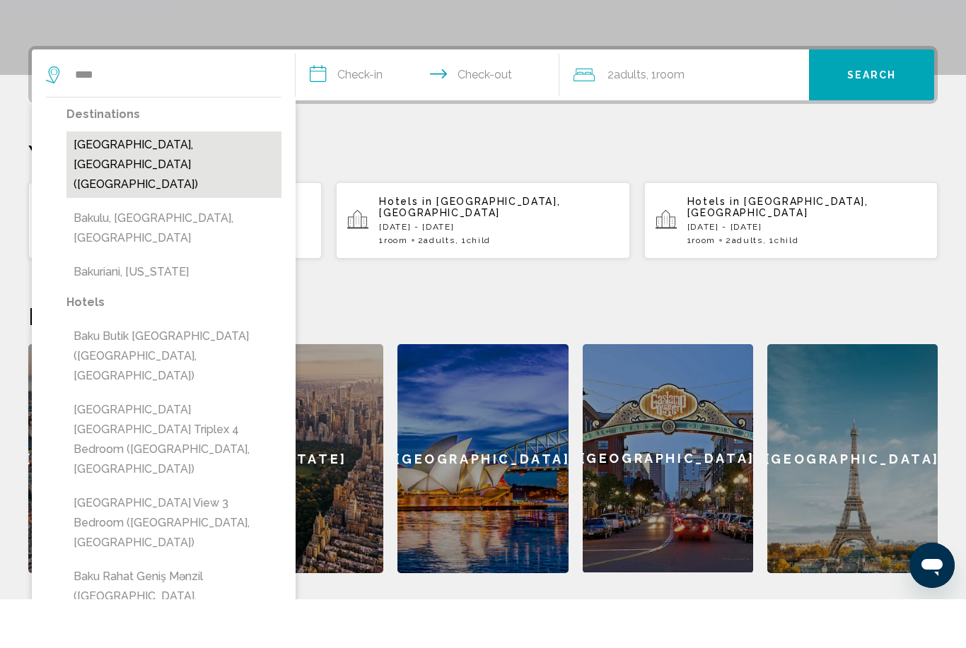
click at [199, 180] on button "[GEOGRAPHIC_DATA], [GEOGRAPHIC_DATA] ([GEOGRAPHIC_DATA])" at bounding box center [173, 213] width 215 height 66
type input "**********"
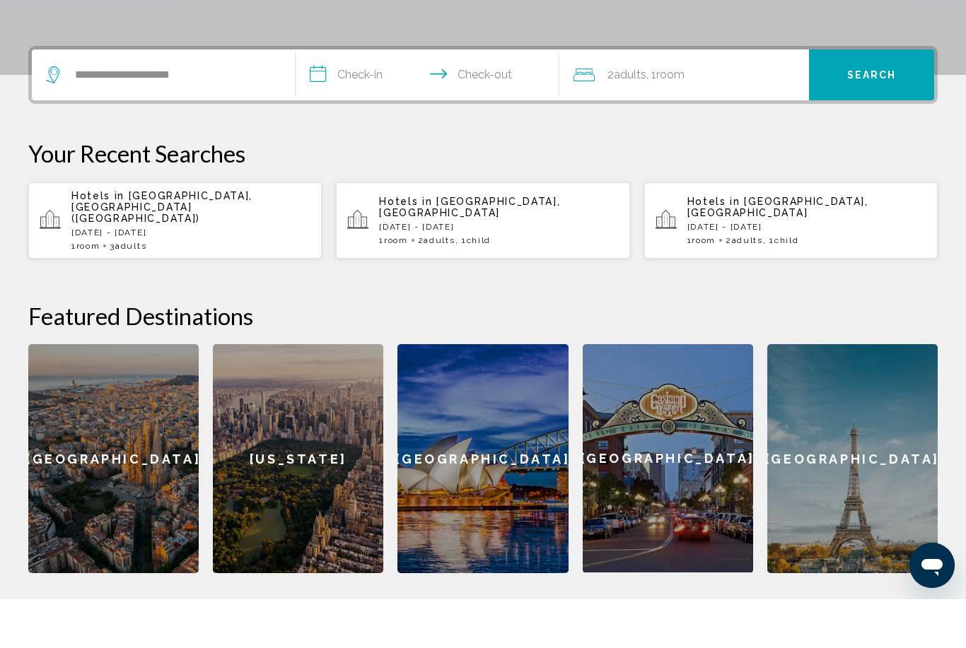
click at [363, 98] on input "**********" at bounding box center [430, 125] width 269 height 55
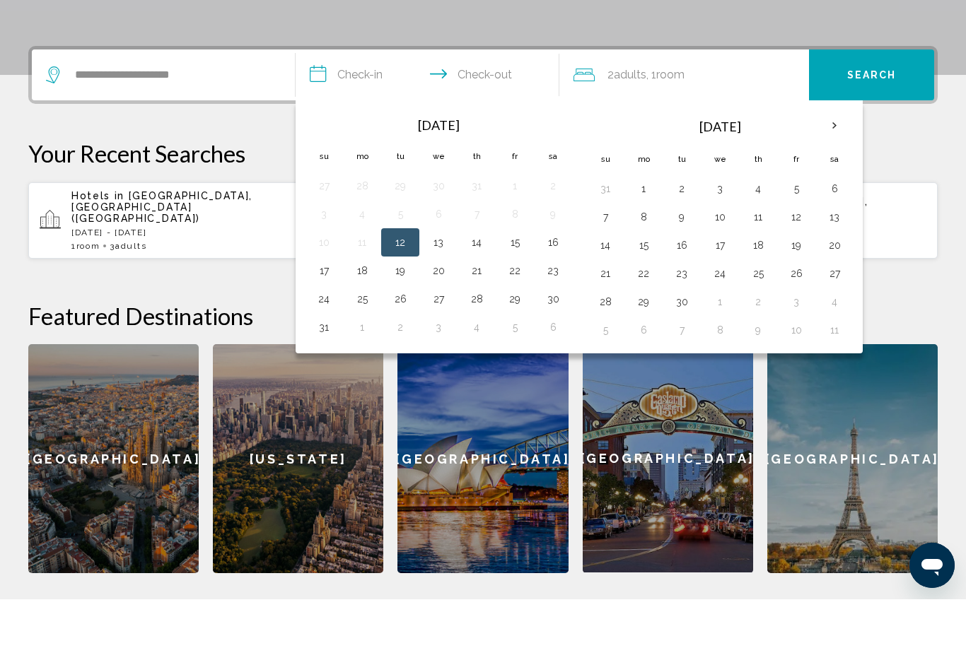
scroll to position [349, 0]
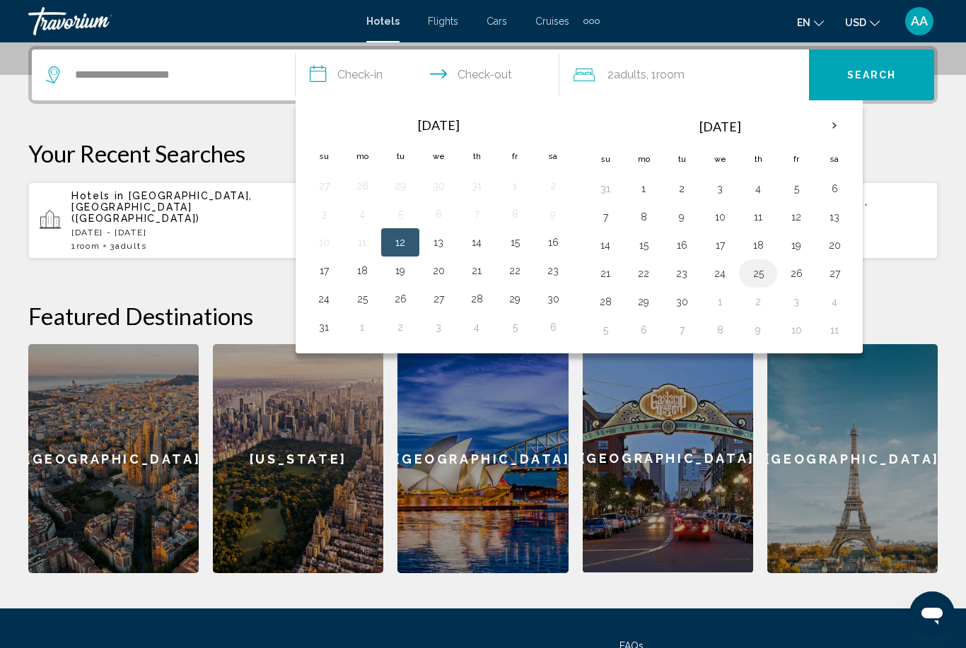
click at [758, 281] on button "25" at bounding box center [758, 274] width 23 height 20
click at [605, 305] on button "28" at bounding box center [605, 302] width 23 height 20
type input "**********"
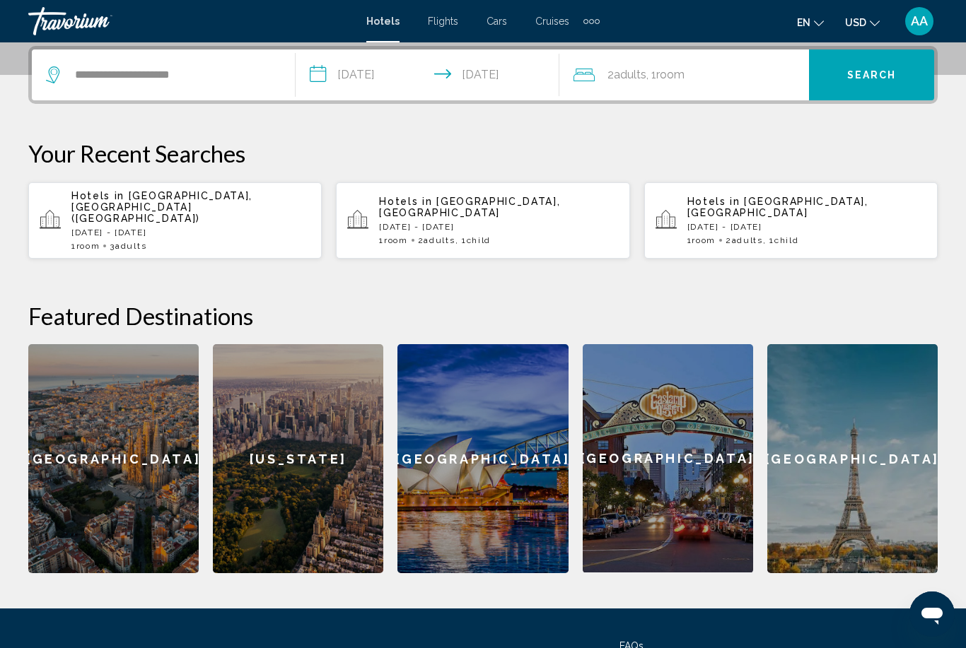
click at [684, 76] on span "Room" at bounding box center [670, 74] width 28 height 13
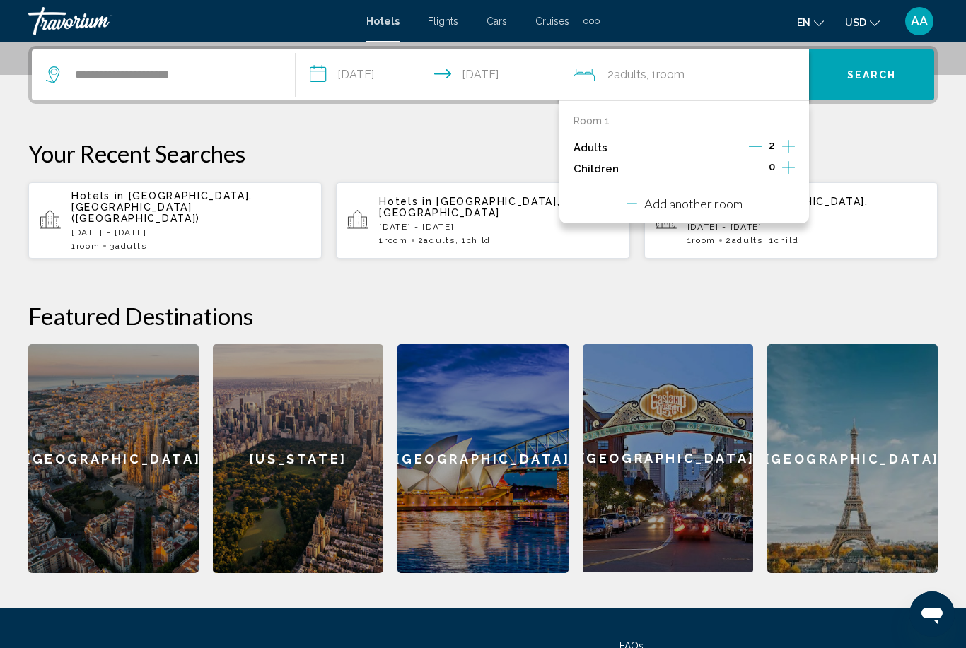
click at [782, 149] on icon "Increment adults" at bounding box center [788, 146] width 13 height 17
click at [880, 81] on span "Search" at bounding box center [871, 75] width 49 height 11
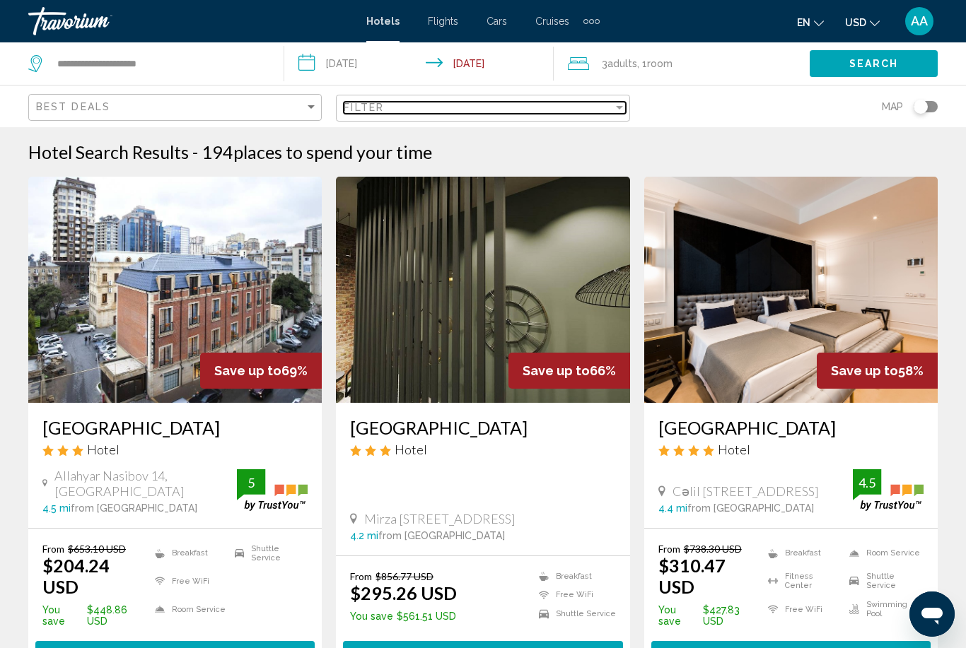
click at [456, 103] on div "Filter" at bounding box center [478, 107] width 269 height 11
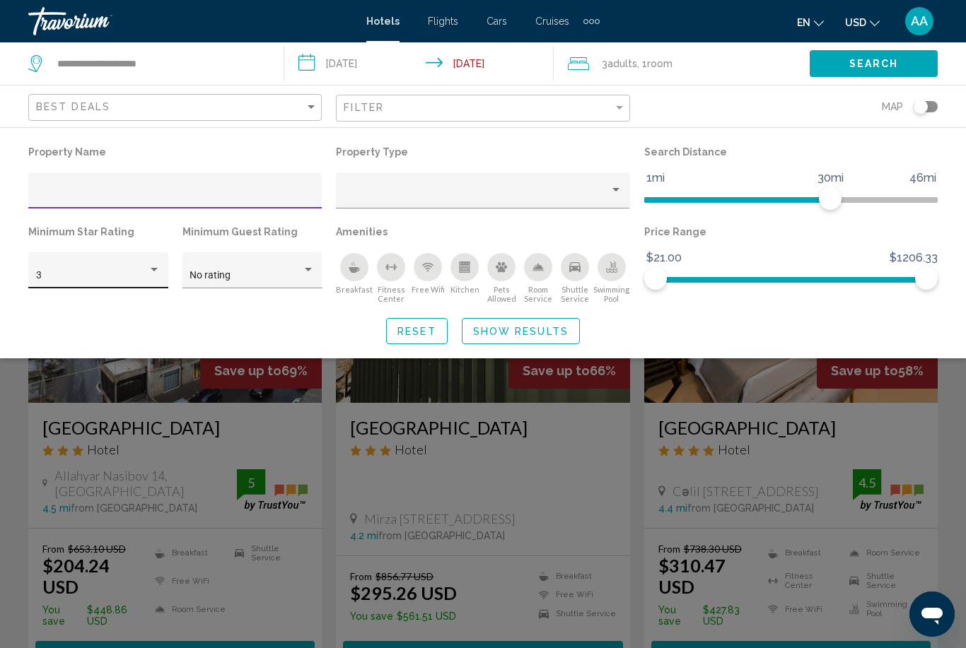
click at [163, 264] on div "3" at bounding box center [98, 270] width 140 height 36
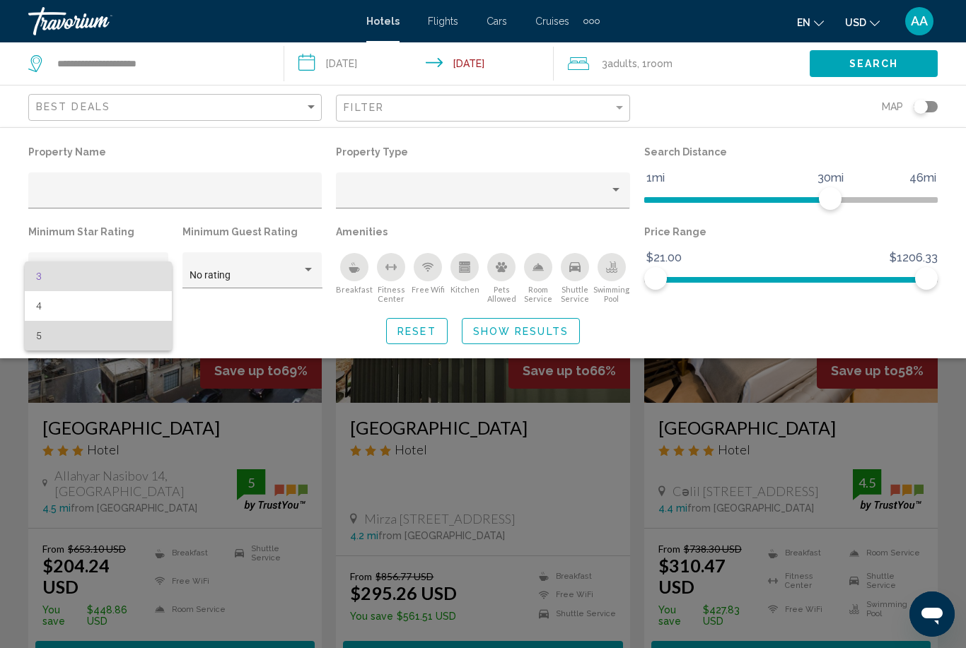
click at [124, 343] on span "5" at bounding box center [98, 336] width 125 height 30
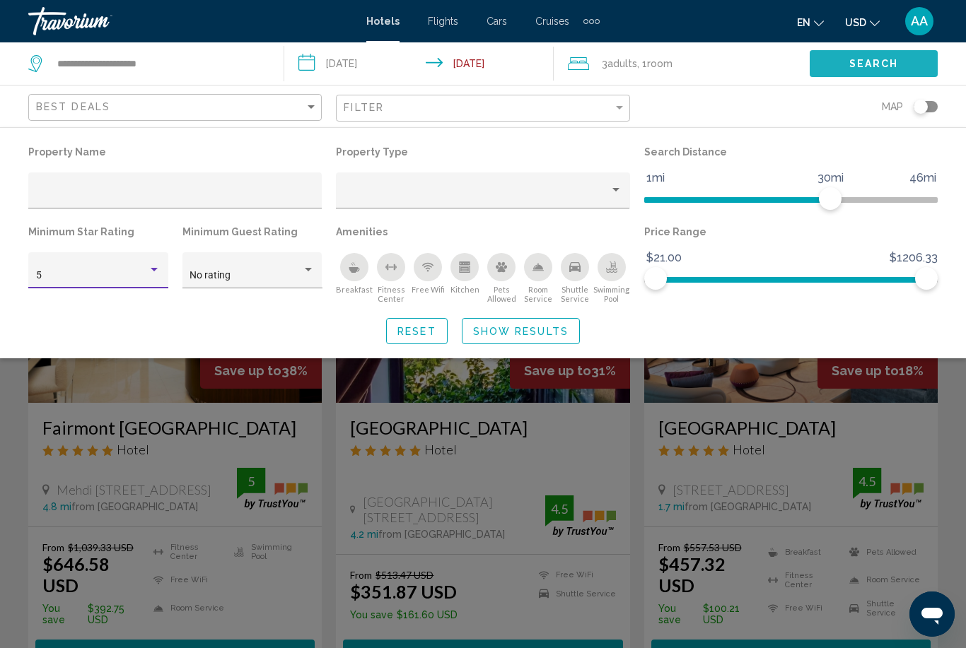
click at [875, 64] on span "Search" at bounding box center [873, 64] width 49 height 11
click at [530, 329] on span "Show Results" at bounding box center [520, 331] width 95 height 11
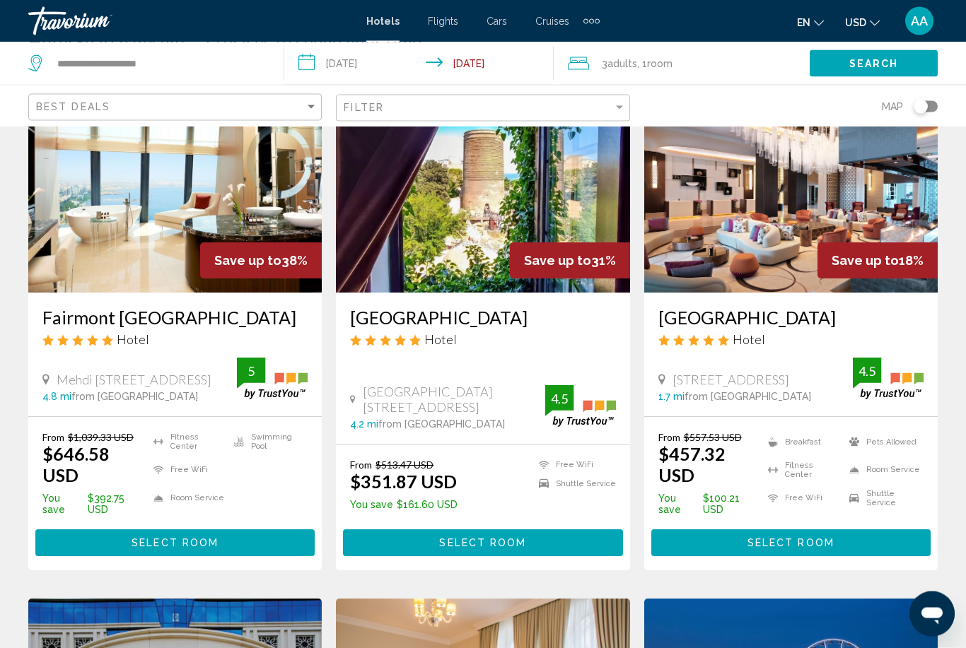
scroll to position [111, 0]
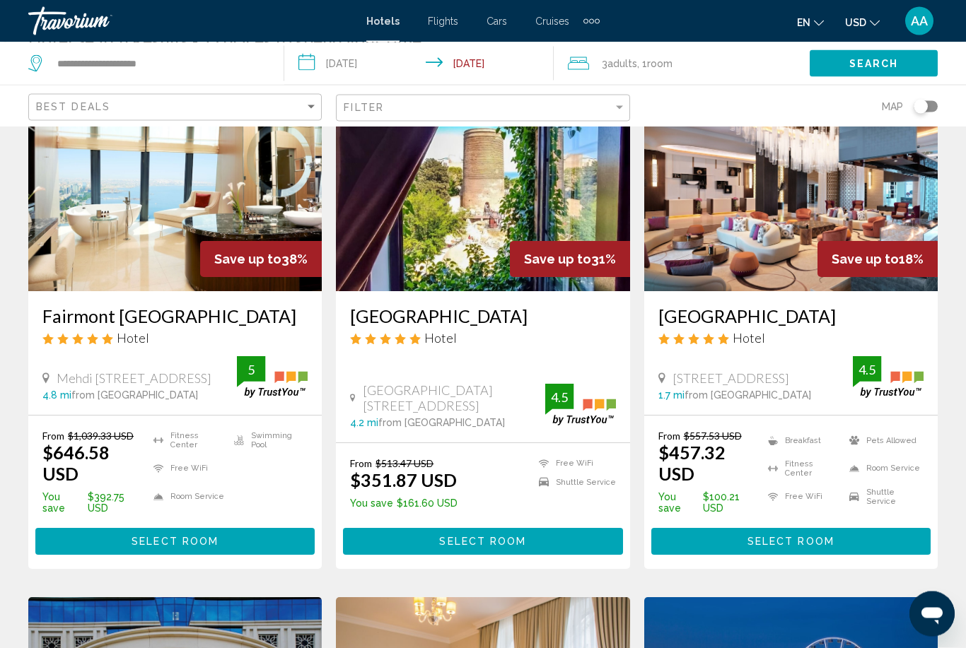
click at [527, 530] on button "Select Room" at bounding box center [482, 542] width 279 height 26
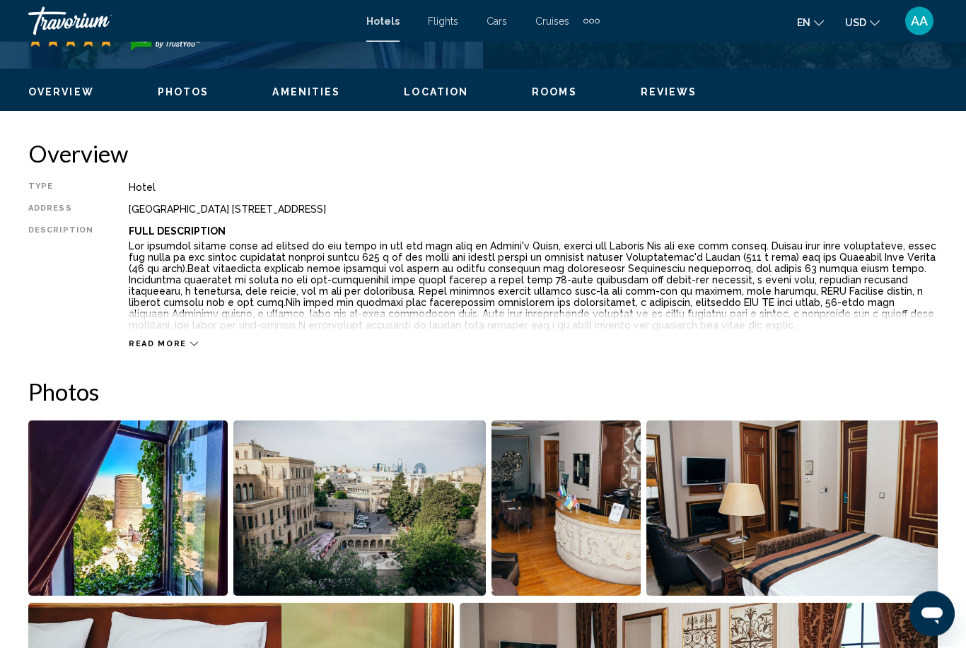
scroll to position [646, 0]
click at [190, 344] on icon "Main content" at bounding box center [194, 344] width 8 height 8
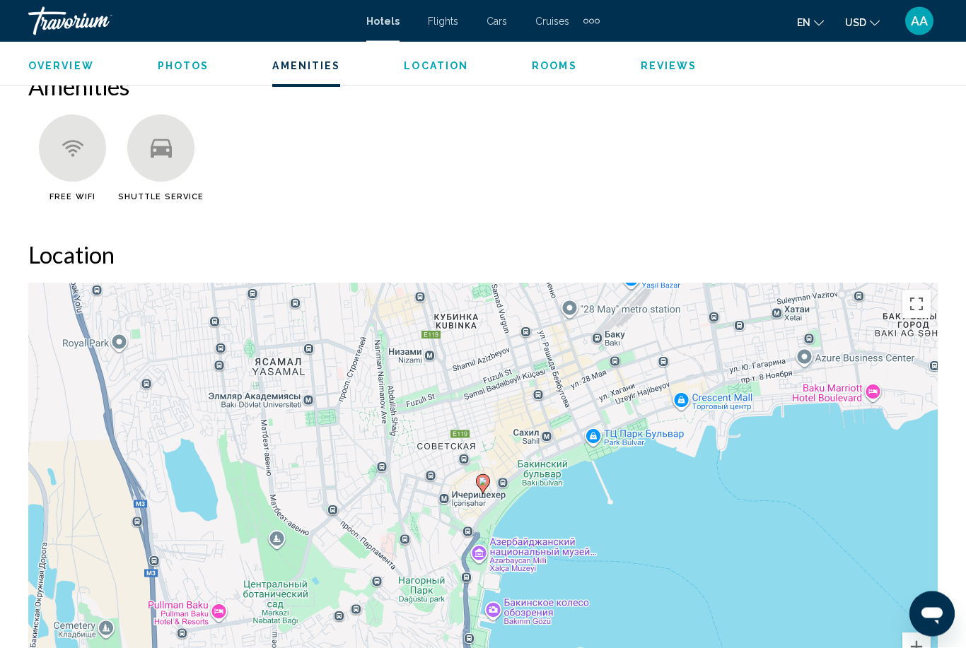
scroll to position [1790, 0]
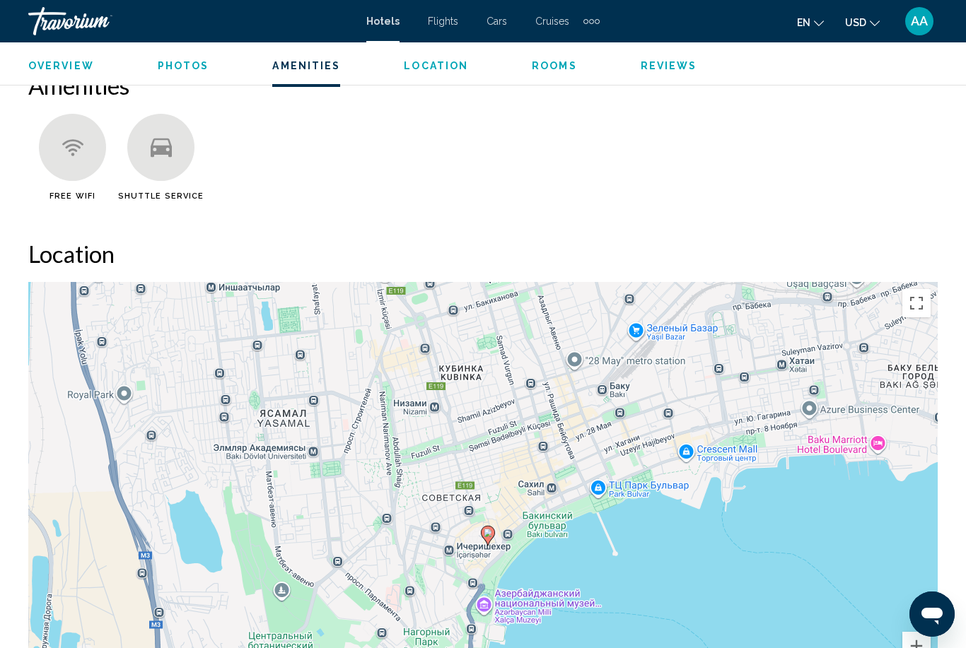
click at [434, 71] on span "Location" at bounding box center [436, 65] width 64 height 11
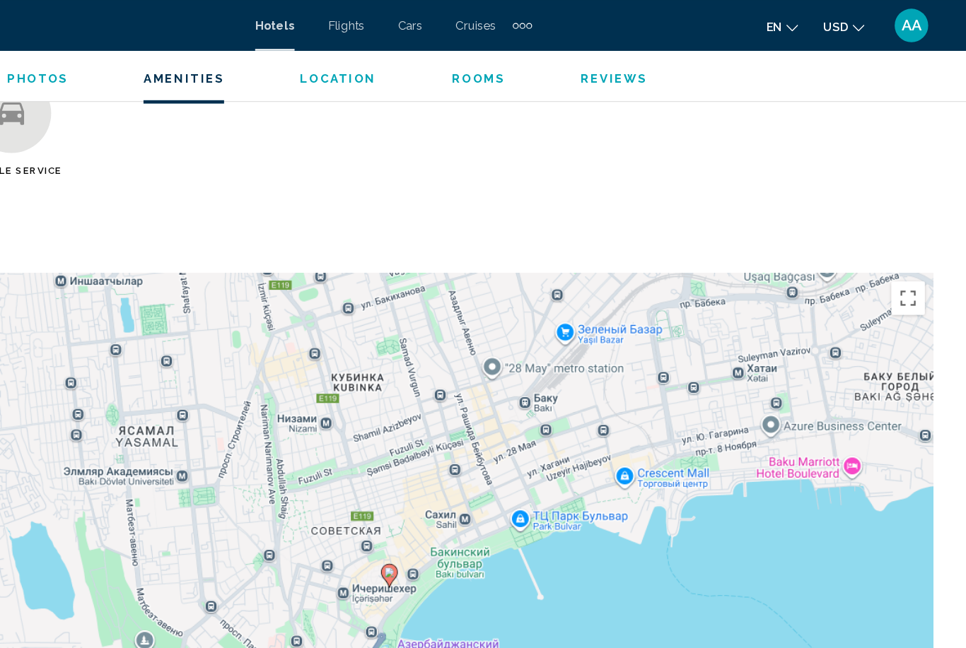
scroll to position [1840, 0]
click at [532, 63] on span "Rooms" at bounding box center [554, 65] width 45 height 11
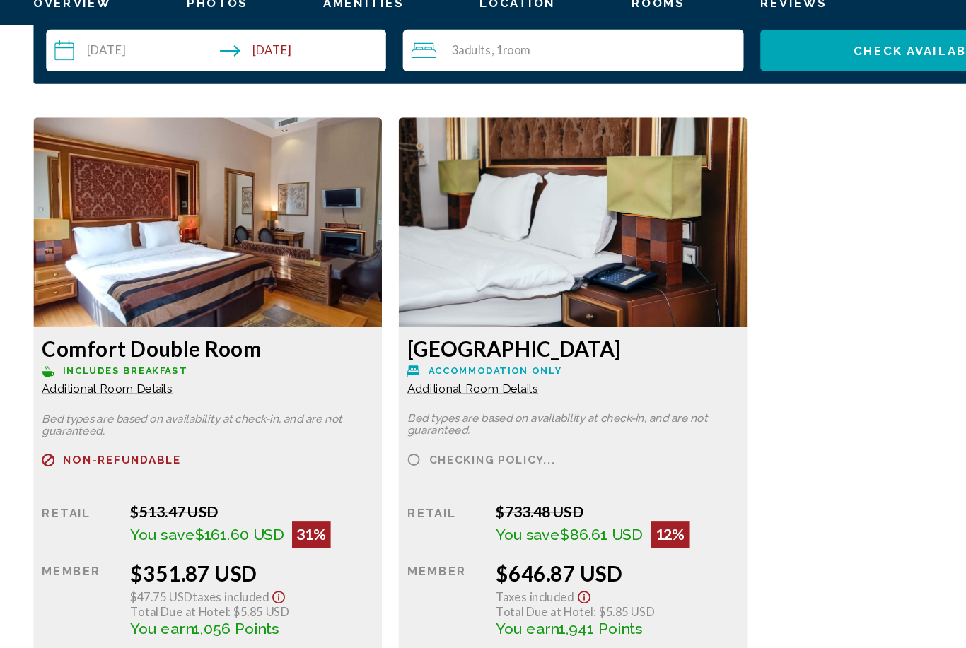
scroll to position [2489, 0]
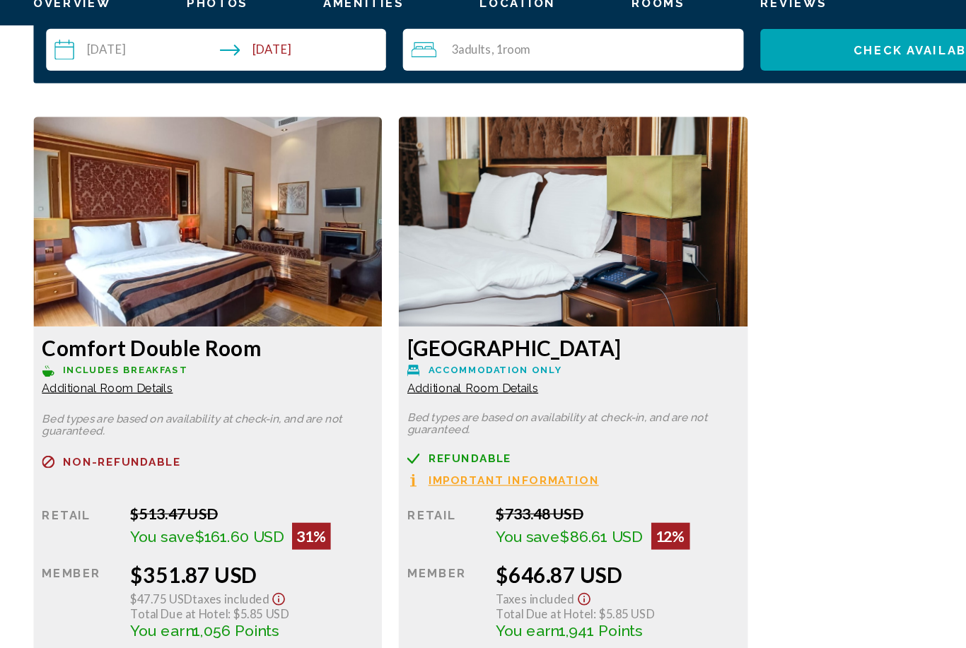
click at [117, 385] on span "Additional Room Details" at bounding box center [90, 390] width 110 height 11
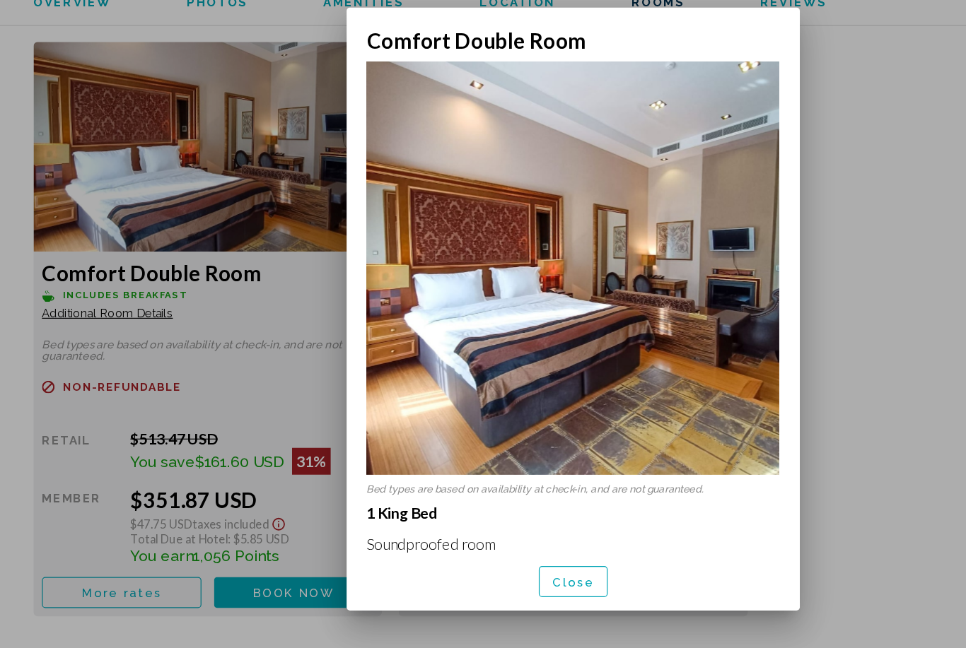
scroll to position [0, 0]
click at [168, 332] on div at bounding box center [483, 324] width 966 height 648
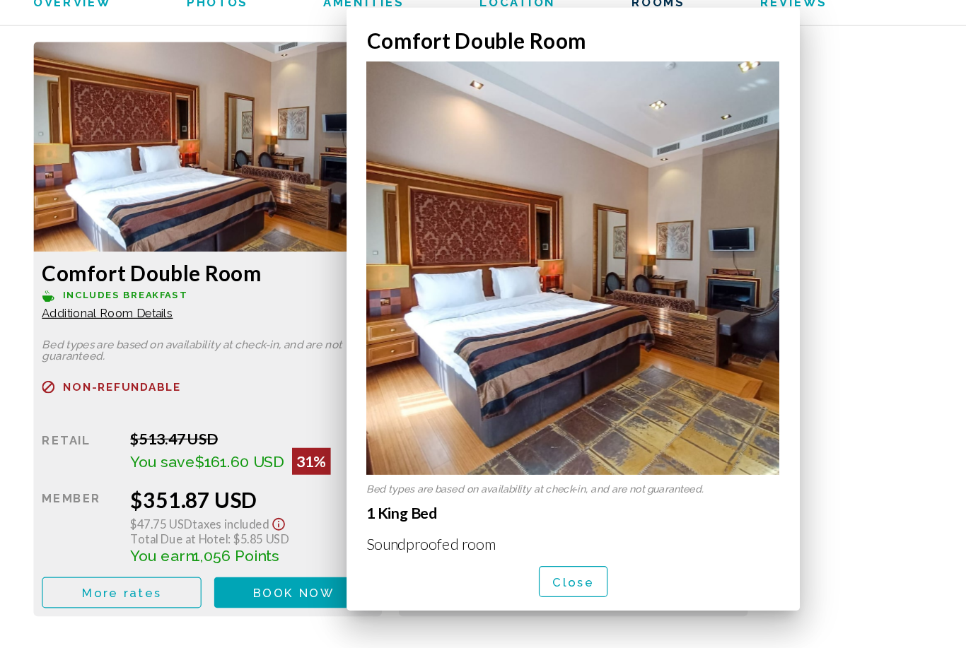
scroll to position [2489, 0]
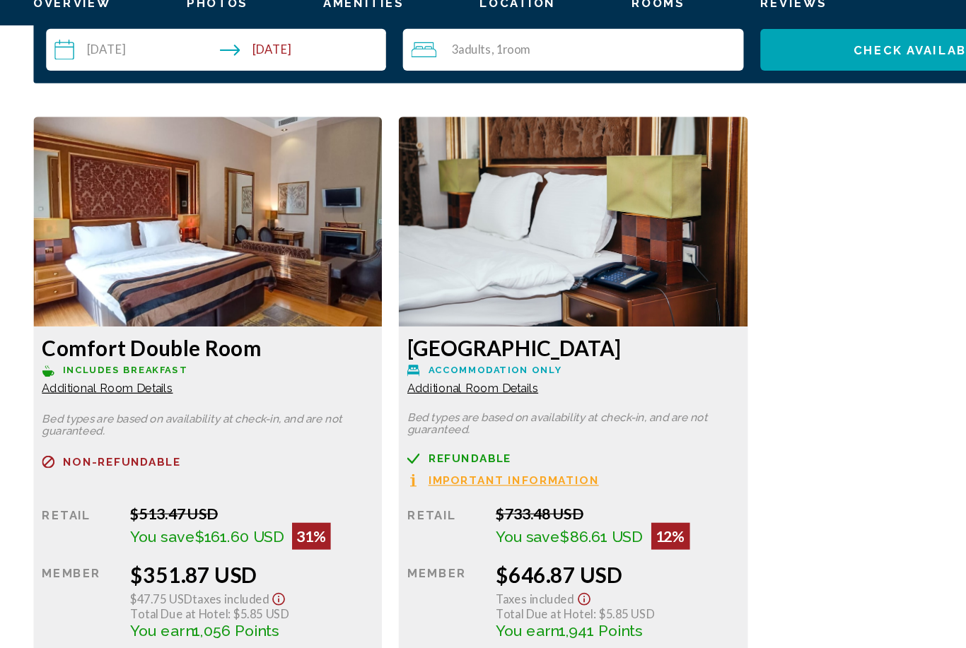
click at [146, 385] on span "Additional Room Details" at bounding box center [90, 390] width 110 height 11
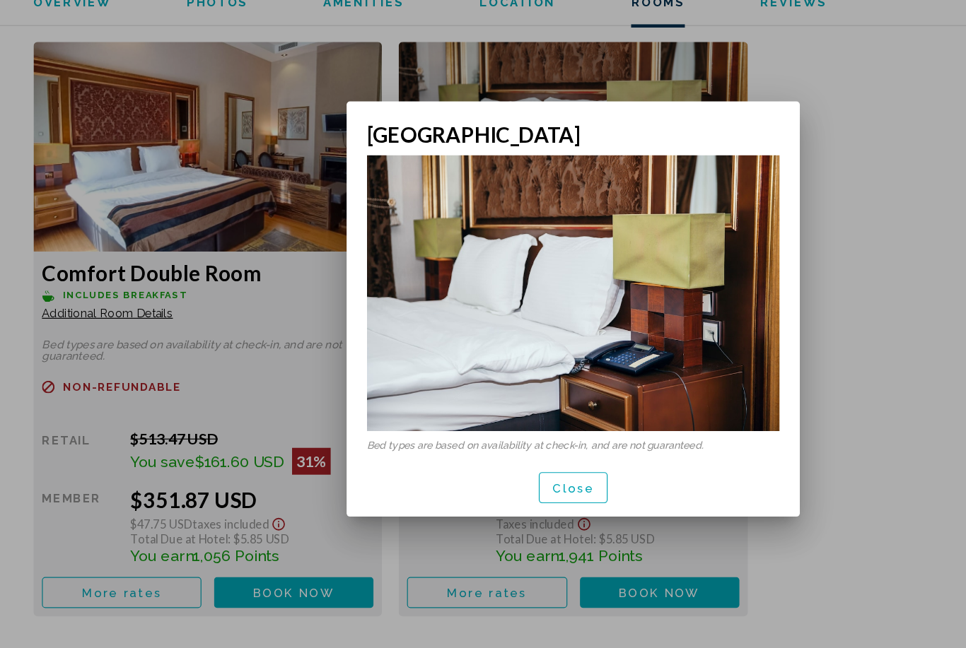
scroll to position [0, 0]
click at [745, 211] on div at bounding box center [483, 324] width 966 height 648
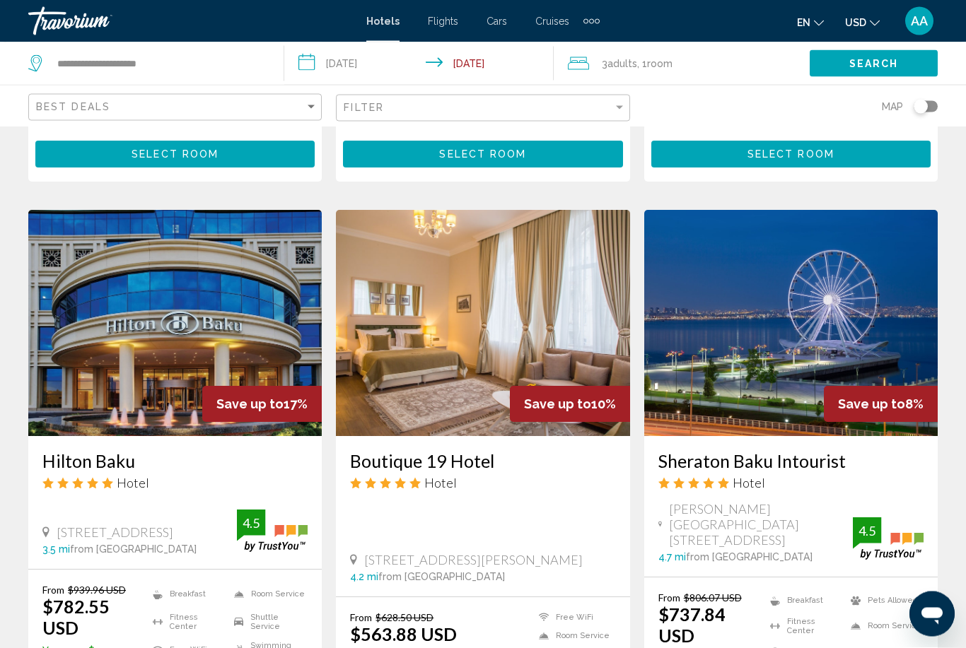
scroll to position [499, 0]
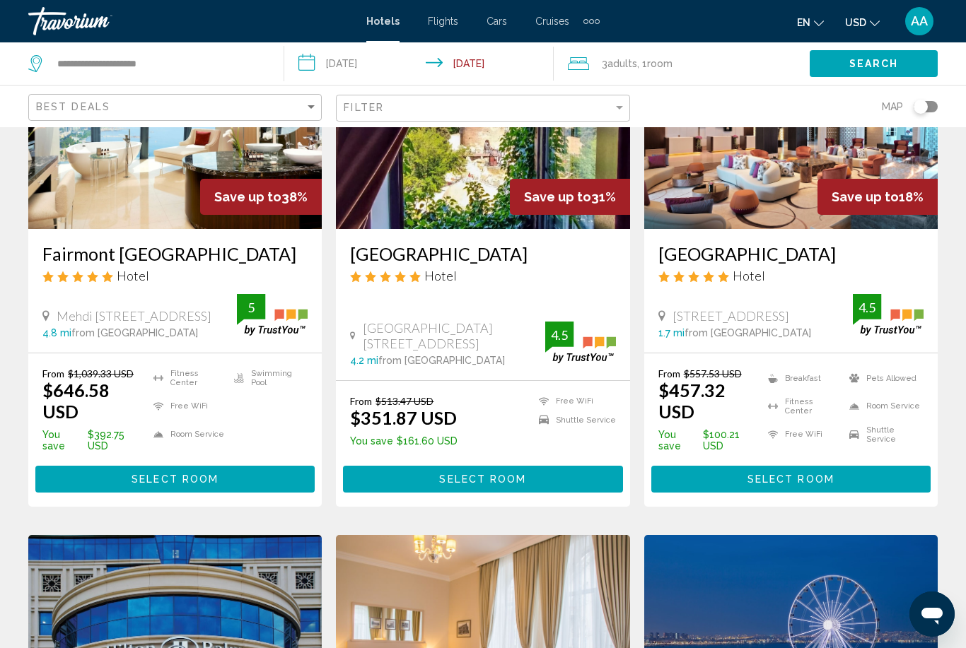
scroll to position [177, 0]
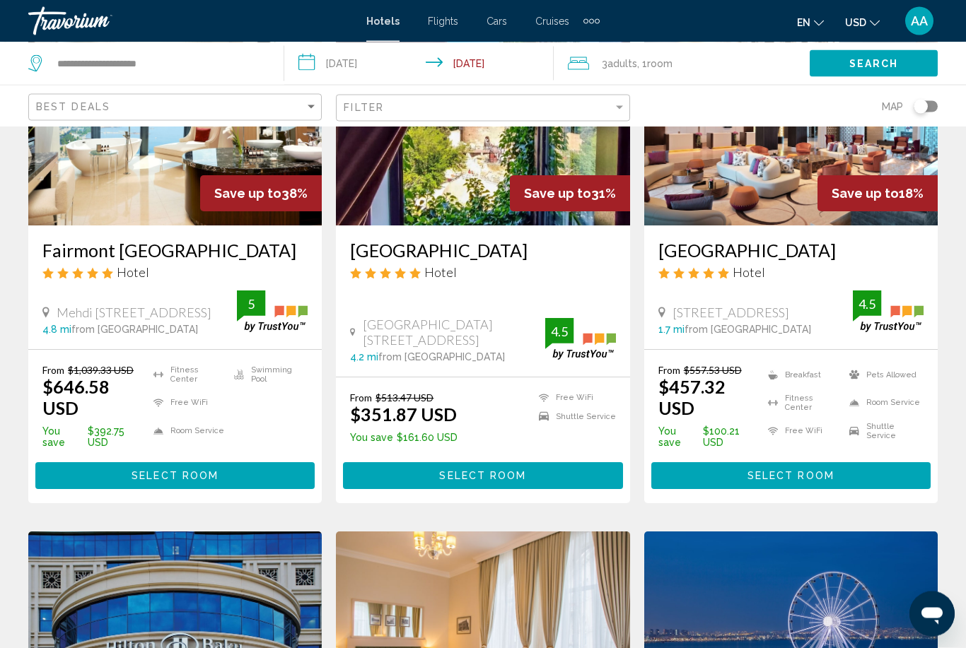
click at [239, 463] on button "Select Room" at bounding box center [174, 476] width 279 height 26
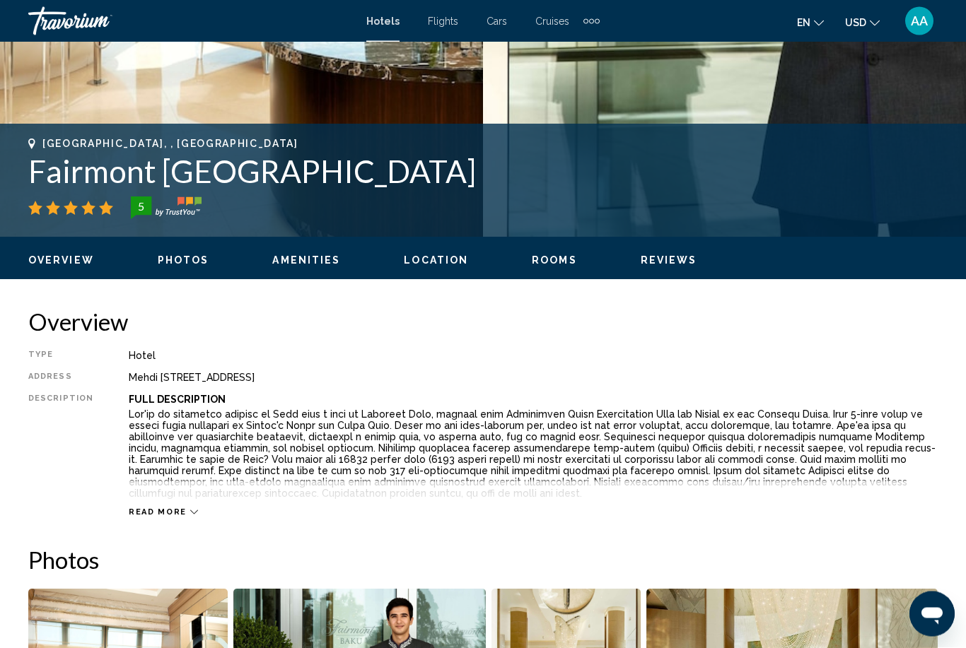
scroll to position [477, 0]
click at [180, 515] on div "Read more" at bounding box center [163, 512] width 69 height 9
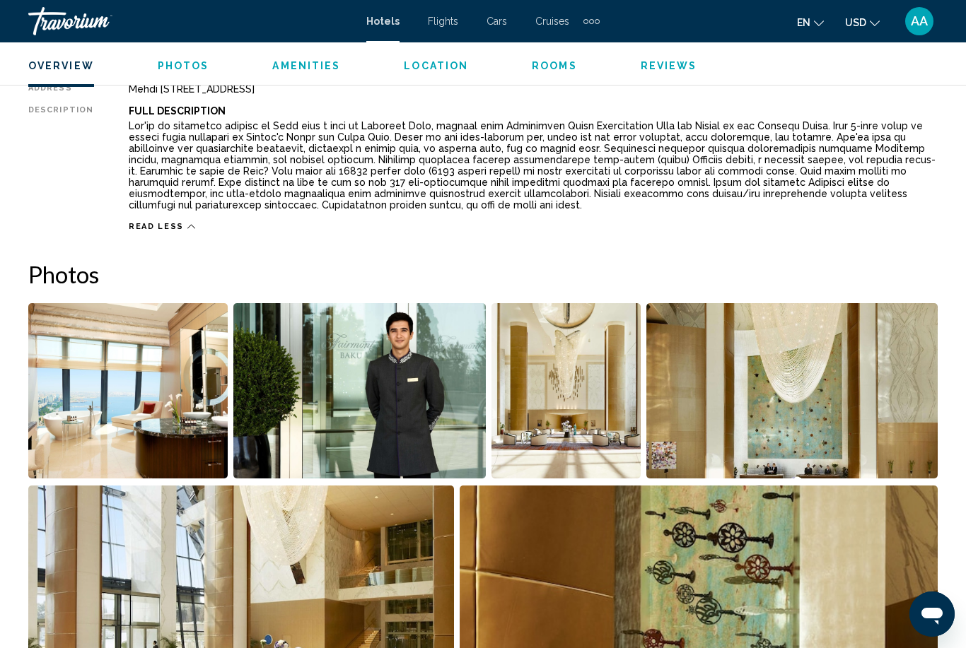
scroll to position [797, 0]
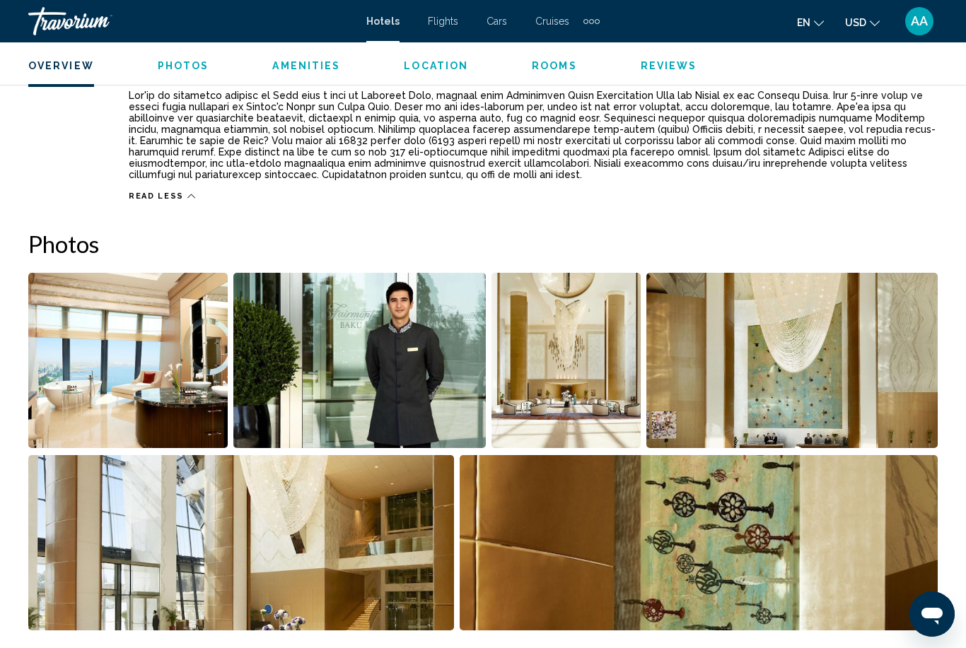
click at [127, 385] on img "Open full-screen image slider" at bounding box center [127, 360] width 199 height 175
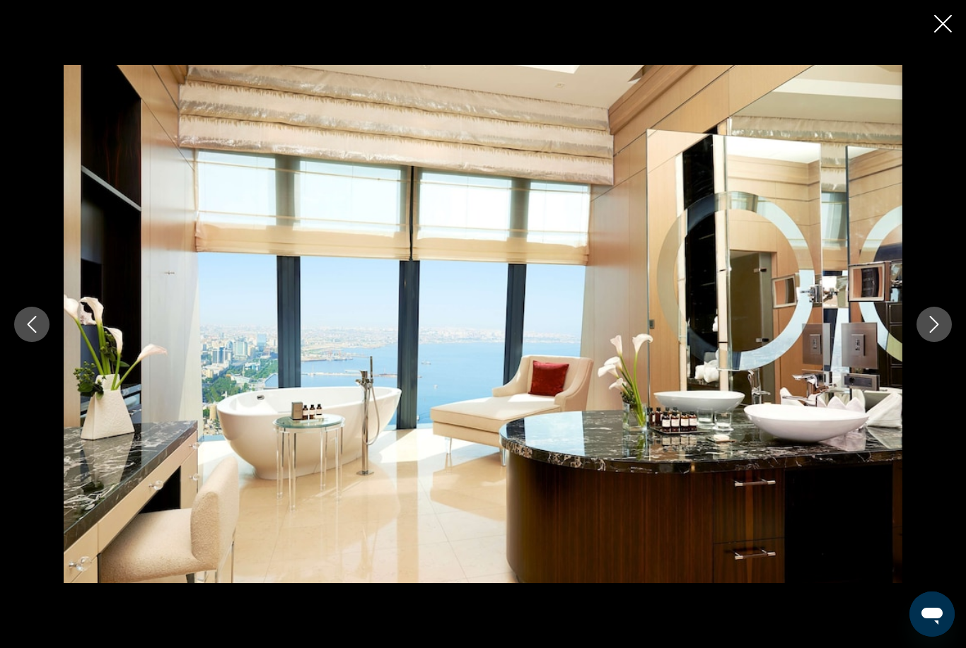
click at [932, 336] on button "Next image" at bounding box center [933, 324] width 35 height 35
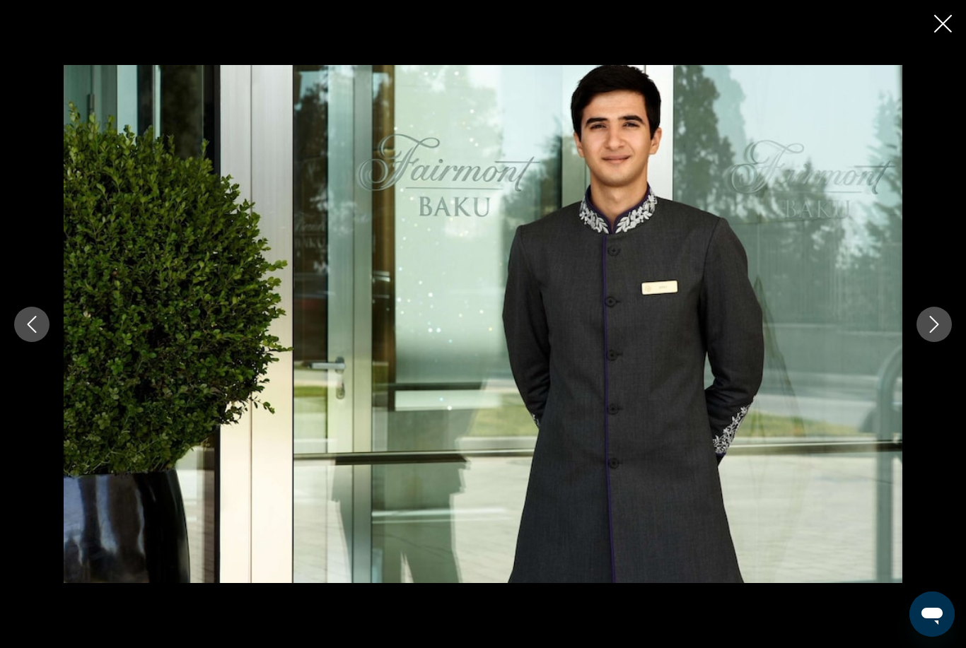
click at [922, 333] on button "Next image" at bounding box center [933, 324] width 35 height 35
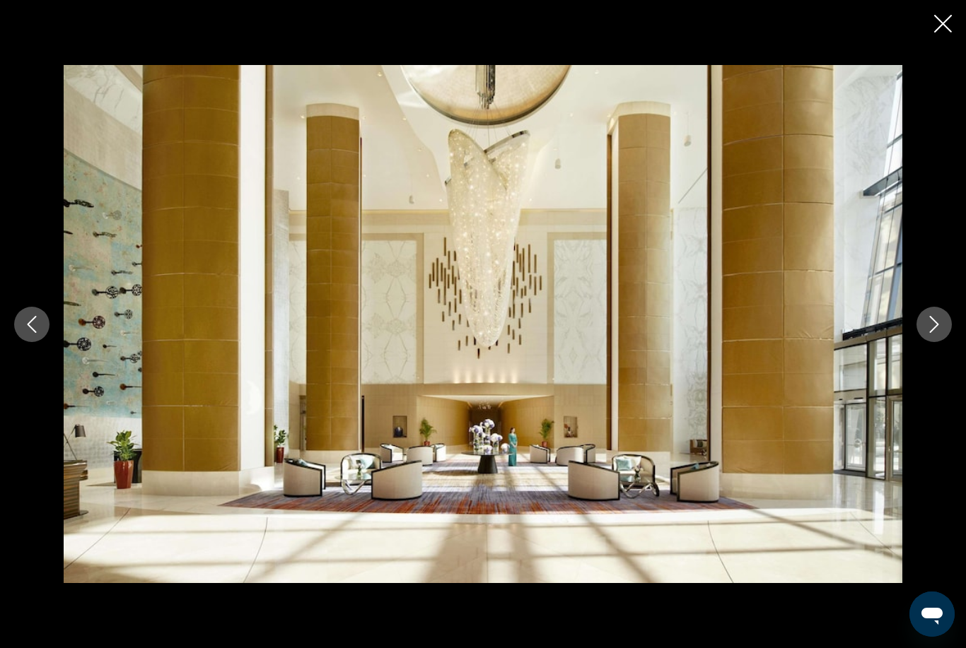
click at [11, 342] on div "Main content" at bounding box center [483, 324] width 966 height 519
click at [23, 342] on button "Previous image" at bounding box center [31, 324] width 35 height 35
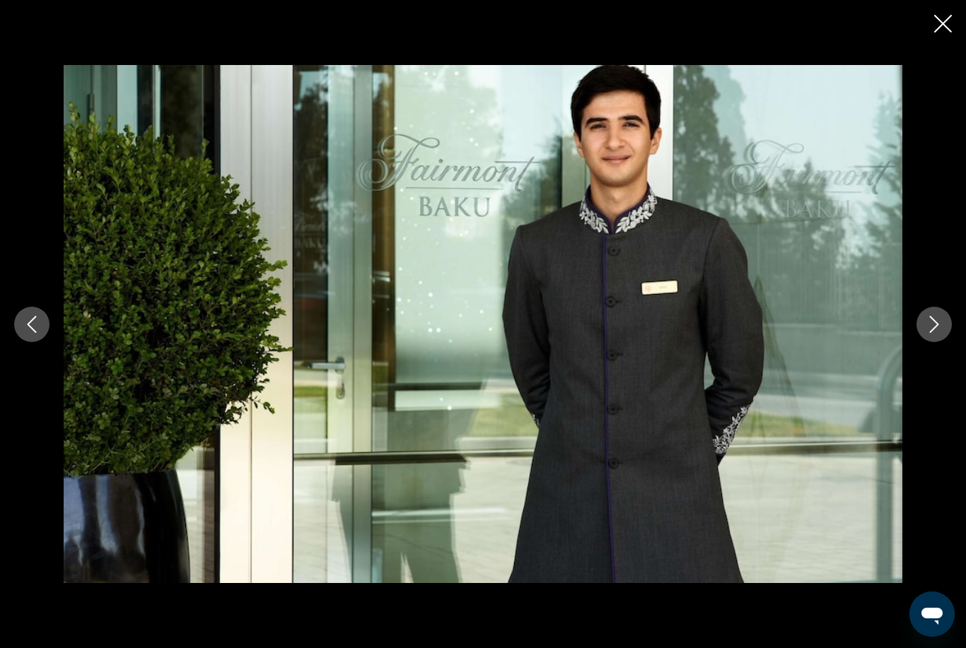
click at [923, 337] on button "Next image" at bounding box center [933, 324] width 35 height 35
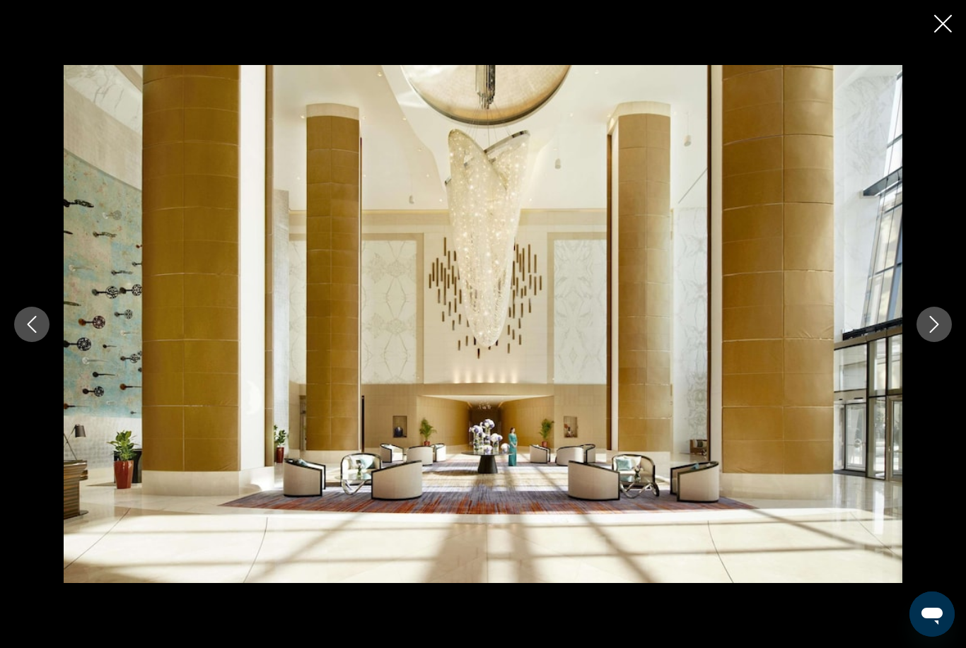
click at [929, 333] on icon "Next image" at bounding box center [934, 324] width 17 height 17
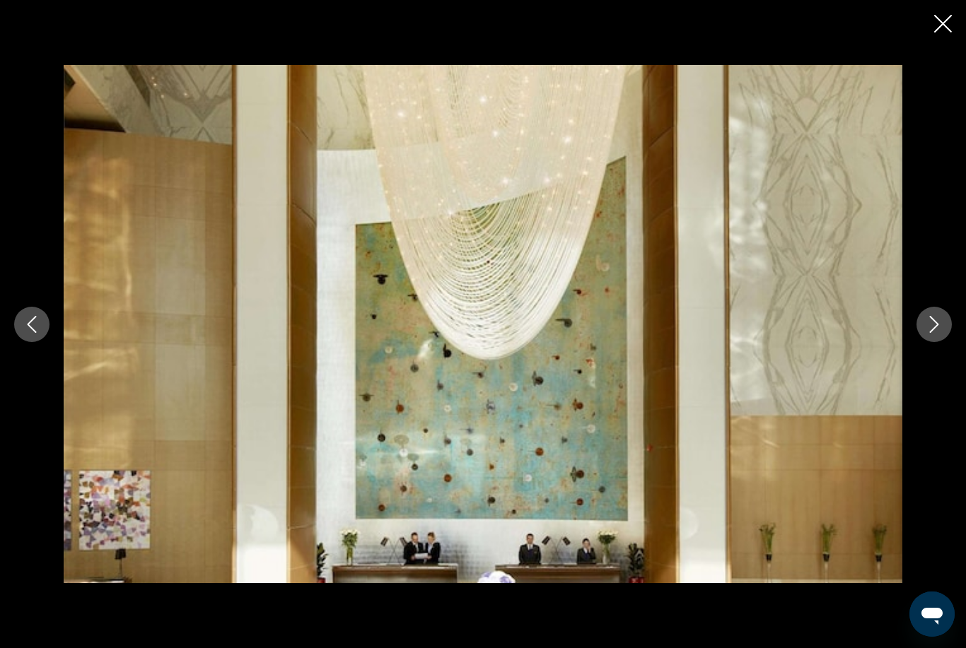
click at [930, 333] on icon "Next image" at bounding box center [934, 324] width 17 height 17
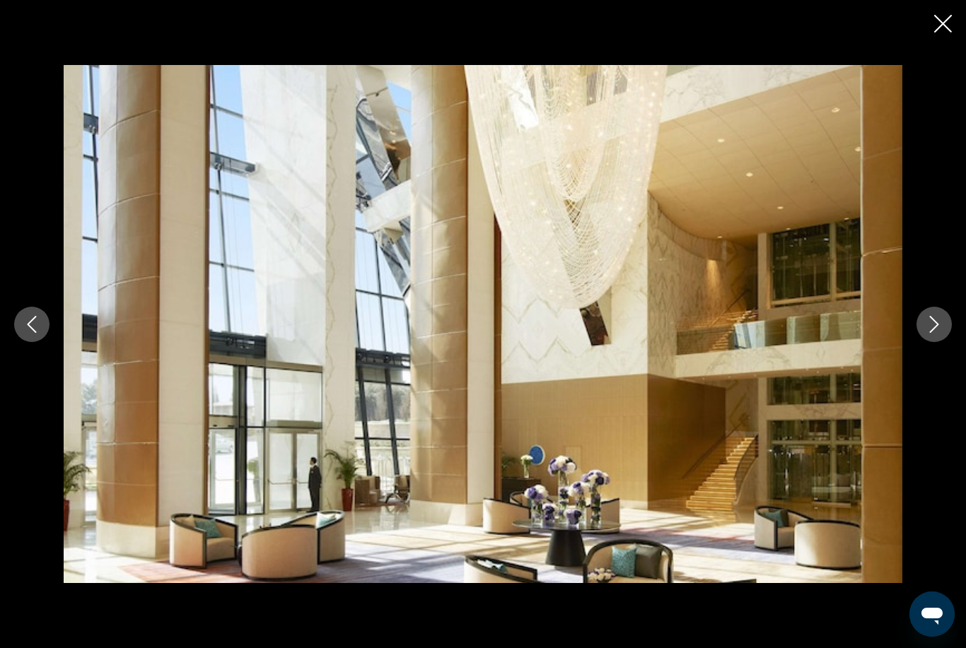
click at [911, 358] on div "Main content" at bounding box center [483, 324] width 966 height 519
click at [899, 338] on img "Main content" at bounding box center [483, 324] width 839 height 519
click at [916, 333] on div "Main content" at bounding box center [483, 324] width 966 height 519
click at [928, 333] on icon "Next image" at bounding box center [934, 324] width 17 height 17
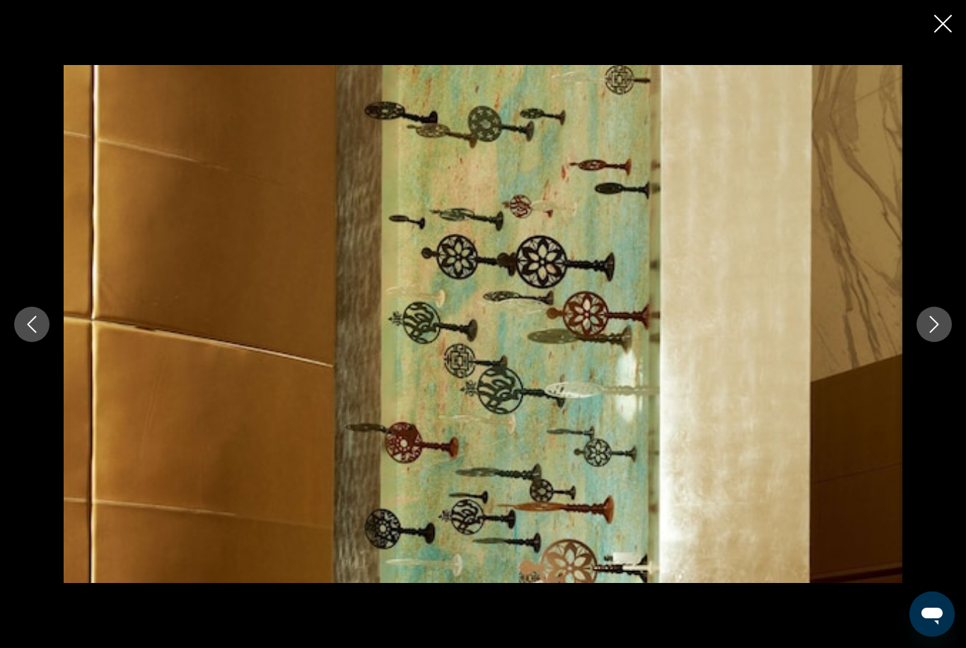
click at [923, 339] on button "Next image" at bounding box center [933, 324] width 35 height 35
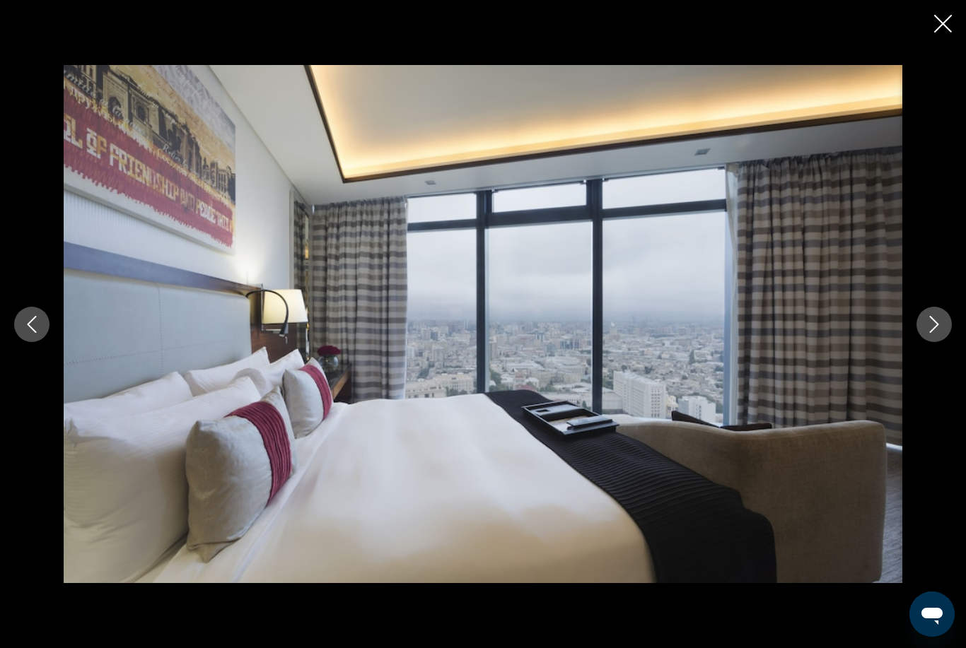
click at [929, 333] on icon "Next image" at bounding box center [934, 324] width 17 height 17
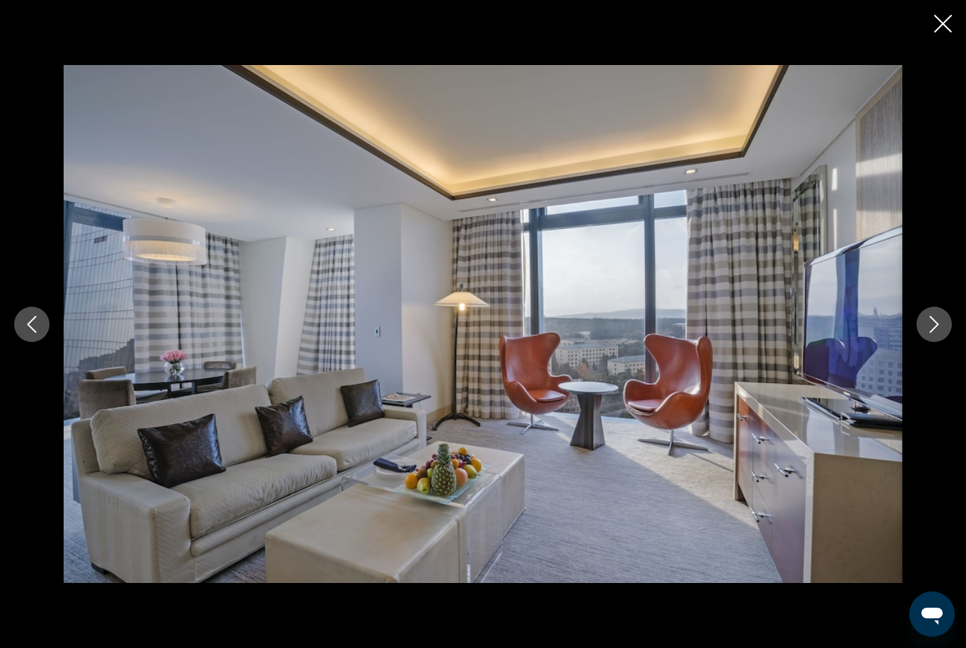
click at [916, 342] on button "Next image" at bounding box center [933, 324] width 35 height 35
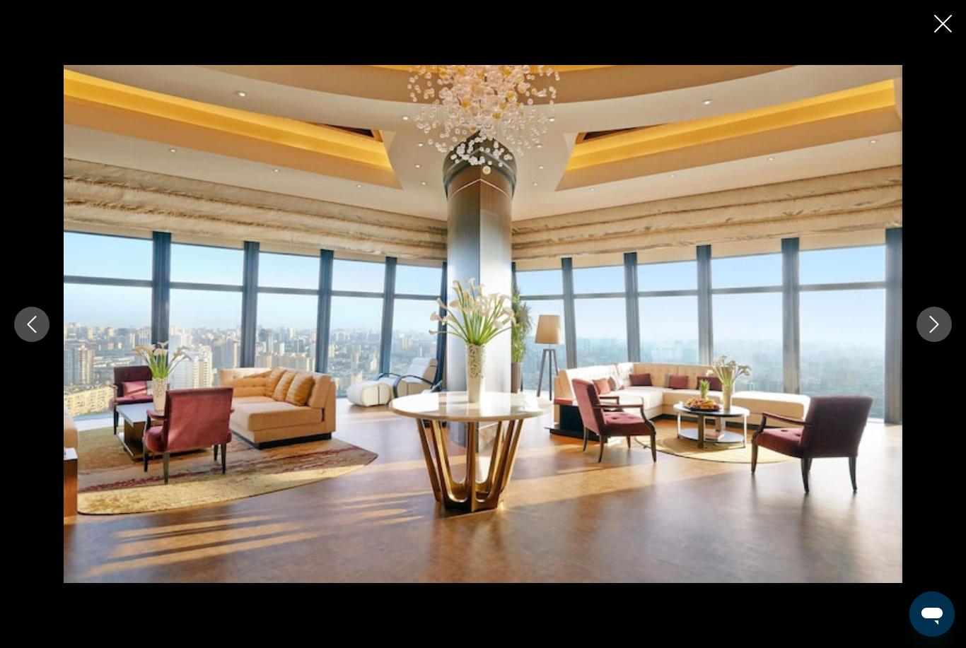
click at [926, 333] on icon "Next image" at bounding box center [934, 324] width 17 height 17
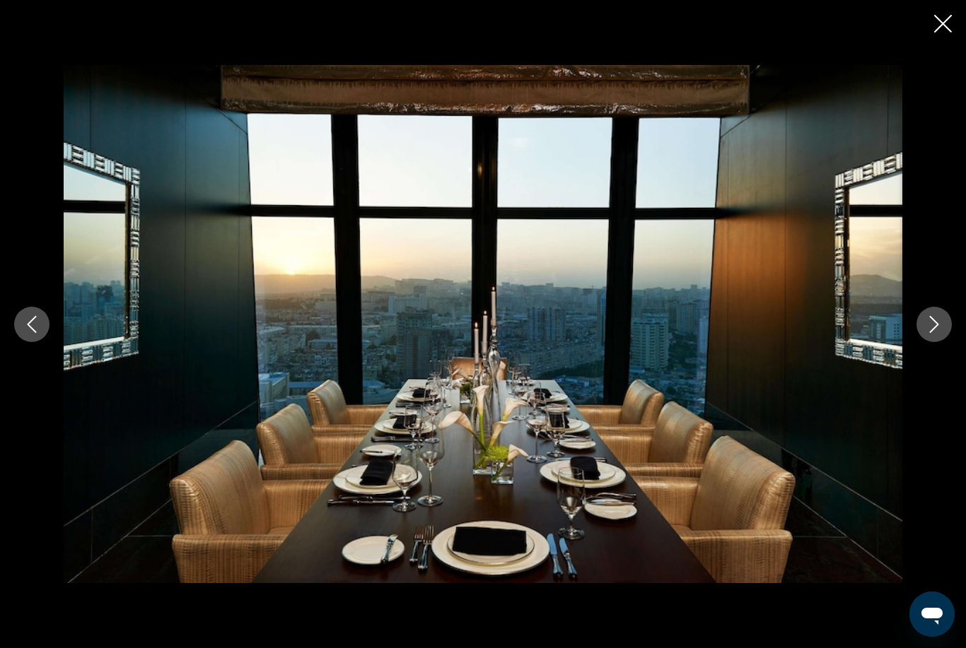
click at [918, 342] on button "Next image" at bounding box center [933, 324] width 35 height 35
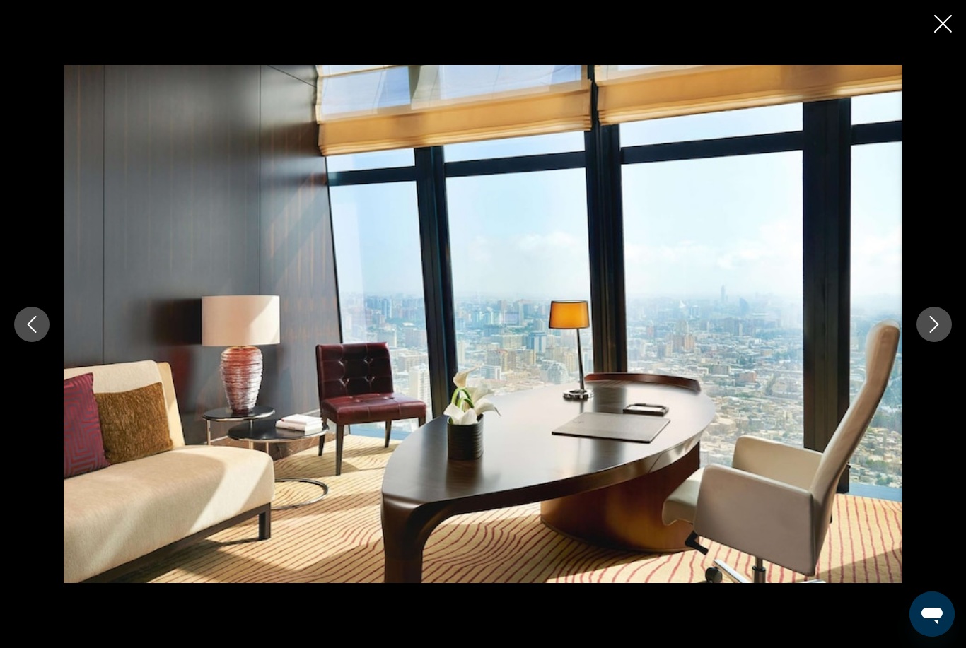
click at [912, 342] on div "Main content" at bounding box center [483, 324] width 966 height 519
click at [926, 337] on button "Next image" at bounding box center [933, 324] width 35 height 35
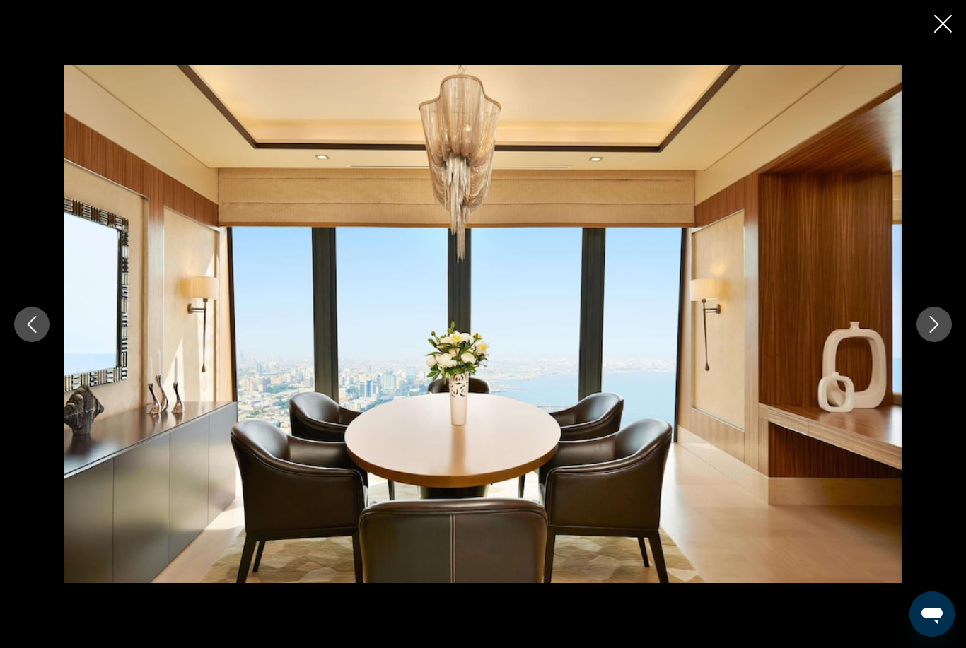
click at [926, 333] on icon "Next image" at bounding box center [934, 324] width 17 height 17
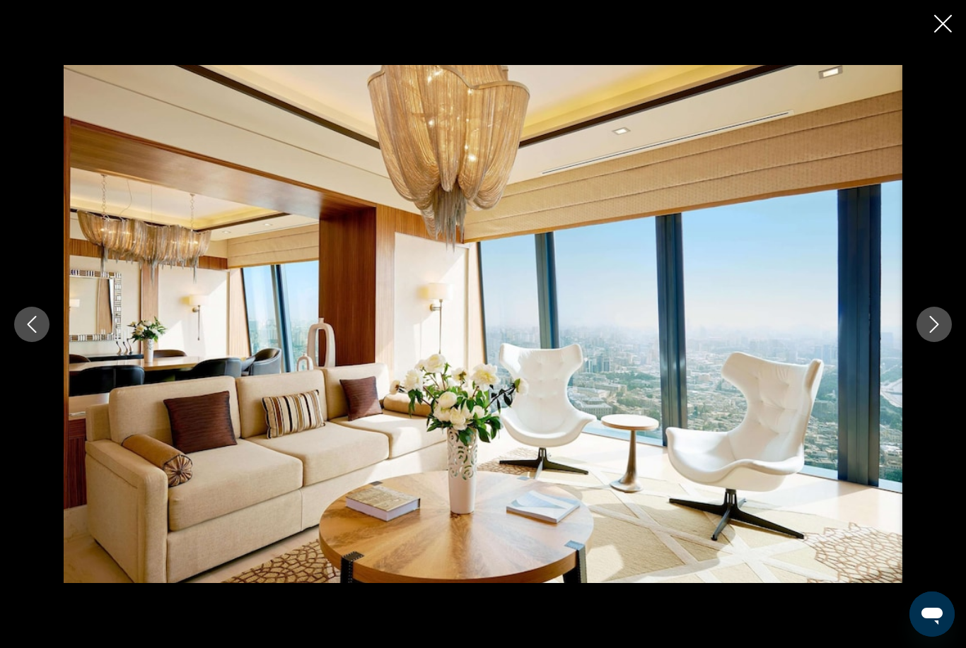
click at [922, 342] on button "Next image" at bounding box center [933, 324] width 35 height 35
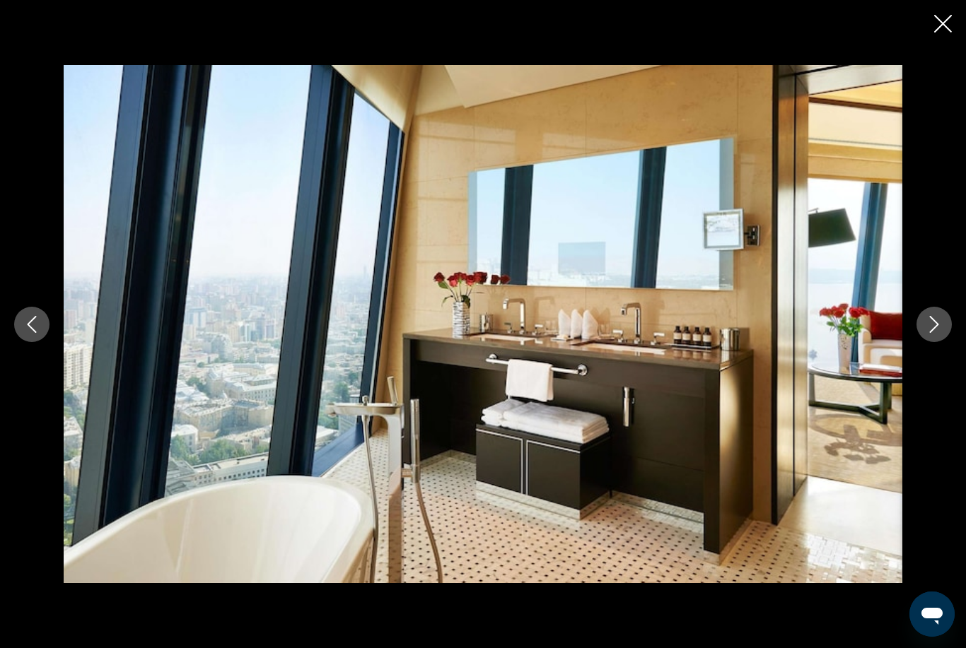
click at [920, 342] on button "Next image" at bounding box center [933, 324] width 35 height 35
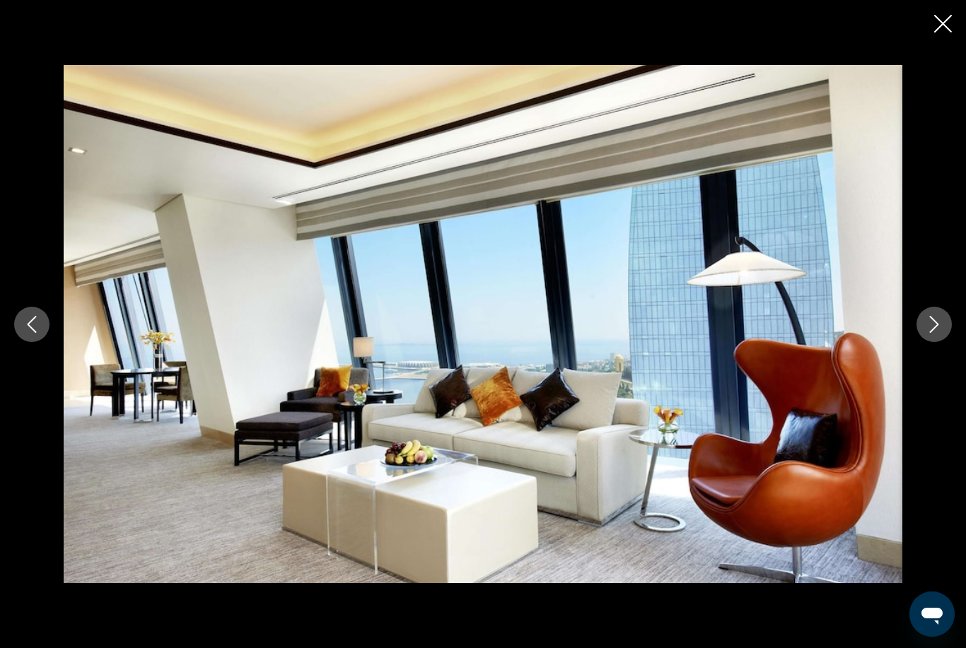
click at [923, 342] on button "Next image" at bounding box center [933, 324] width 35 height 35
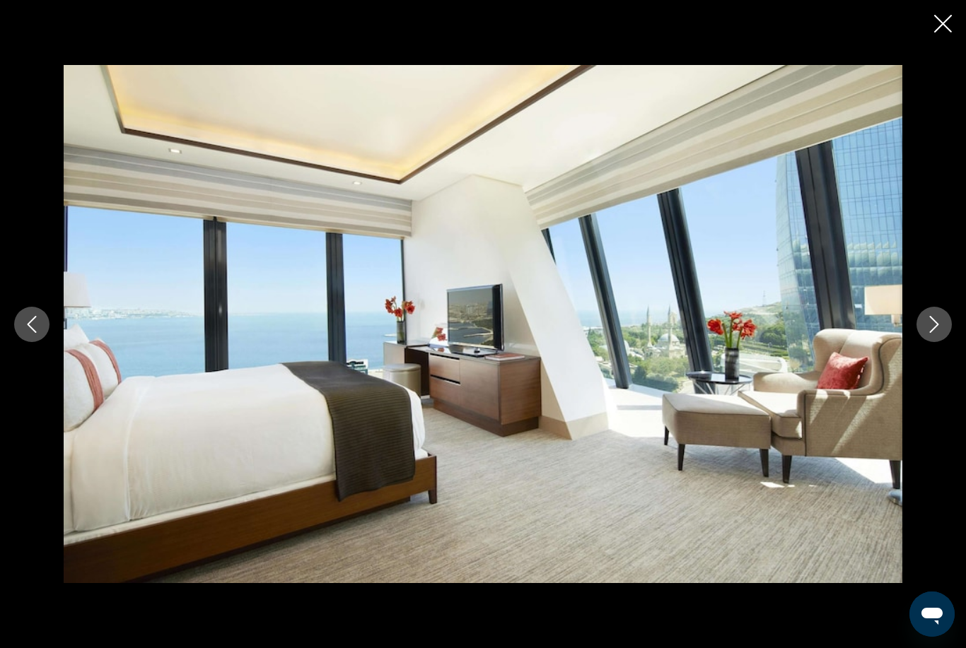
click at [924, 342] on button "Next image" at bounding box center [933, 324] width 35 height 35
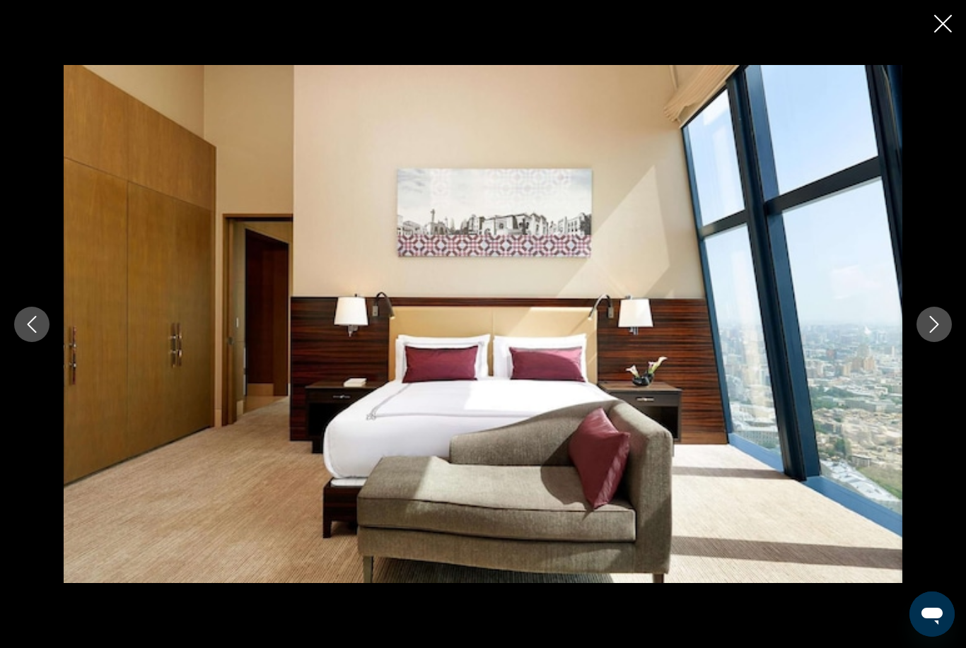
click at [918, 342] on button "Next image" at bounding box center [933, 324] width 35 height 35
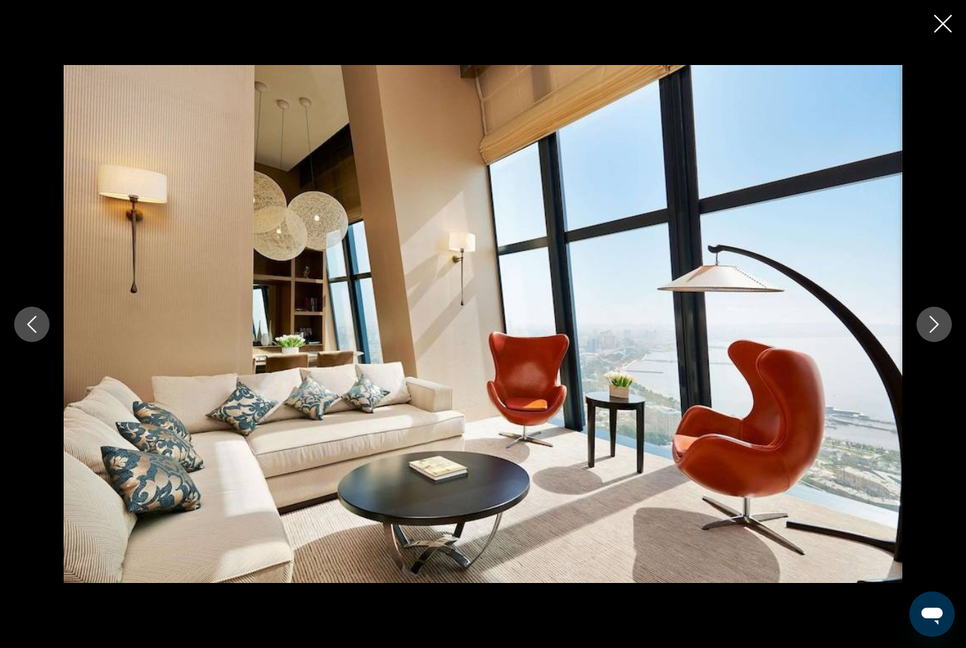
click at [928, 333] on icon "Next image" at bounding box center [934, 324] width 17 height 17
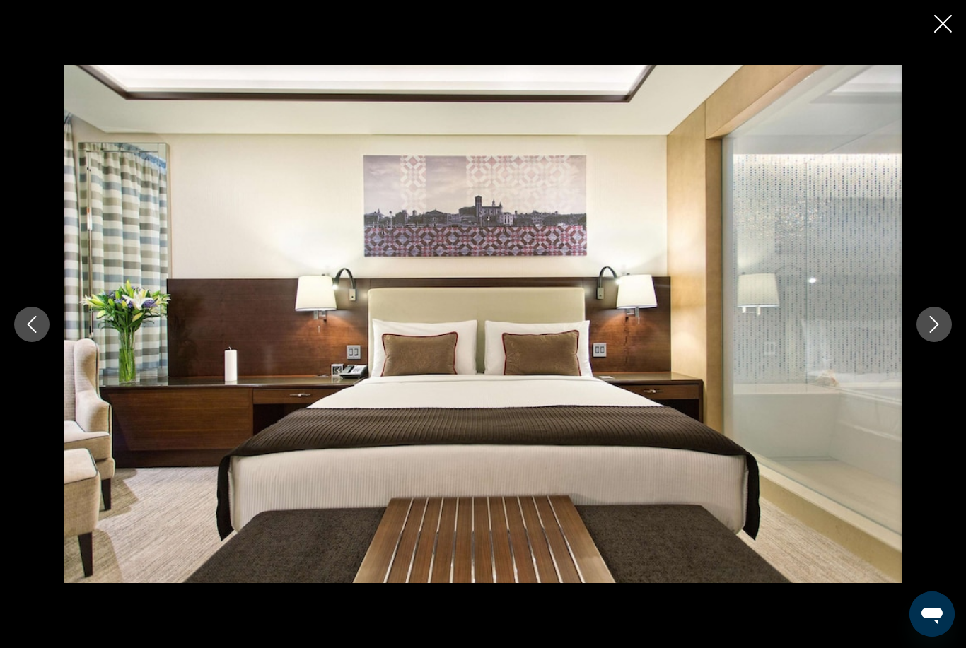
click at [921, 342] on button "Next image" at bounding box center [933, 324] width 35 height 35
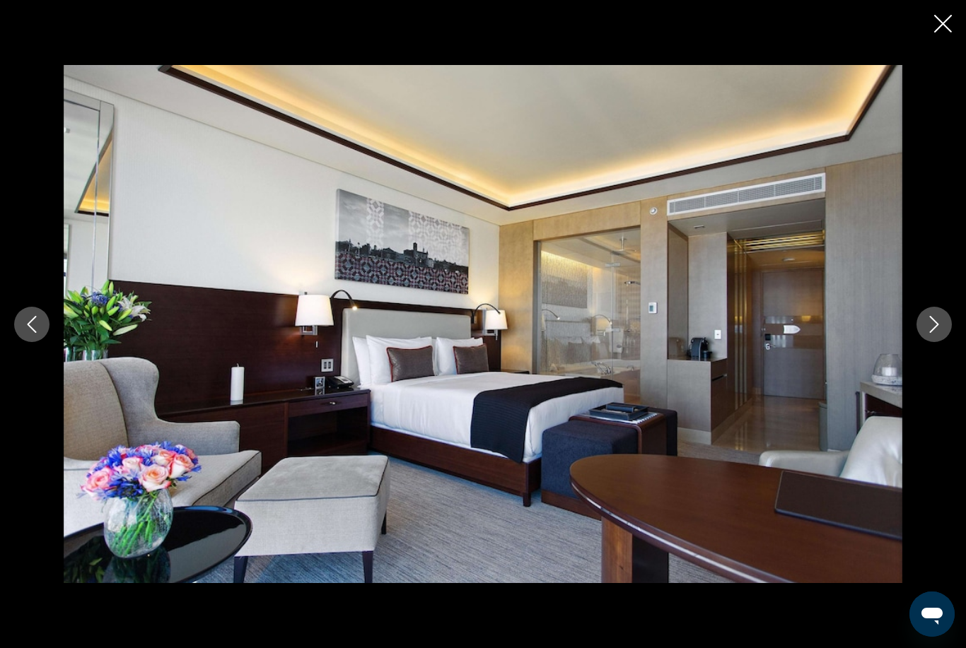
click at [918, 342] on button "Next image" at bounding box center [933, 324] width 35 height 35
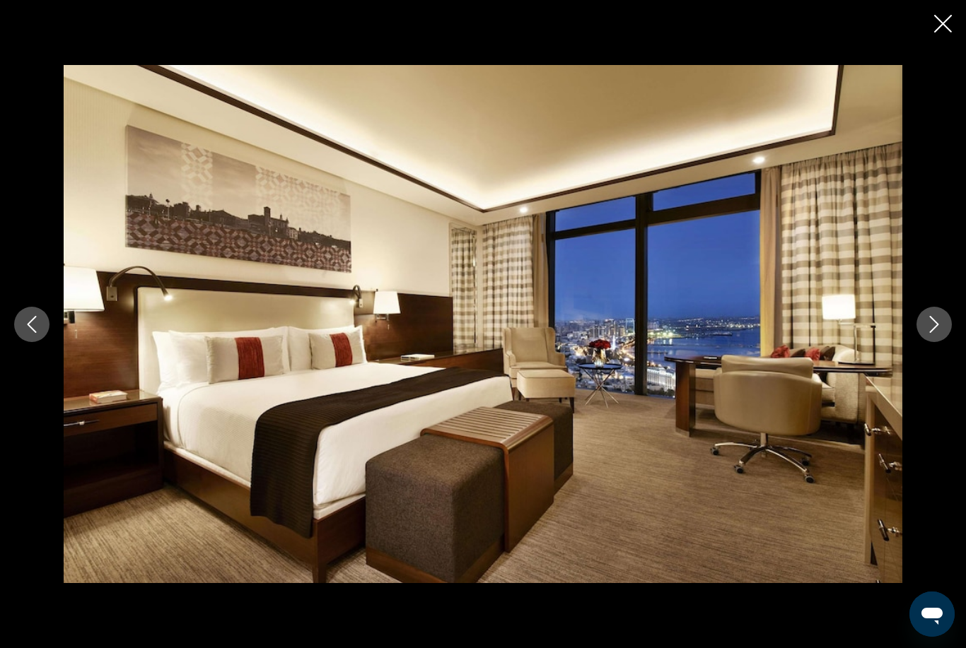
click at [928, 333] on icon "Next image" at bounding box center [934, 324] width 17 height 17
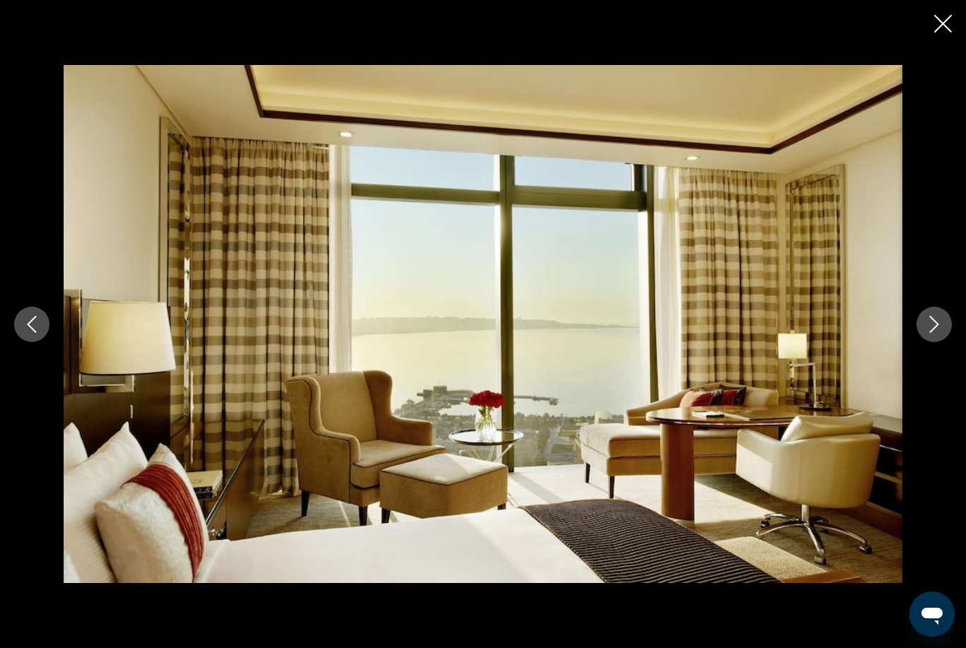
click at [930, 333] on icon "Next image" at bounding box center [934, 324] width 17 height 17
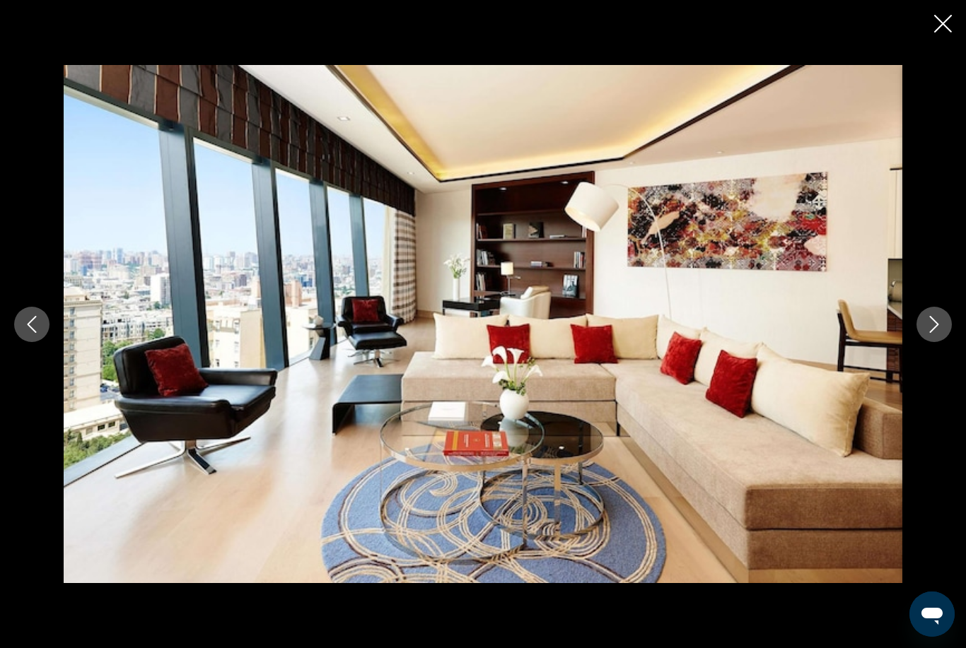
click at [935, 333] on icon "Next image" at bounding box center [934, 324] width 17 height 17
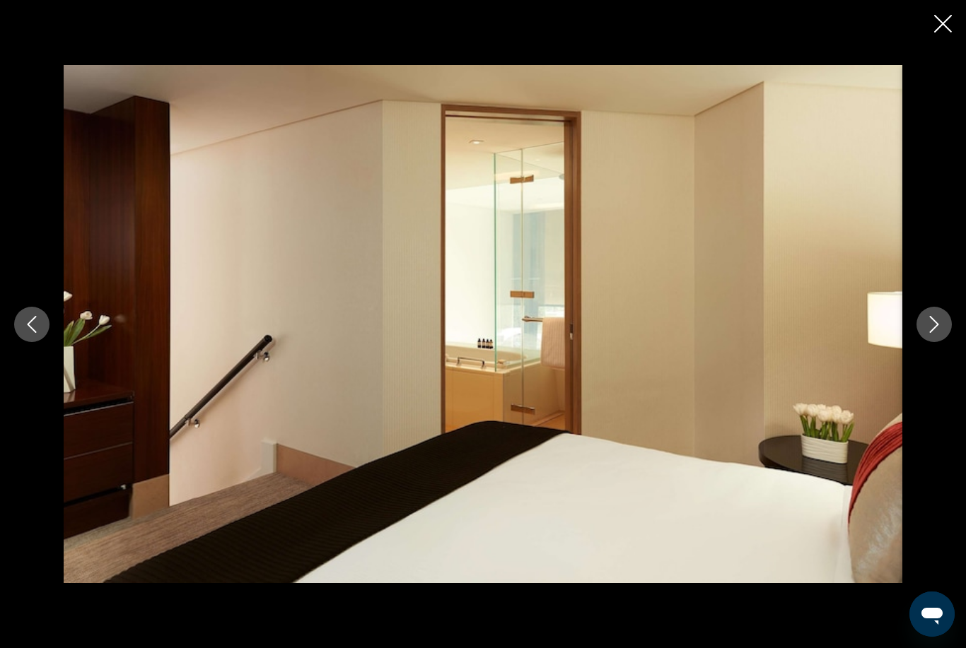
click at [928, 333] on icon "Next image" at bounding box center [934, 324] width 17 height 17
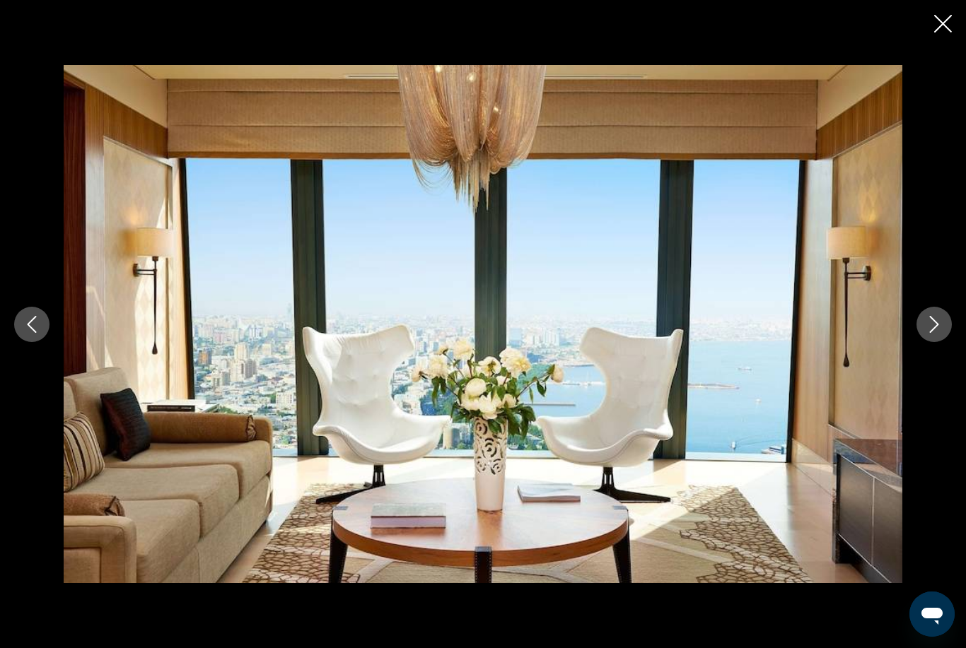
click at [930, 333] on icon "Next image" at bounding box center [934, 324] width 17 height 17
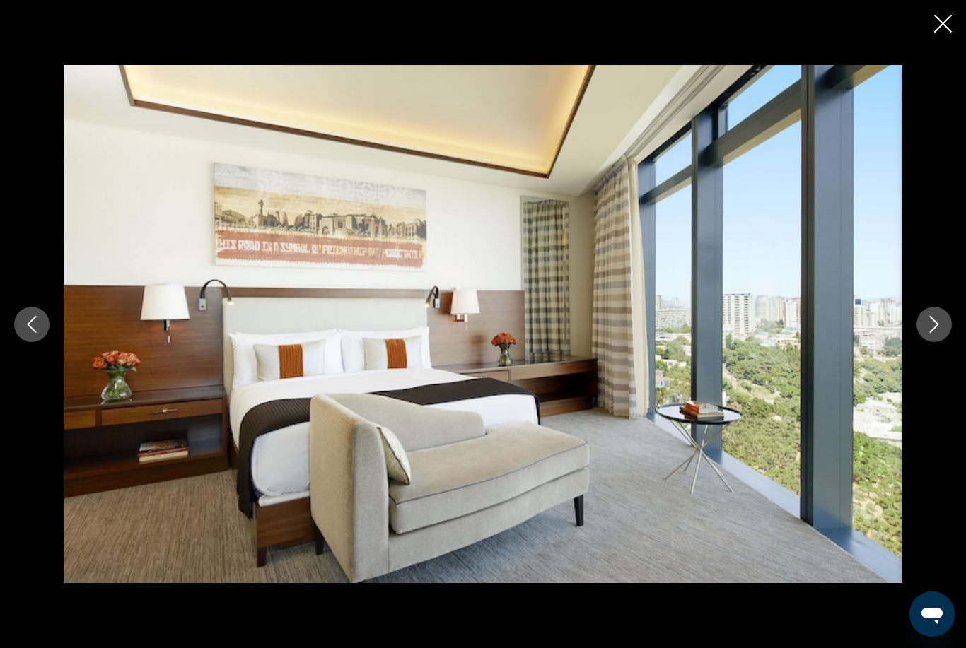
click at [937, 333] on icon "Next image" at bounding box center [934, 324] width 17 height 17
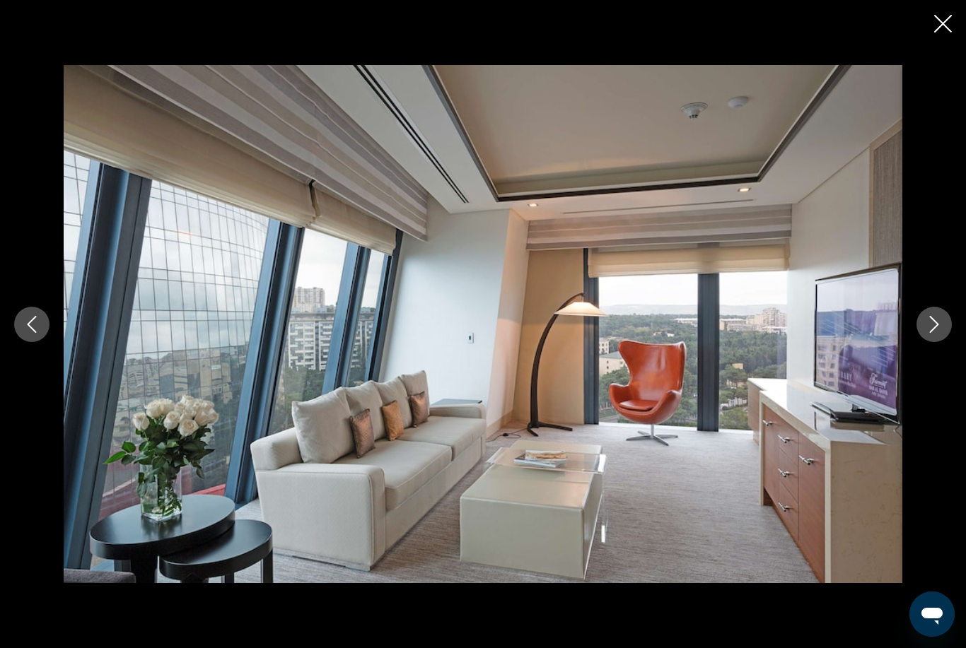
click at [929, 342] on button "Next image" at bounding box center [933, 324] width 35 height 35
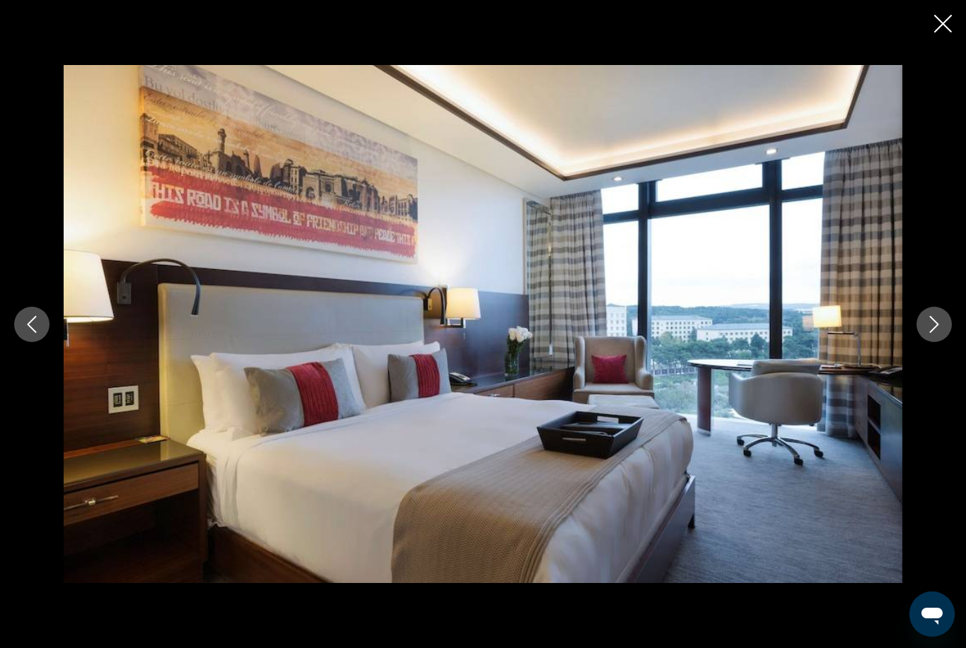
click at [926, 333] on icon "Next image" at bounding box center [934, 324] width 17 height 17
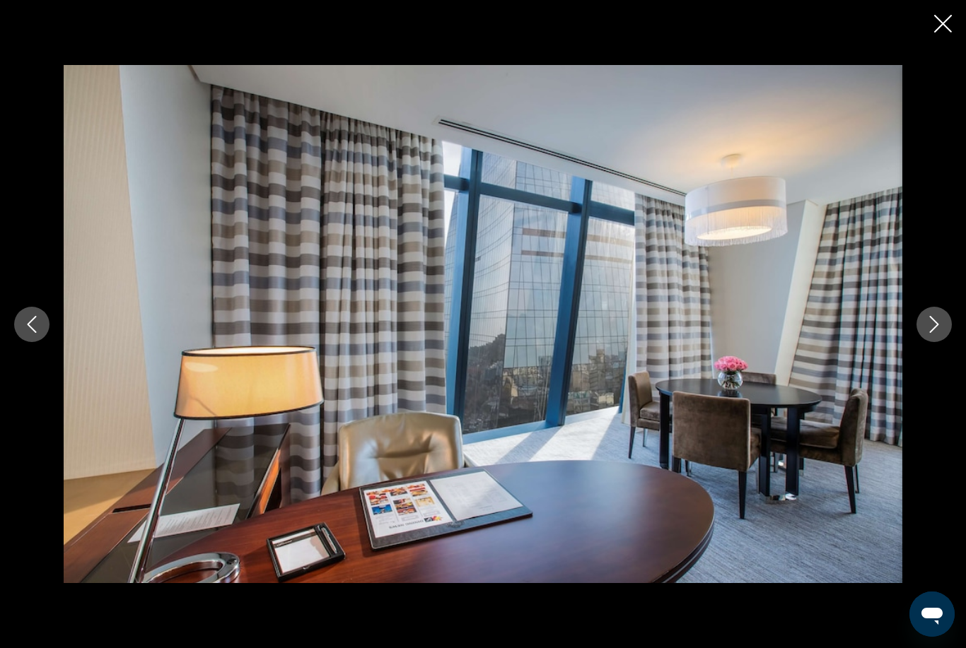
click at [930, 342] on button "Next image" at bounding box center [933, 324] width 35 height 35
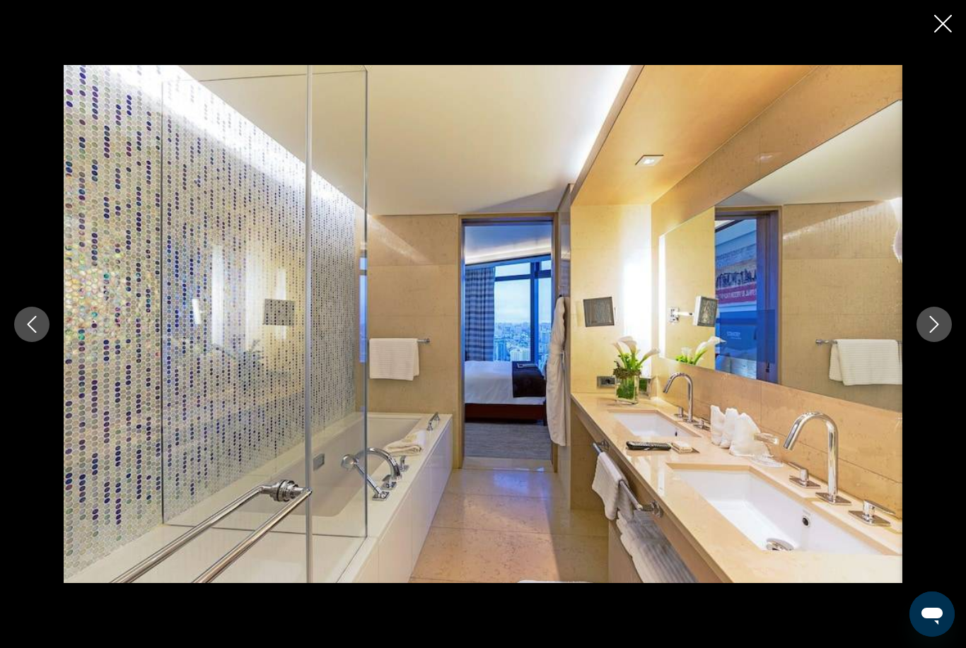
click at [937, 333] on icon "Next image" at bounding box center [934, 324] width 9 height 17
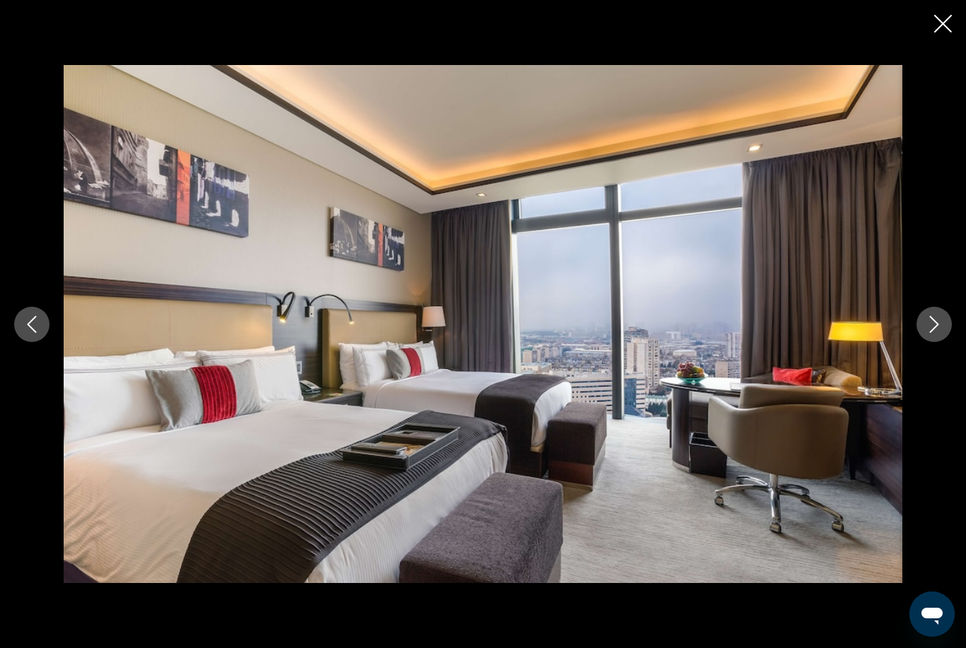
click at [30, 333] on icon "Previous image" at bounding box center [31, 324] width 17 height 17
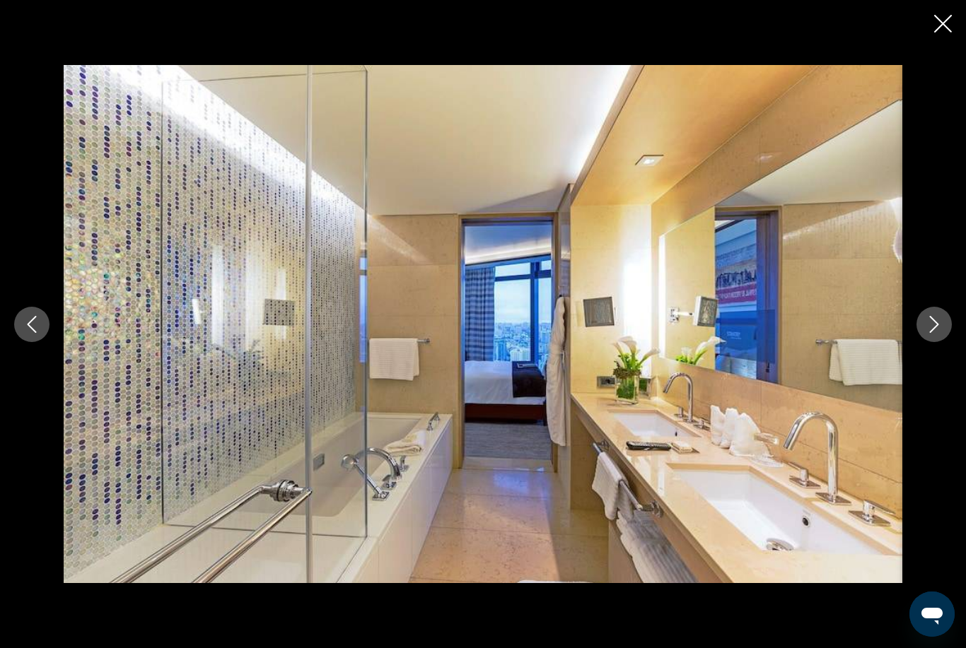
click at [917, 342] on button "Next image" at bounding box center [933, 324] width 35 height 35
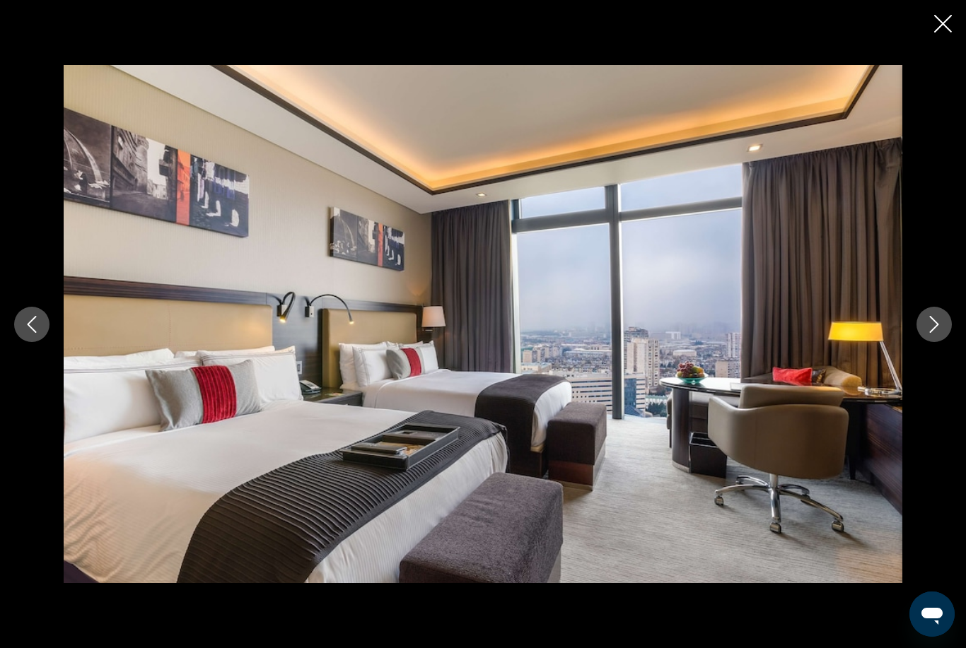
click at [926, 333] on icon "Next image" at bounding box center [934, 324] width 17 height 17
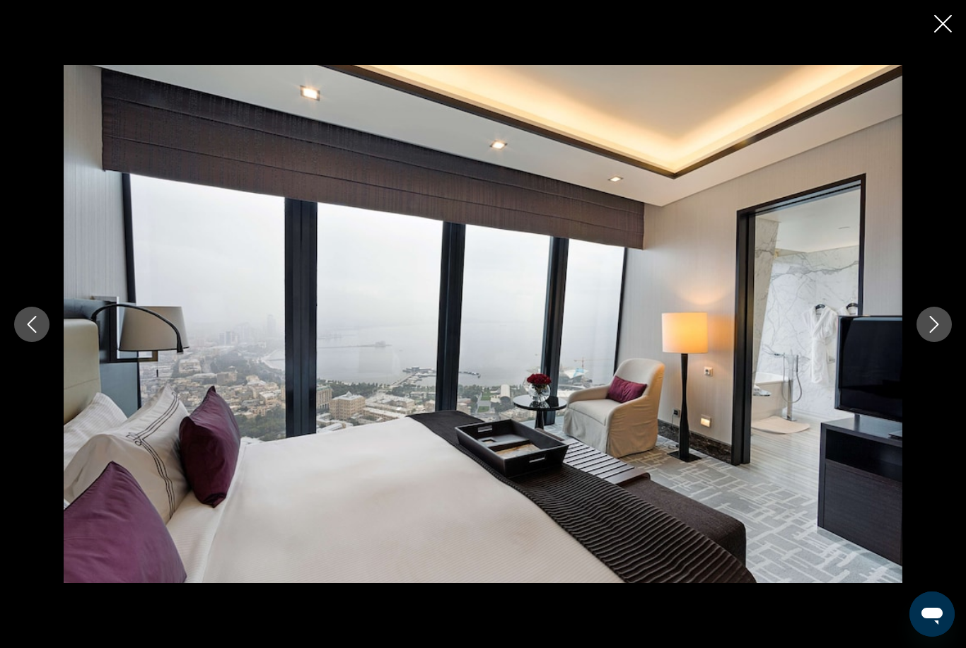
click at [933, 333] on icon "Next image" at bounding box center [934, 324] width 17 height 17
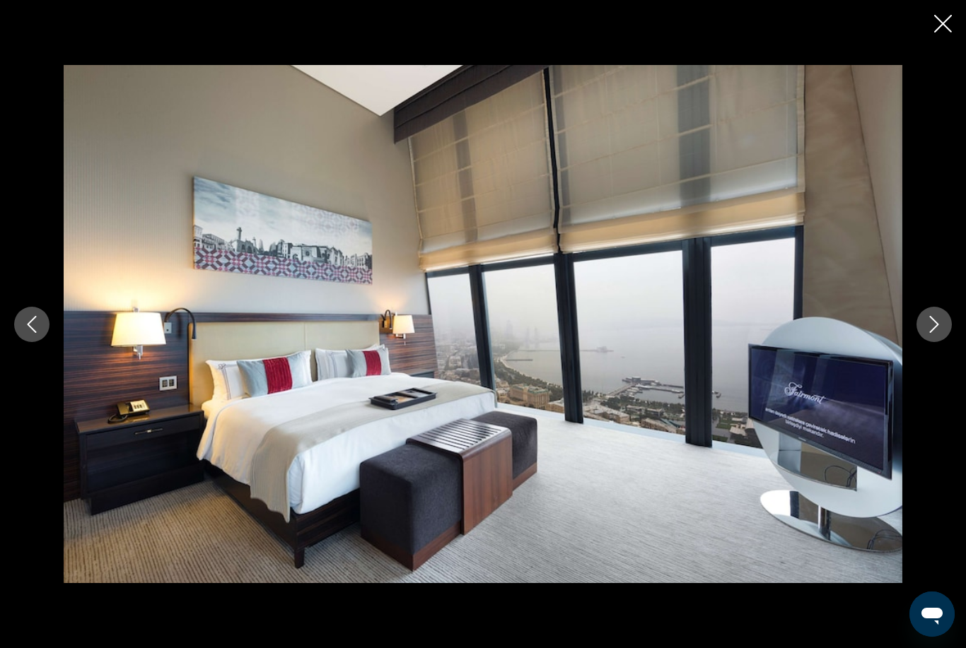
click at [929, 333] on icon "Next image" at bounding box center [934, 324] width 17 height 17
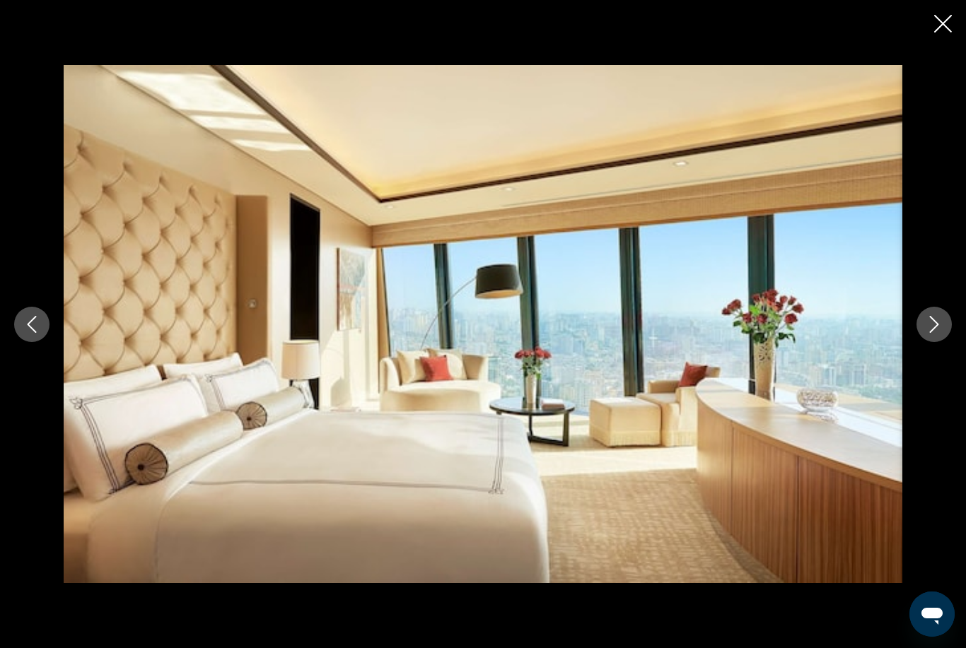
click at [937, 21] on icon "Close slideshow" at bounding box center [943, 24] width 18 height 18
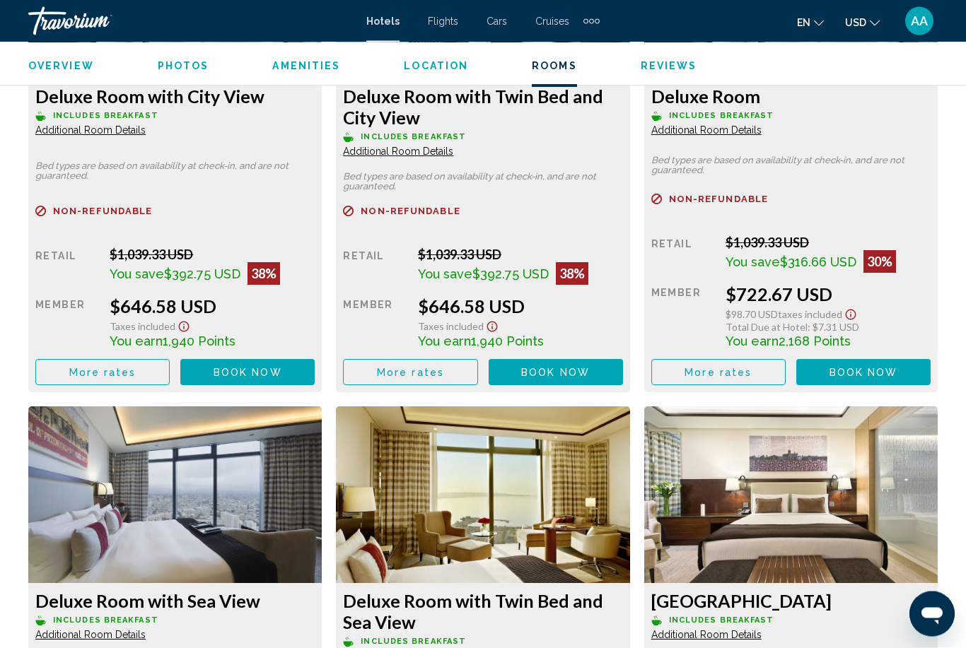
scroll to position [2352, 0]
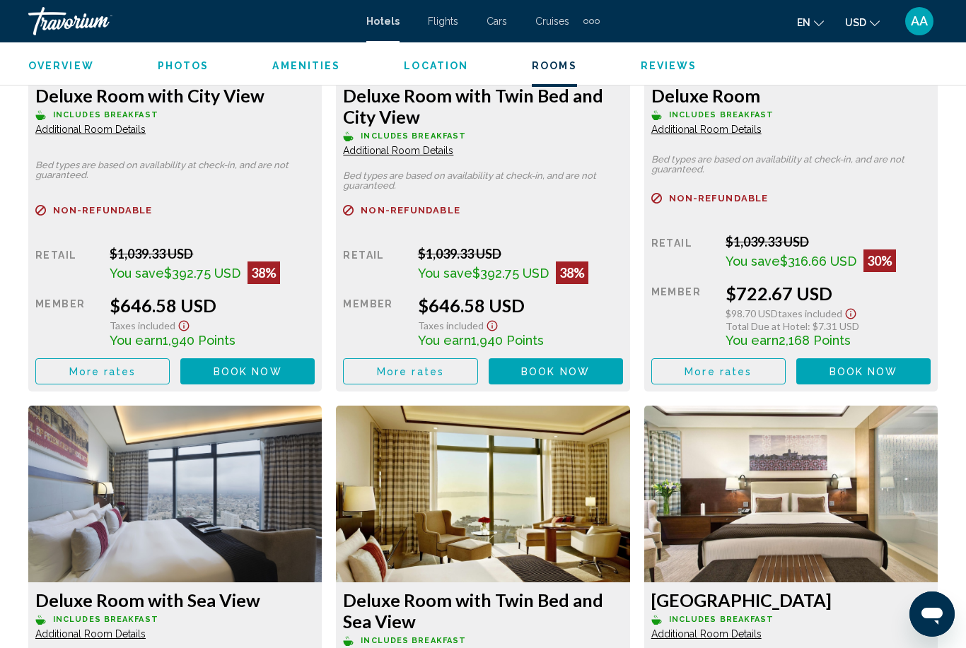
click at [146, 135] on span "Additional Room Details" at bounding box center [90, 129] width 110 height 11
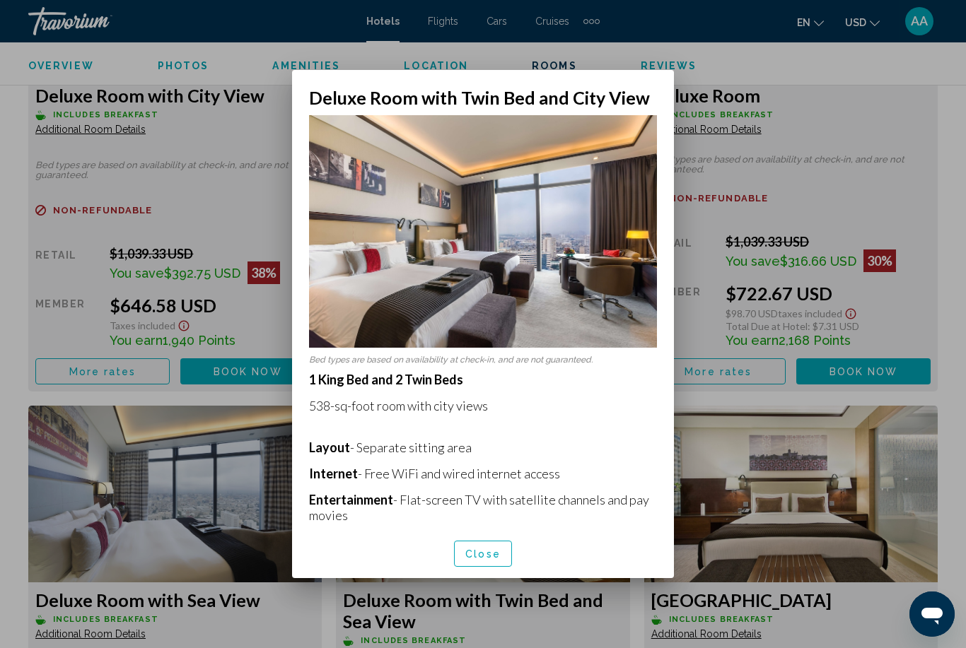
click at [886, 120] on div at bounding box center [483, 324] width 966 height 648
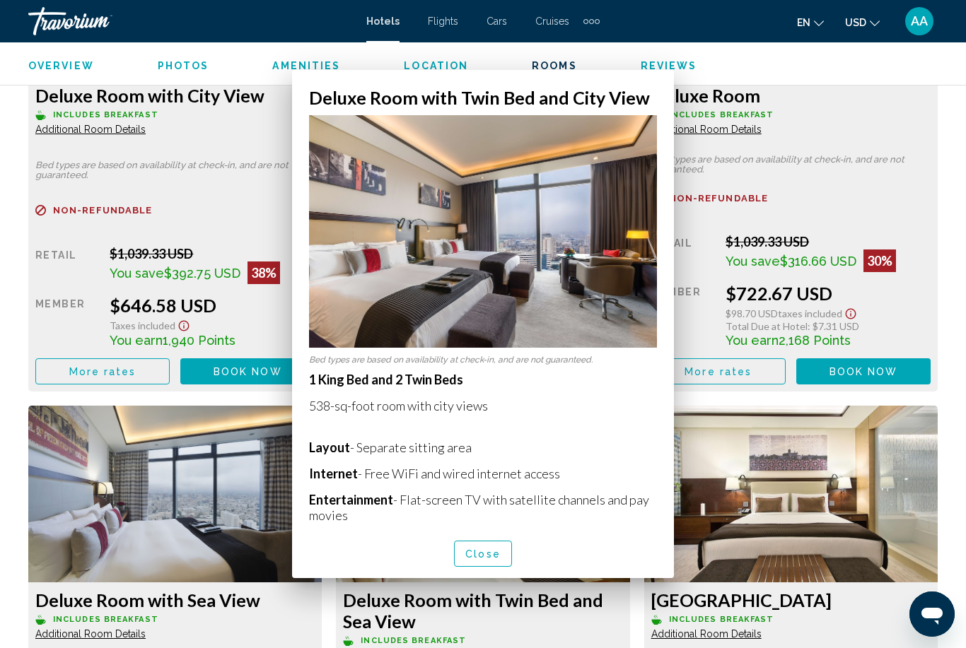
scroll to position [2352, 0]
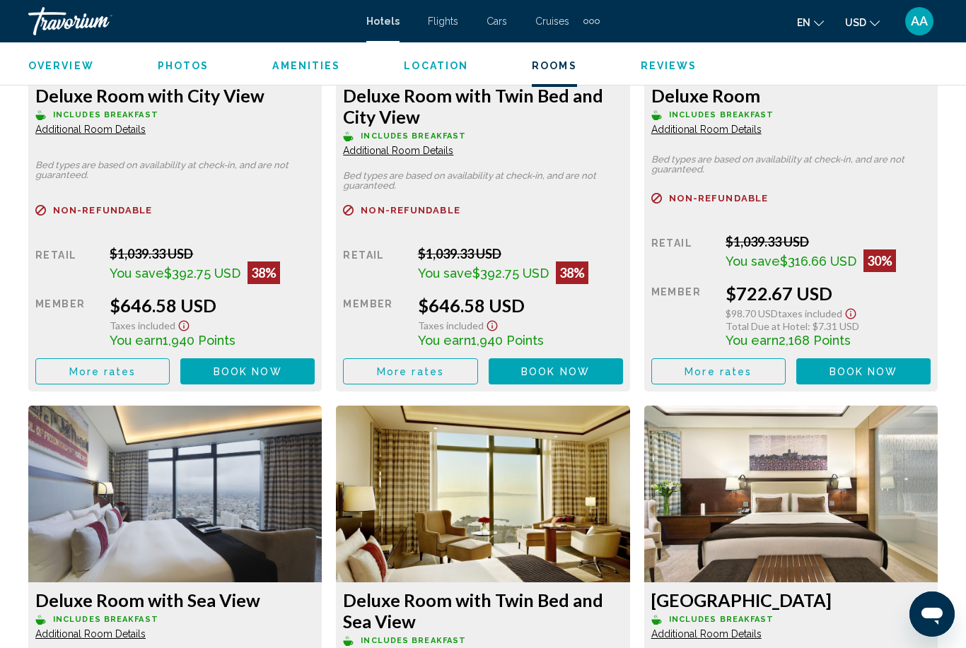
click at [282, 366] on span "Book now" at bounding box center [248, 371] width 69 height 11
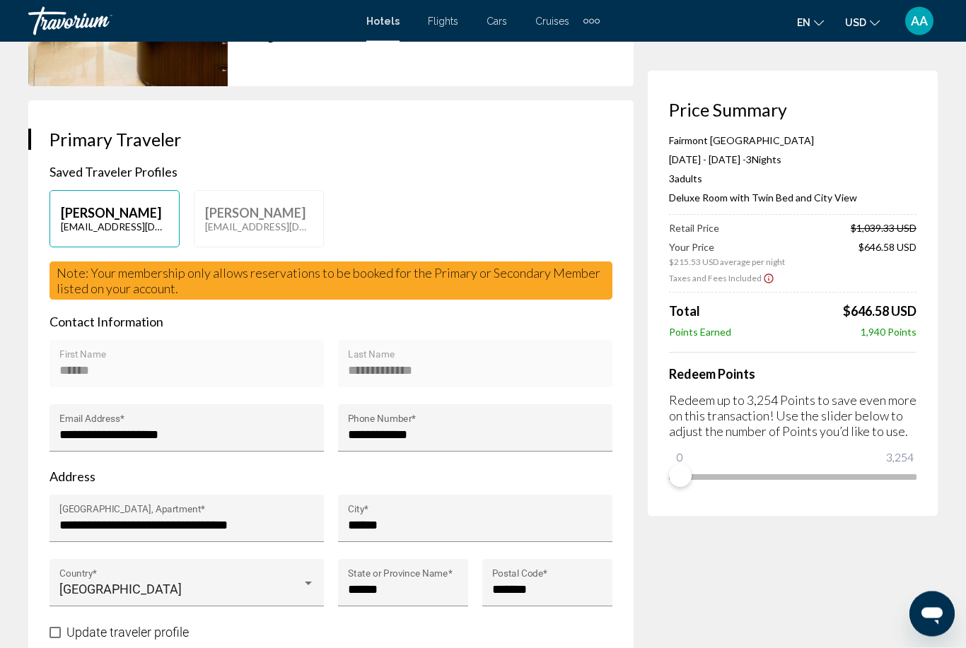
scroll to position [226, 0]
click at [210, 374] on div "****** First Name" at bounding box center [186, 368] width 255 height 37
click at [123, 221] on p "[PERSON_NAME]" at bounding box center [114, 213] width 107 height 16
type input "******"
type input "**********"
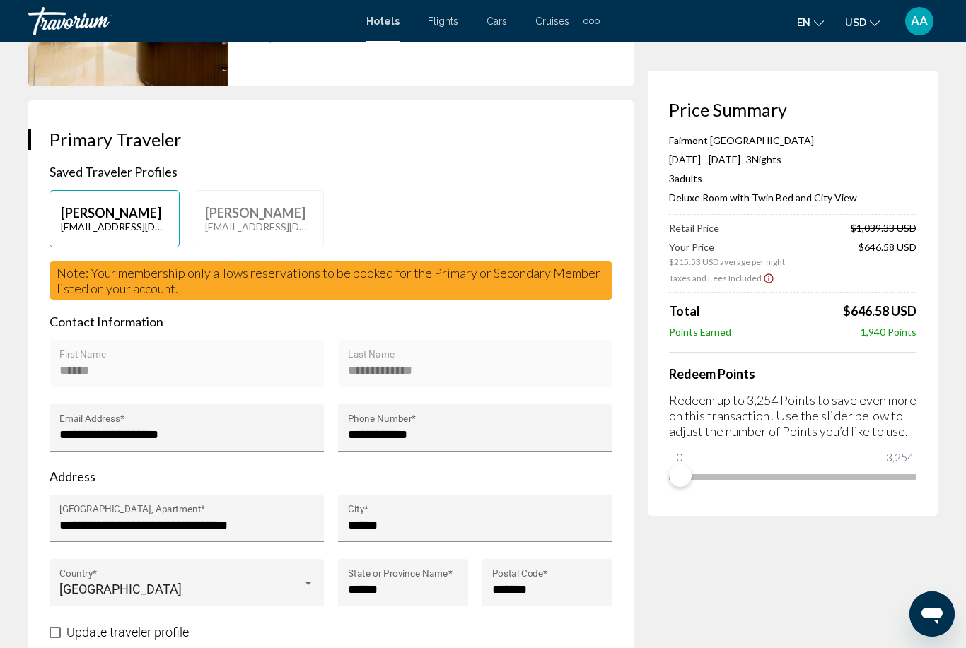
type input "**********"
type input "******"
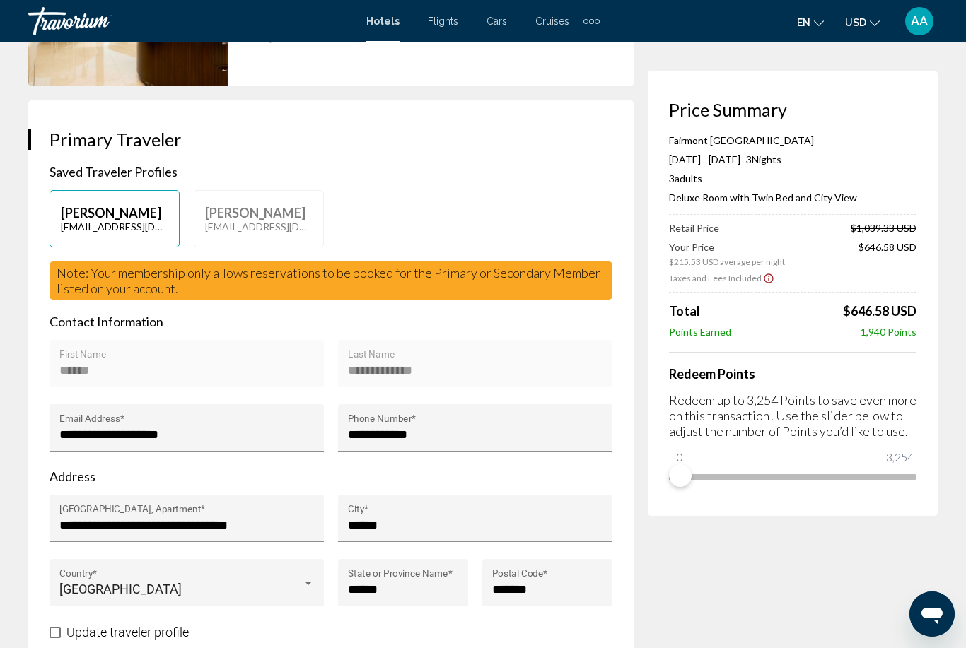
type input "*******"
click at [530, 300] on div "Note: Your membership only allows reservations to be booked for the Primary or …" at bounding box center [330, 281] width 563 height 38
click at [536, 300] on div "Note: Your membership only allows reservations to be booked for the Primary or …" at bounding box center [330, 281] width 563 height 38
click at [539, 288] on span "Note: Your membership only allows reservations to be booked for the Primary or …" at bounding box center [329, 280] width 544 height 31
click at [265, 221] on p "[PERSON_NAME]" at bounding box center [258, 213] width 107 height 16
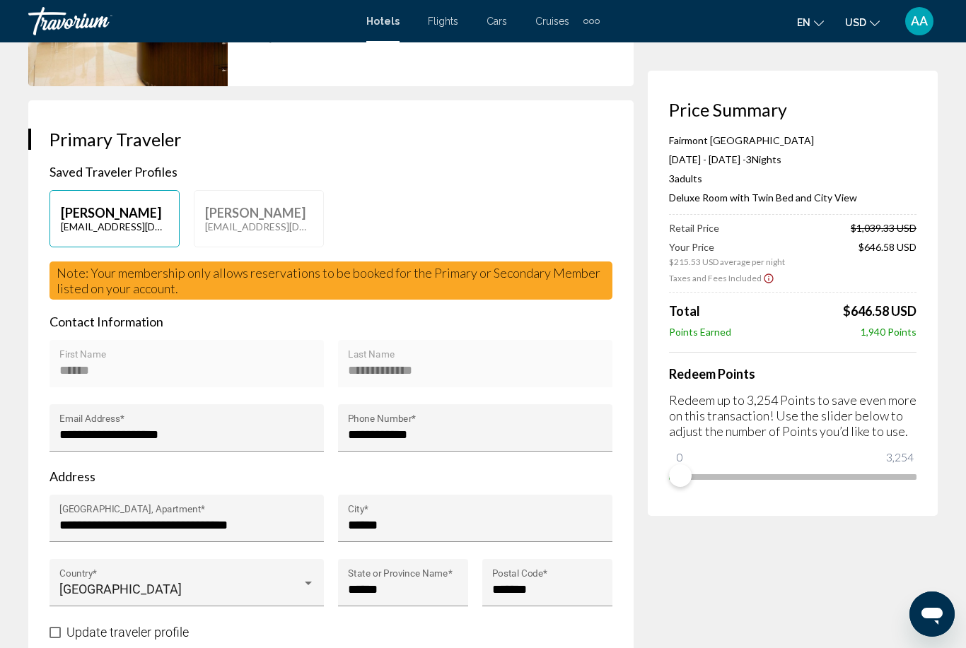
click at [110, 220] on p "[PERSON_NAME]" at bounding box center [114, 213] width 107 height 16
type input "******"
type input "**********"
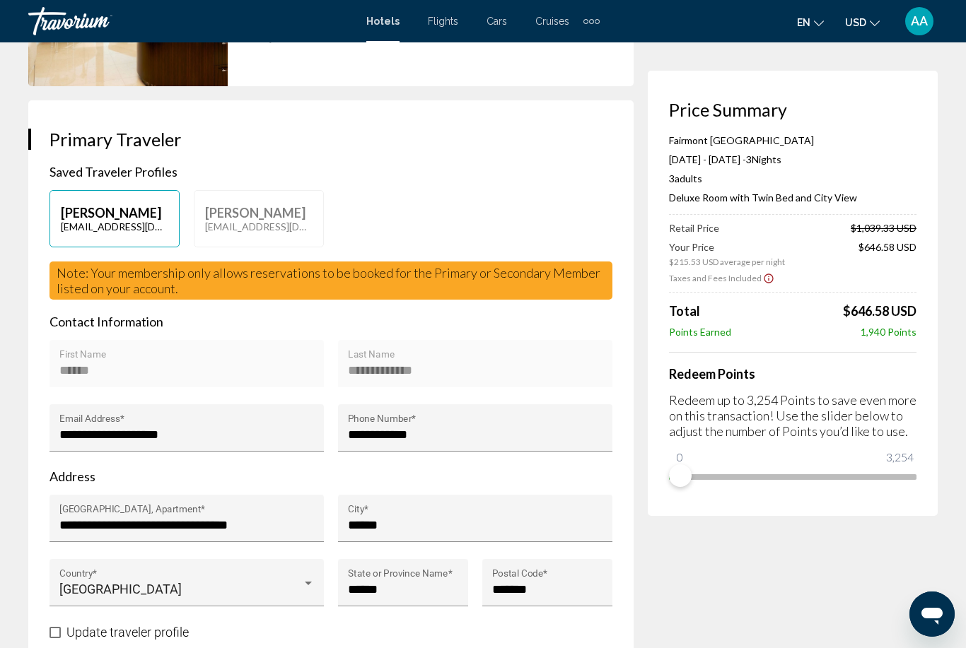
type input "**********"
type input "******"
type input "*******"
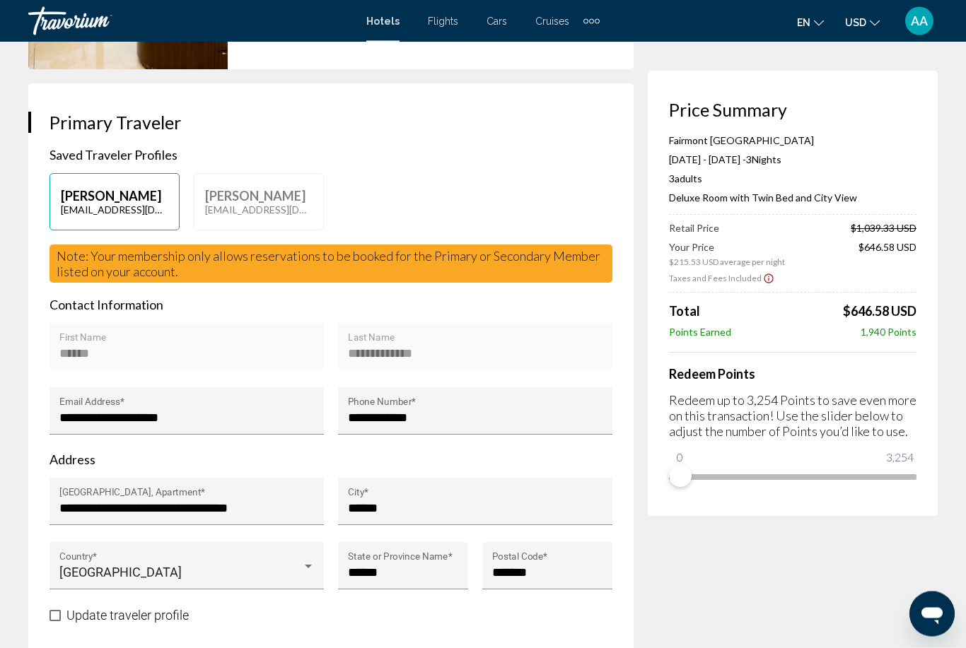
scroll to position [245, 0]
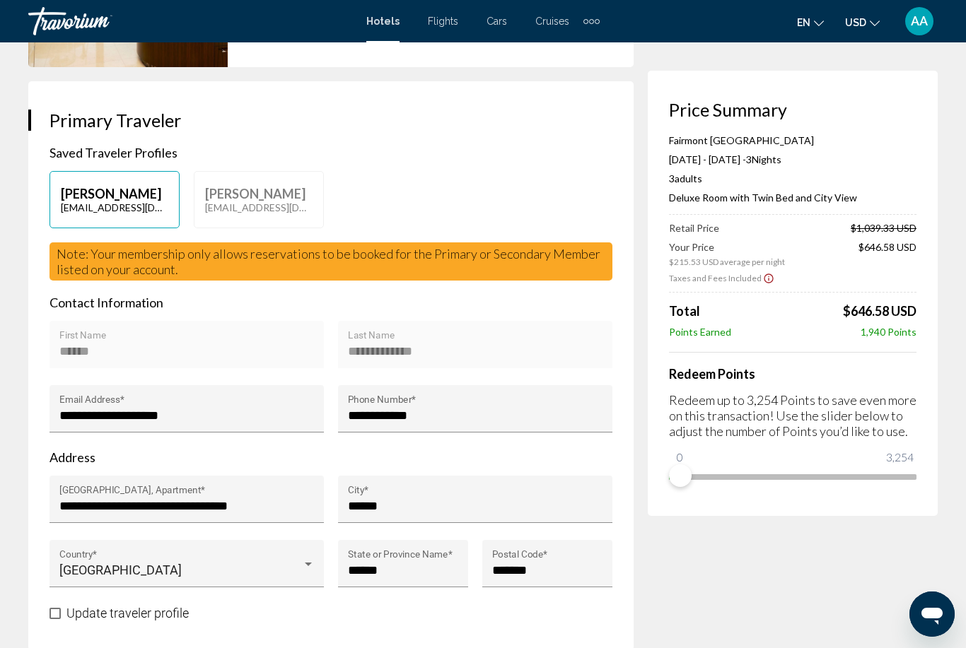
click at [225, 343] on div "****** First Name" at bounding box center [186, 344] width 274 height 47
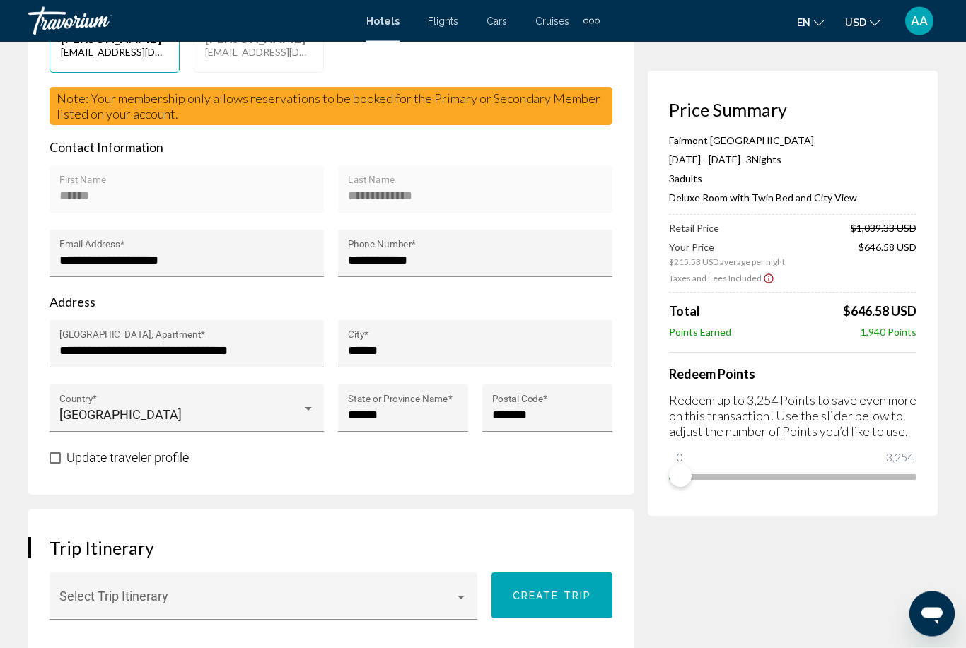
scroll to position [400, 0]
click at [59, 464] on span "Main content" at bounding box center [54, 458] width 11 height 11
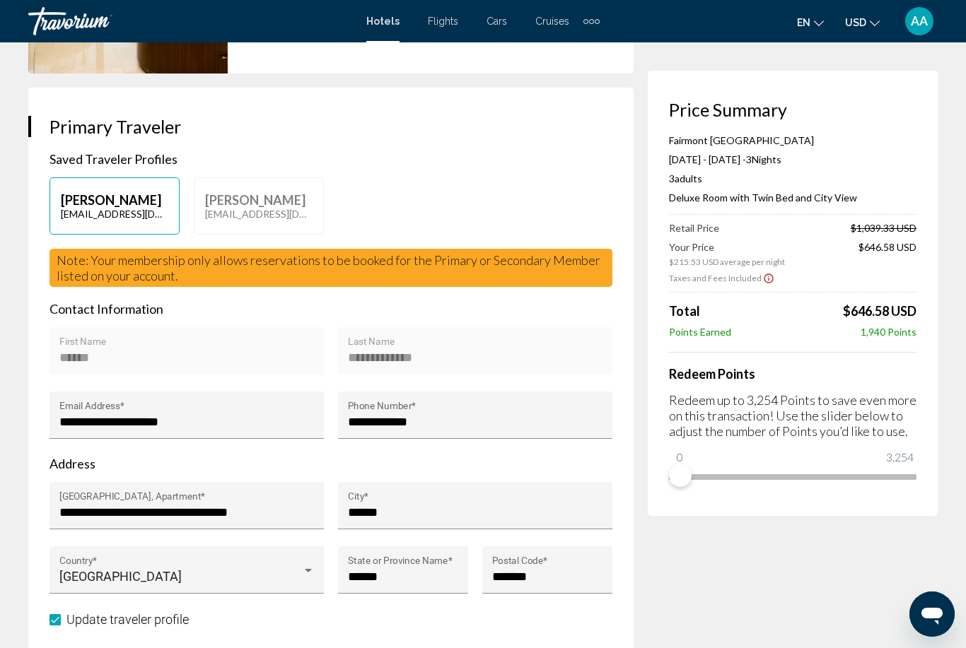
scroll to position [235, 0]
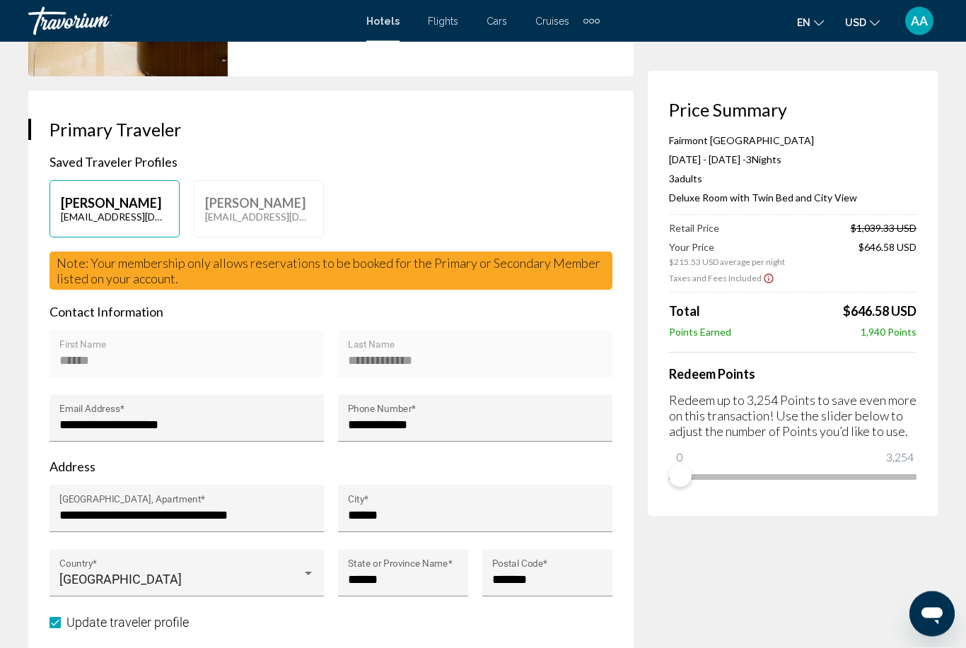
click at [339, 282] on span "Note: Your membership only allows reservations to be booked for the Primary or …" at bounding box center [329, 271] width 544 height 31
copy span "Note: Your membership only allows reservations to be booked for the Primary or …"
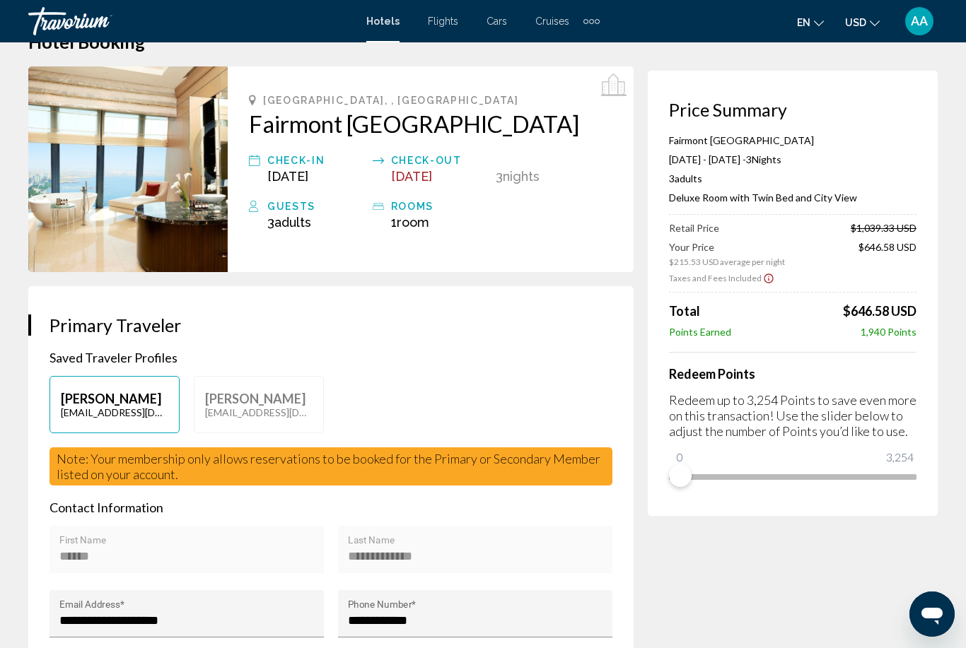
scroll to position [0, 0]
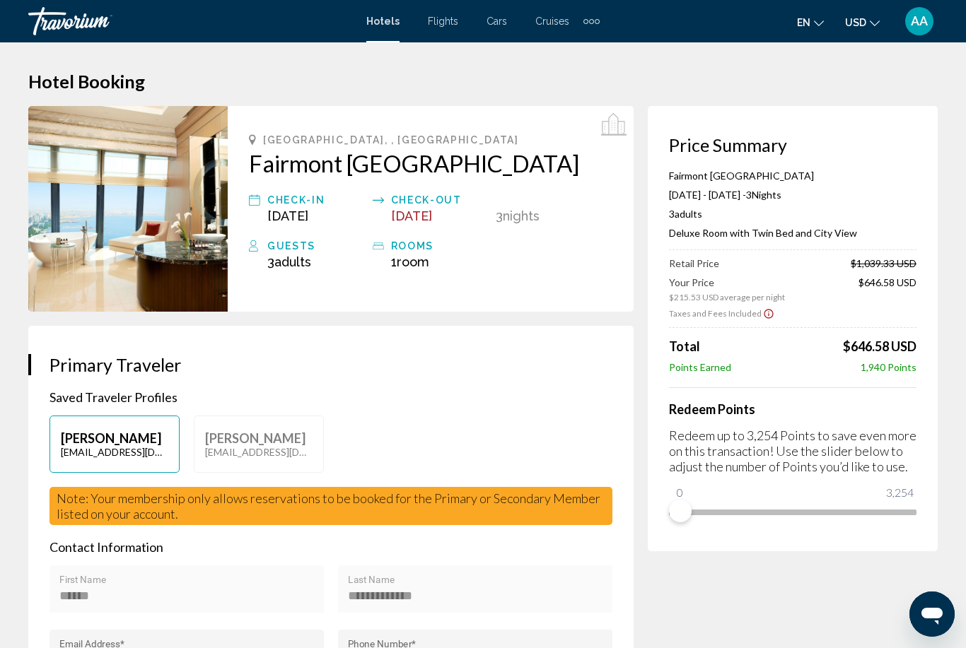
click at [144, 441] on p "[PERSON_NAME]" at bounding box center [114, 439] width 107 height 16
type input "******"
type input "**********"
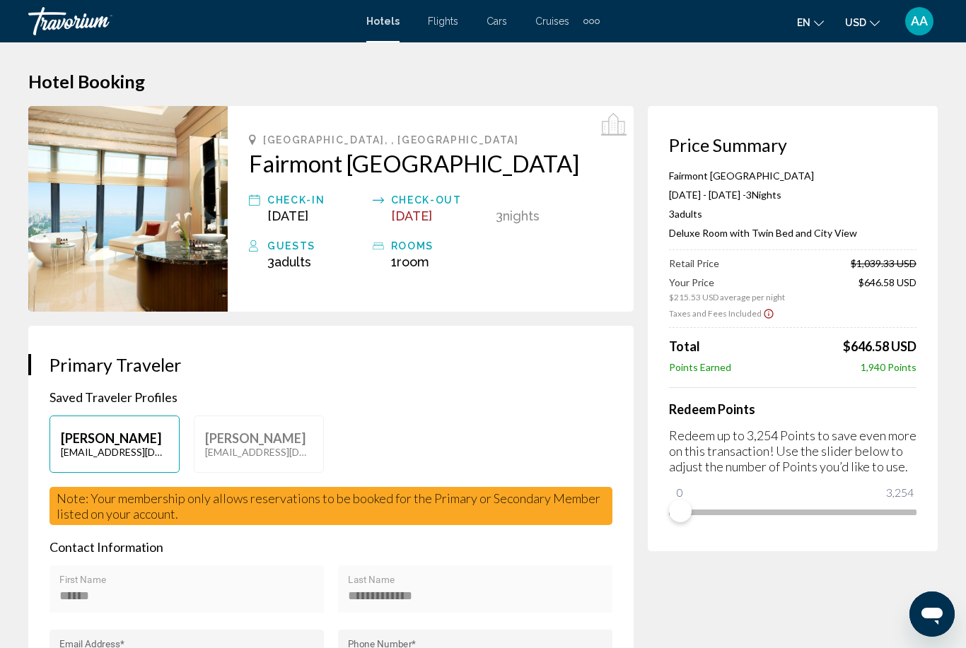
type input "**********"
type input "******"
type input "*******"
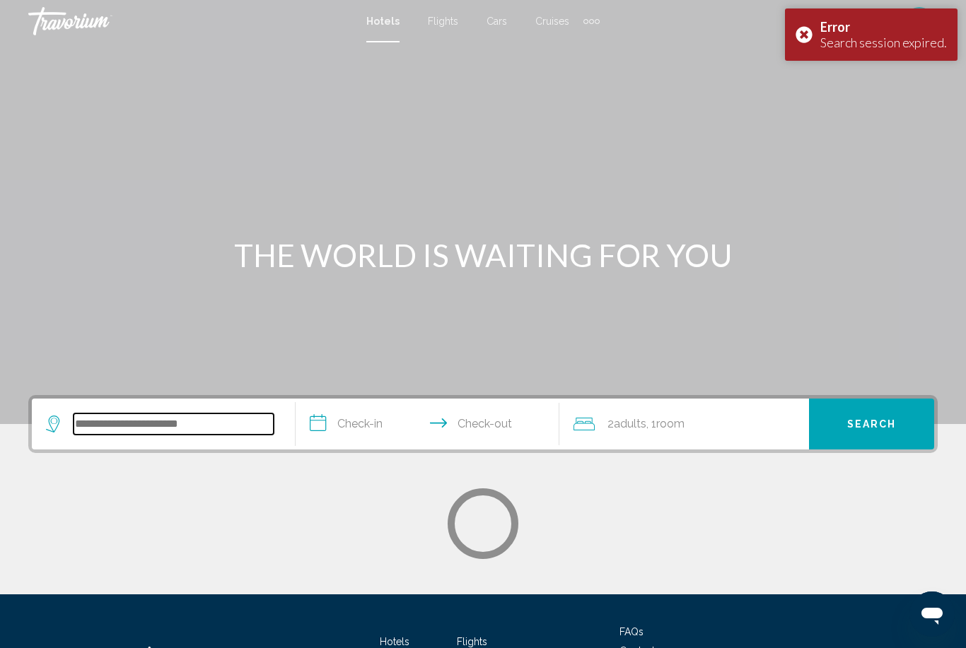
click at [202, 428] on input "Search widget" at bounding box center [174, 424] width 200 height 21
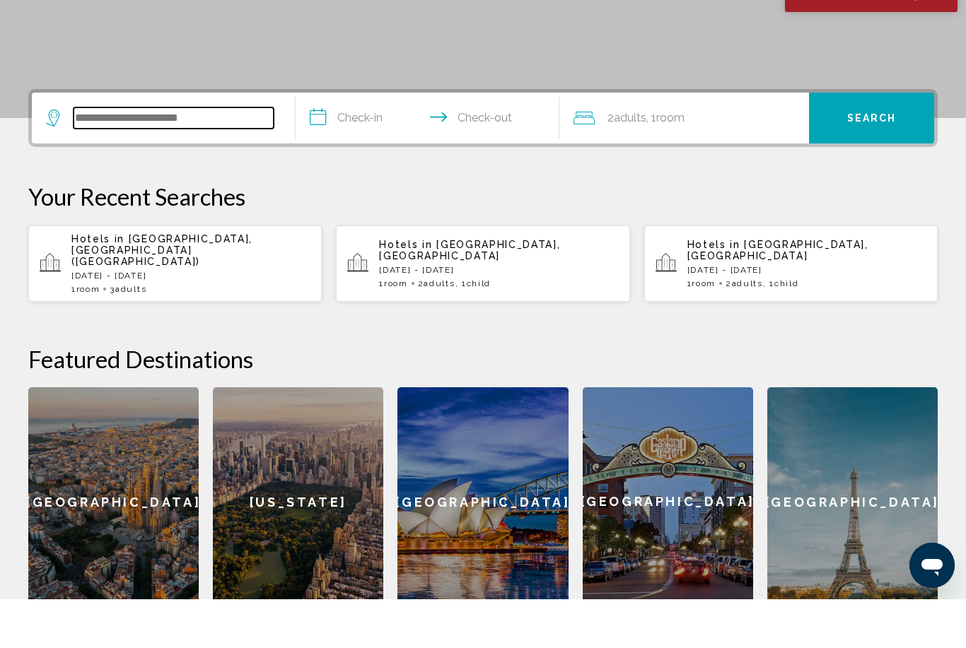
scroll to position [300, 0]
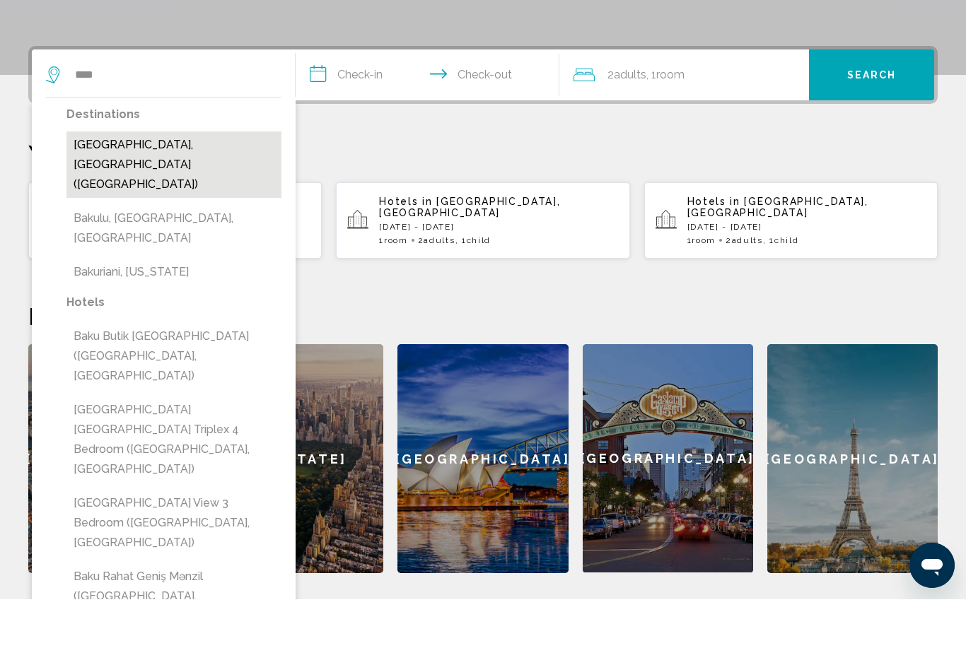
click at [190, 180] on button "[GEOGRAPHIC_DATA], [GEOGRAPHIC_DATA] ([GEOGRAPHIC_DATA])" at bounding box center [173, 213] width 215 height 66
type input "**********"
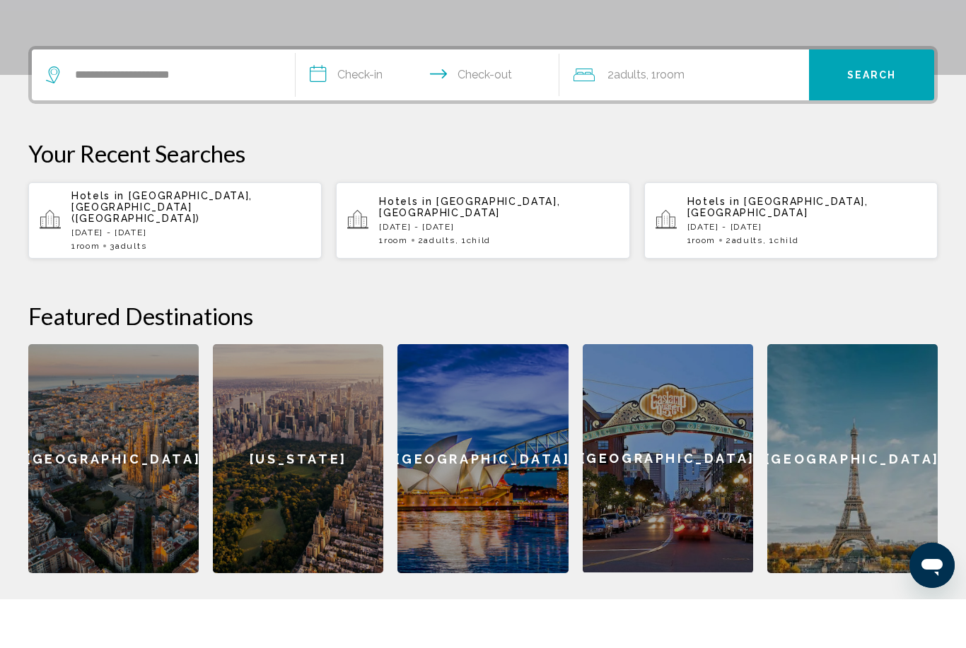
click at [360, 98] on input "**********" at bounding box center [430, 125] width 269 height 55
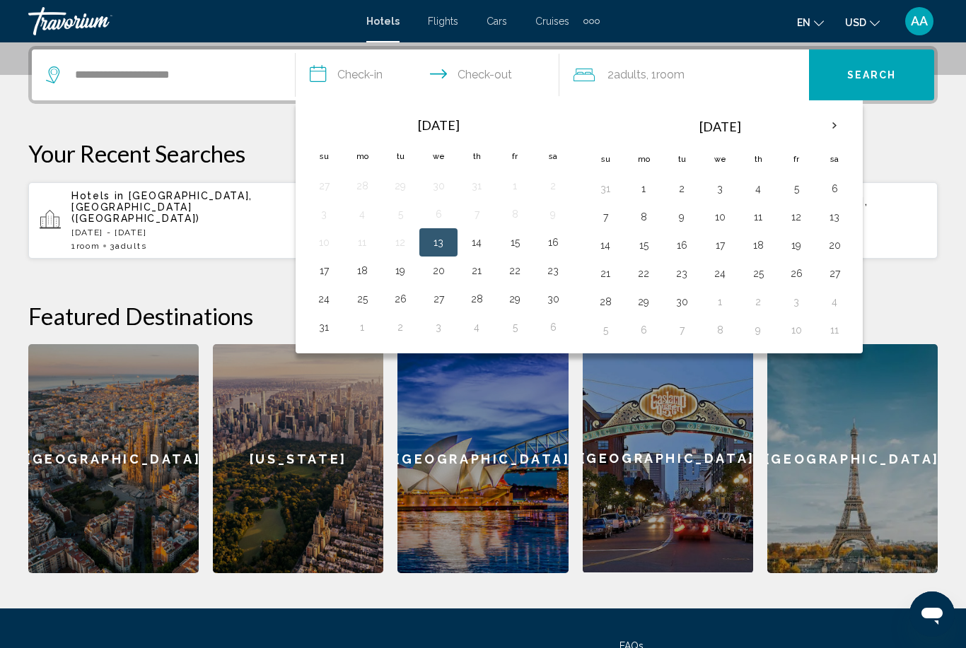
click at [760, 276] on button "25" at bounding box center [758, 274] width 23 height 20
click at [607, 305] on button "28" at bounding box center [605, 302] width 23 height 20
type input "**********"
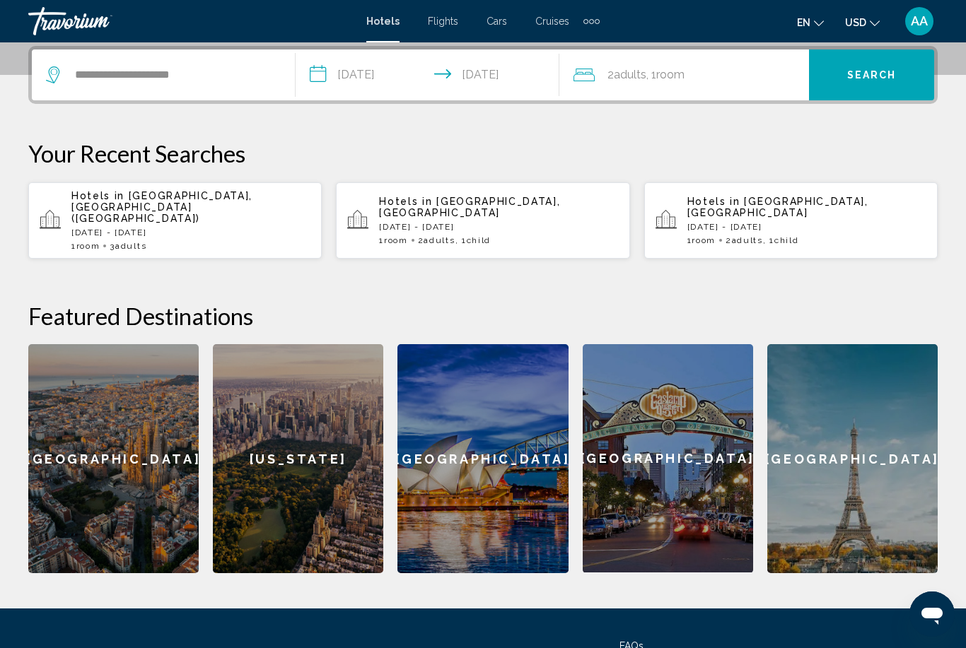
click at [887, 83] on button "Search" at bounding box center [871, 74] width 125 height 51
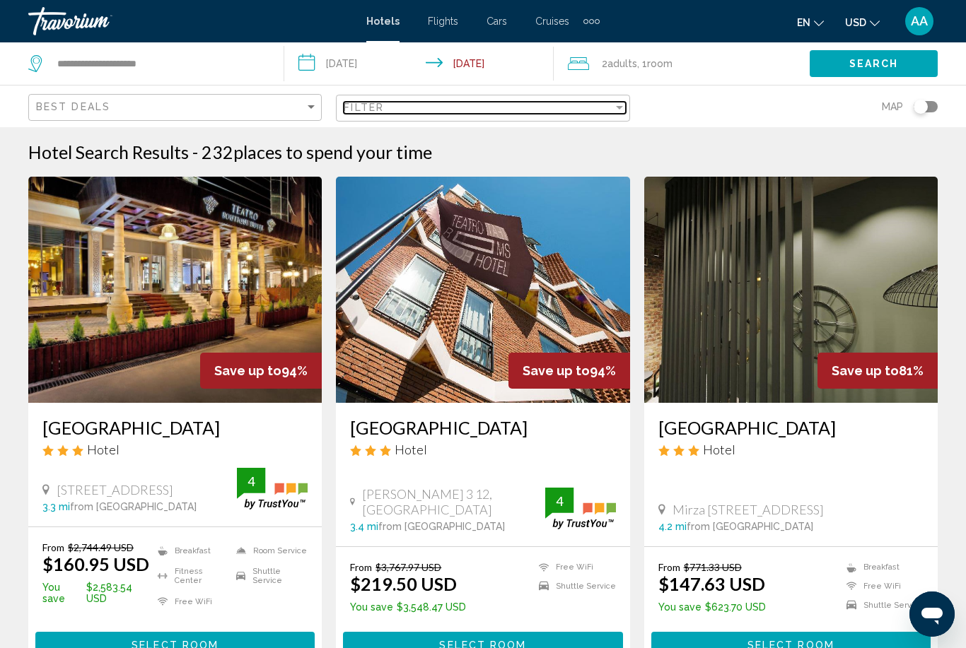
click at [508, 110] on div "Filter" at bounding box center [478, 107] width 269 height 11
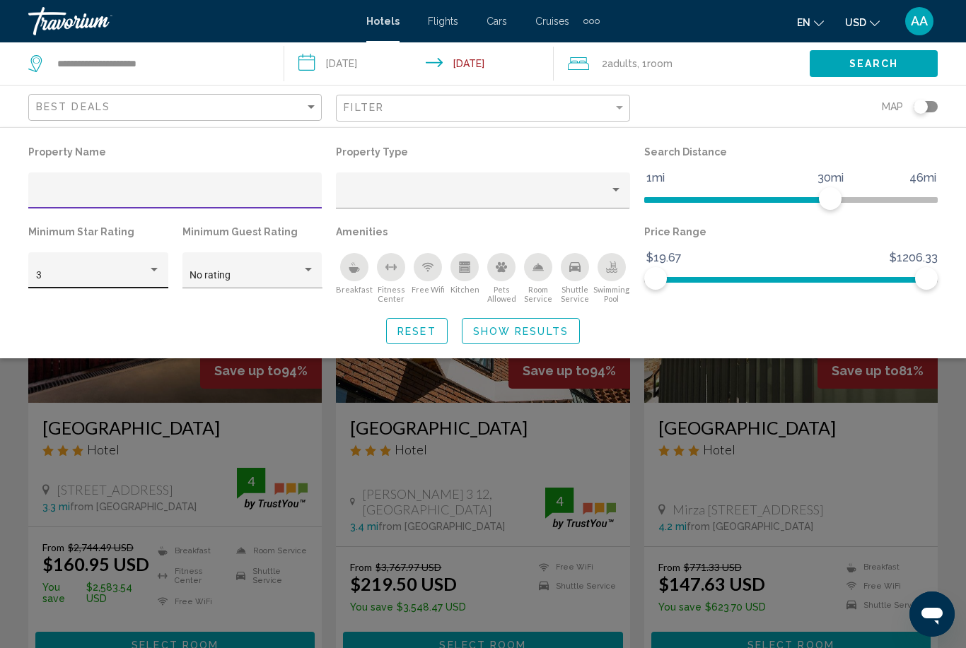
click at [154, 270] on div "Hotel Filters" at bounding box center [154, 270] width 7 height 4
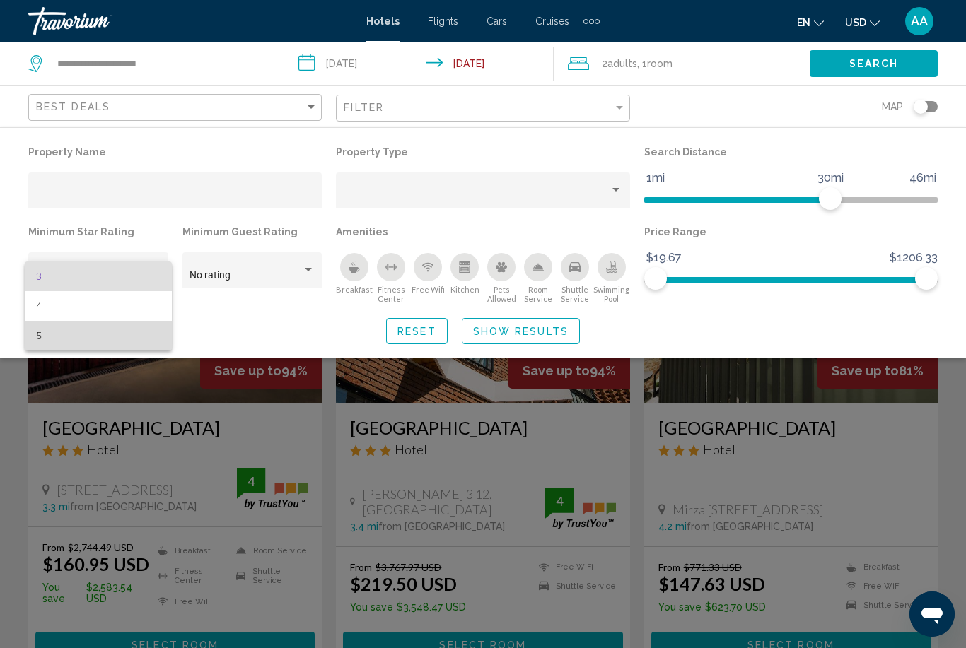
click at [112, 333] on span "5" at bounding box center [98, 336] width 125 height 30
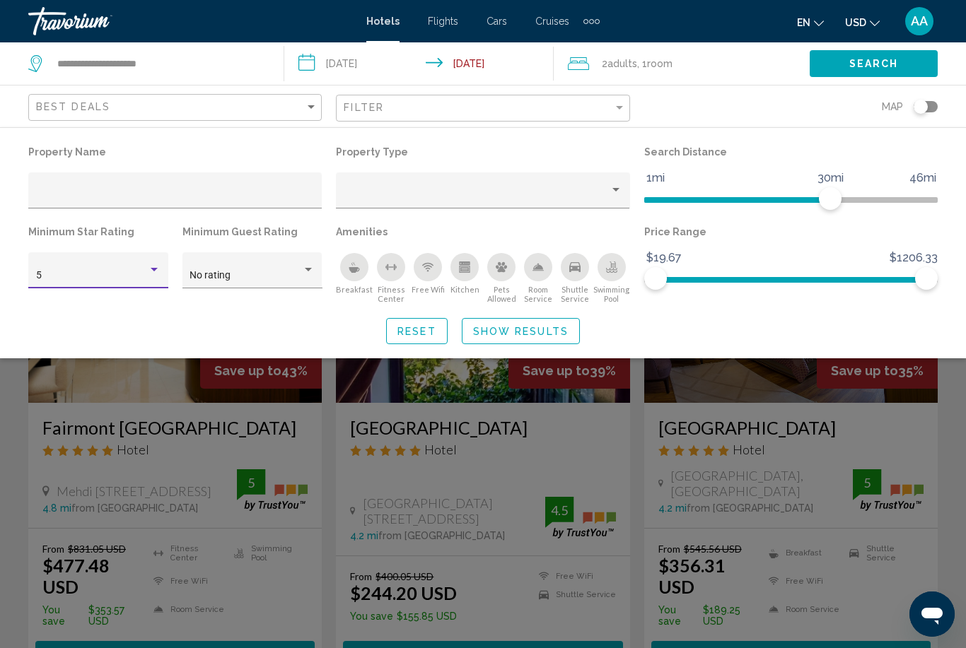
click at [528, 332] on span "Show Results" at bounding box center [520, 331] width 95 height 11
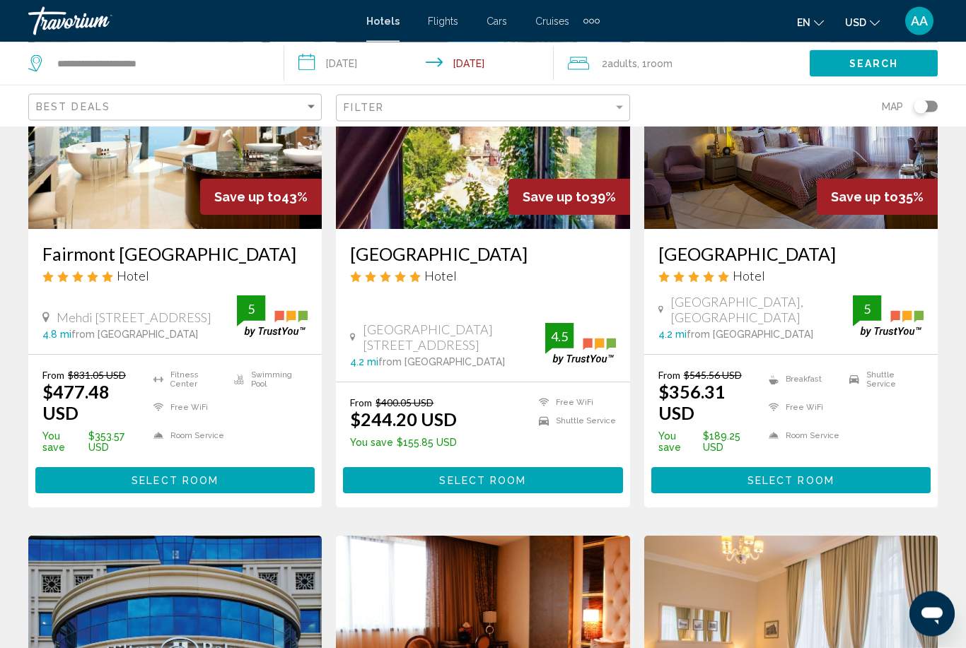
scroll to position [174, 0]
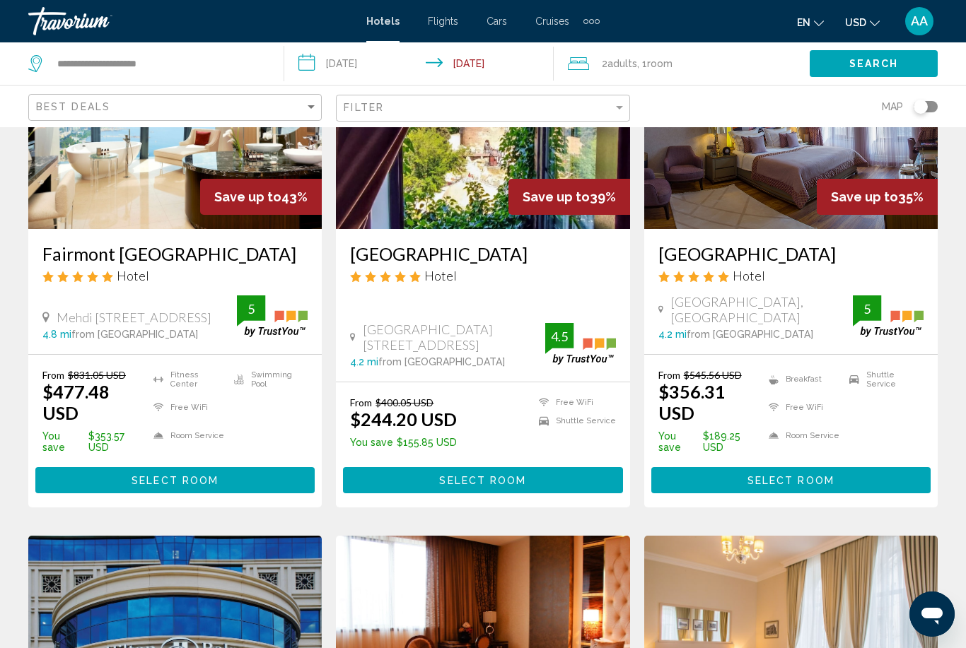
click at [279, 467] on button "Select Room" at bounding box center [174, 480] width 279 height 26
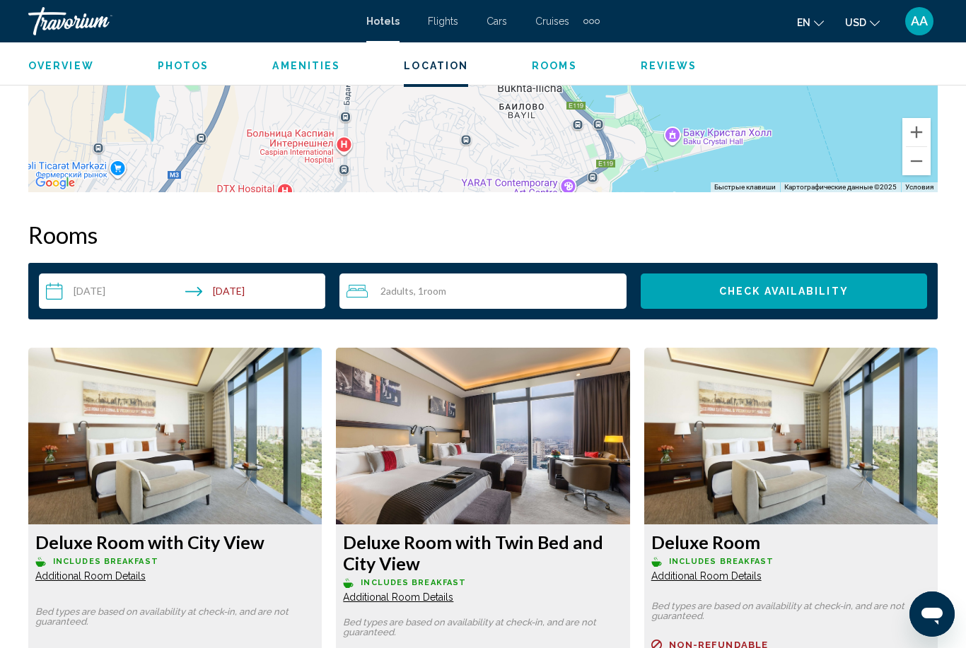
scroll to position [1901, 0]
